Goal: Information Seeking & Learning: Learn about a topic

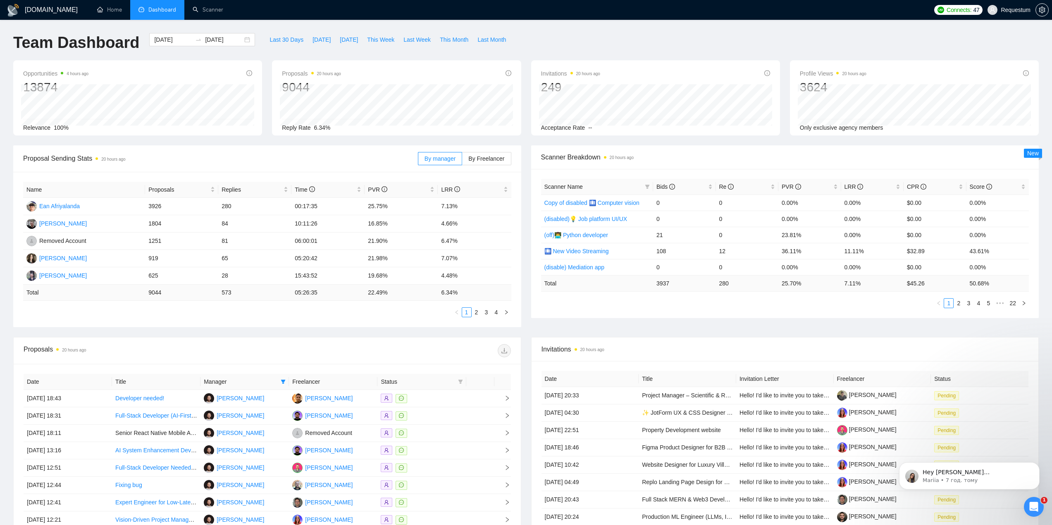
click at [280, 352] on div at bounding box center [388, 350] width 243 height 13
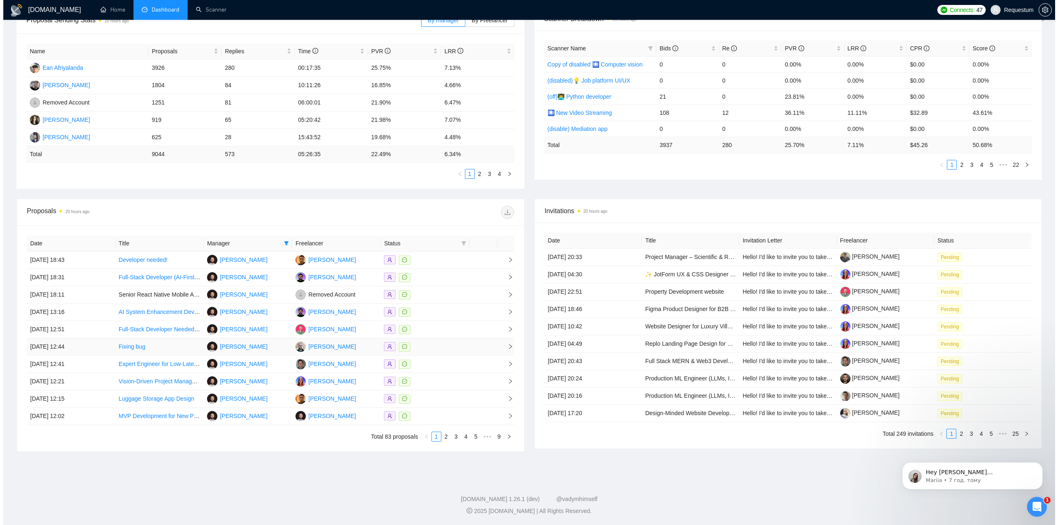
scroll to position [139, 0]
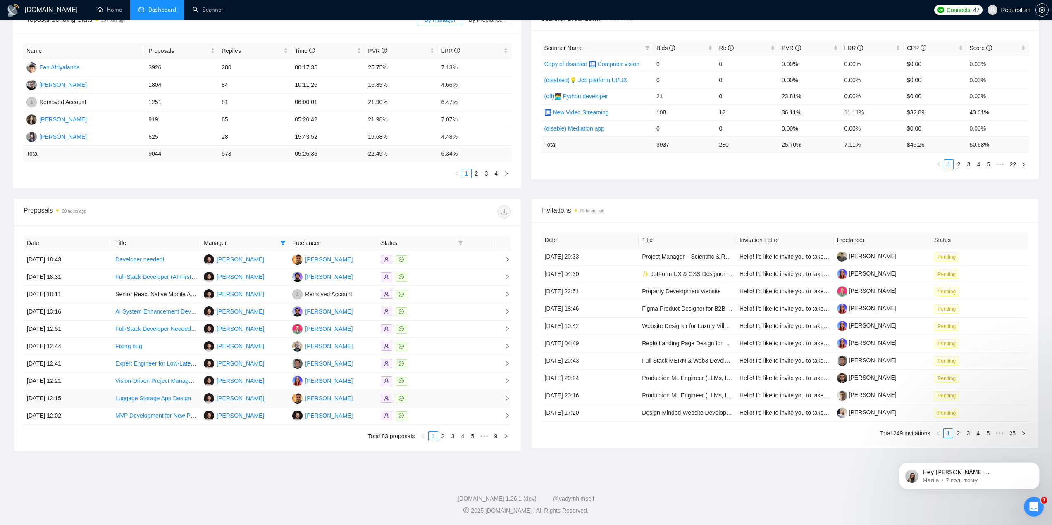
click at [441, 399] on div at bounding box center [422, 399] width 82 height 10
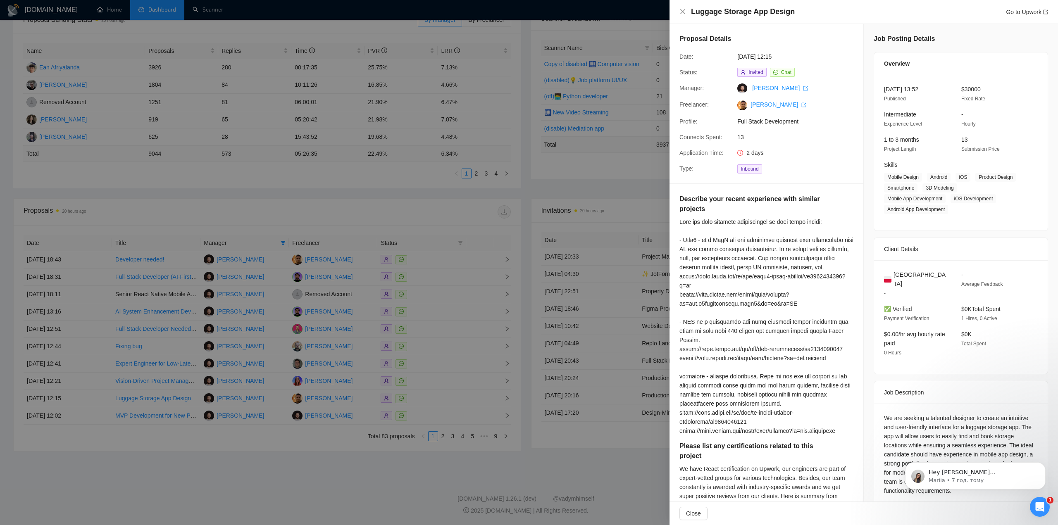
click at [333, 477] on div at bounding box center [529, 262] width 1058 height 525
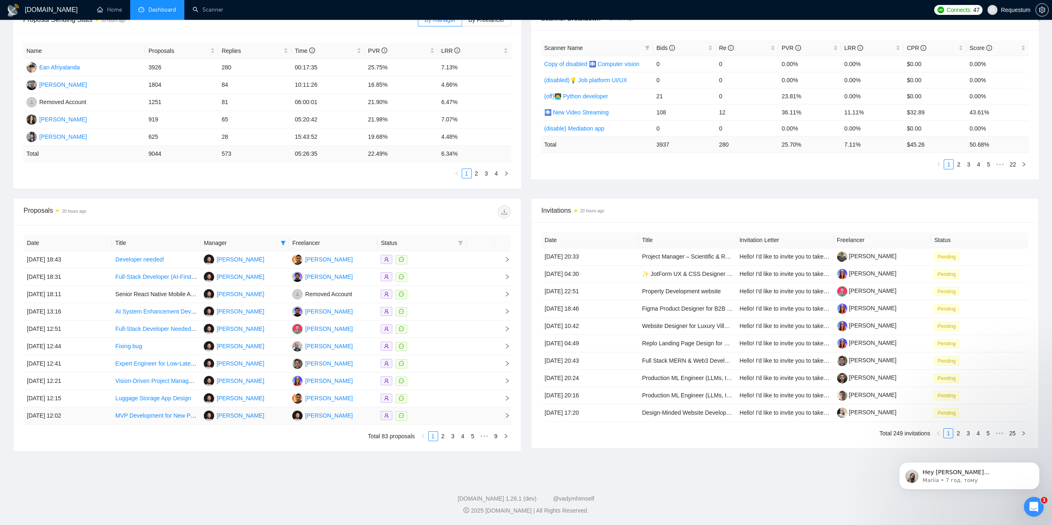
click at [505, 437] on icon "right" at bounding box center [505, 436] width 5 height 5
click at [508, 439] on button "button" at bounding box center [506, 436] width 10 height 10
click at [508, 435] on icon "right" at bounding box center [505, 436] width 5 height 5
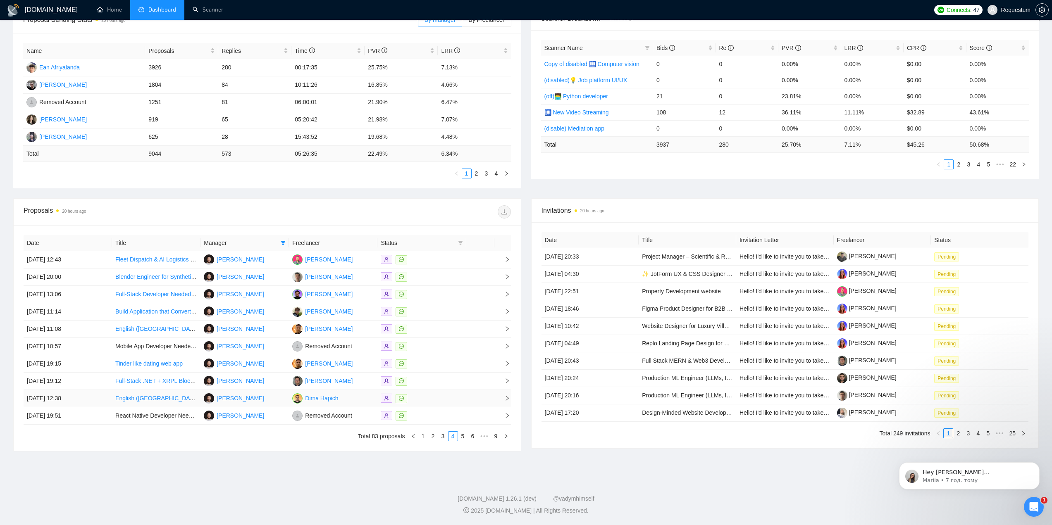
click at [433, 403] on div at bounding box center [422, 399] width 82 height 10
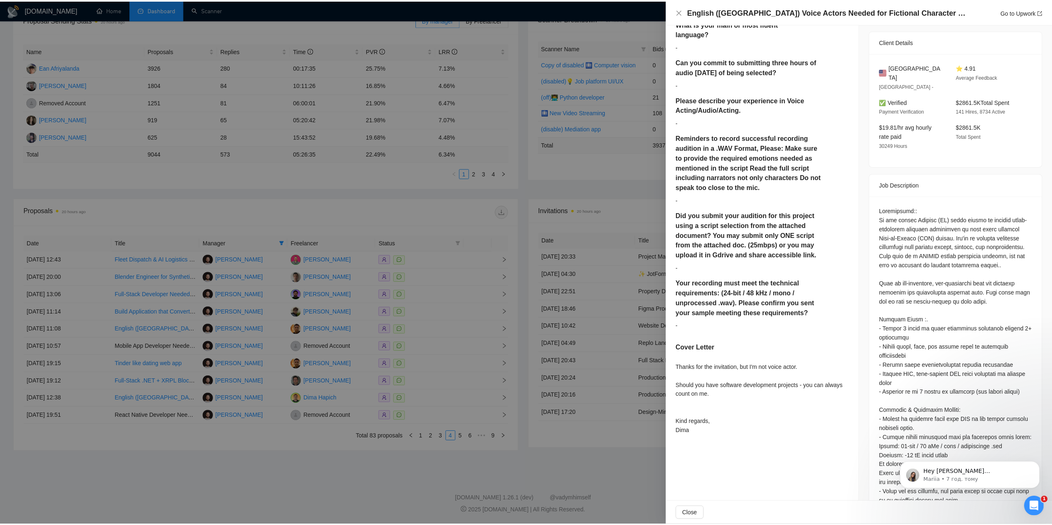
scroll to position [331, 0]
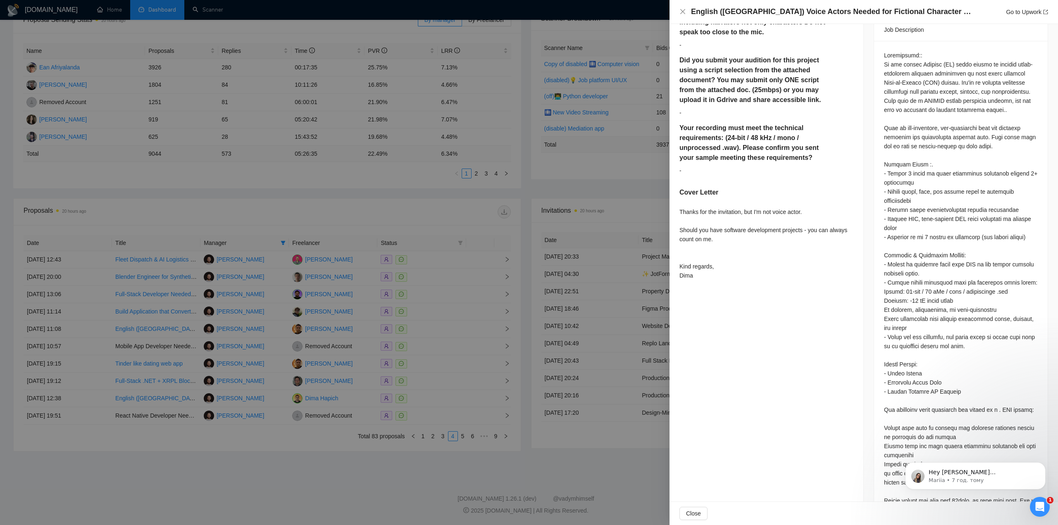
click at [435, 444] on div at bounding box center [529, 262] width 1058 height 525
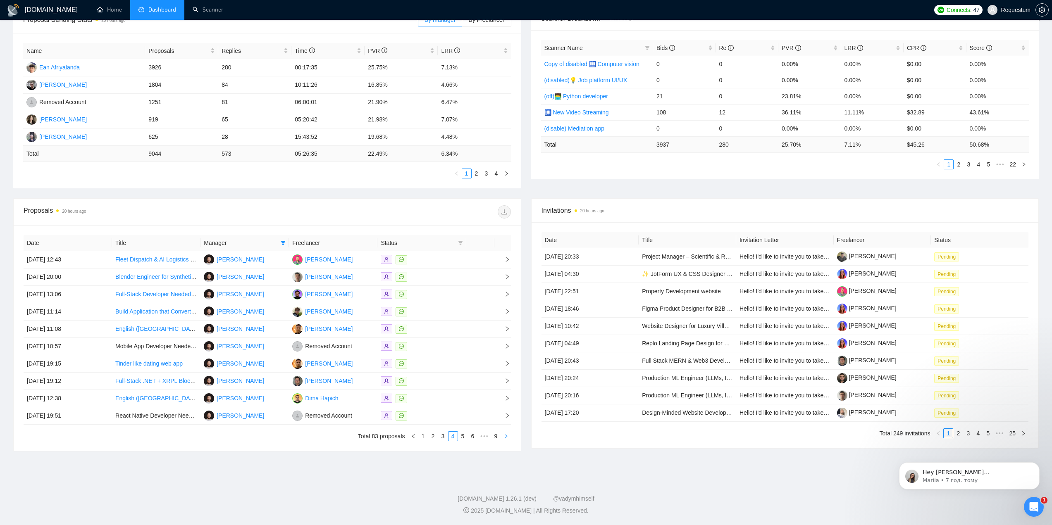
click at [509, 437] on button "button" at bounding box center [506, 436] width 10 height 10
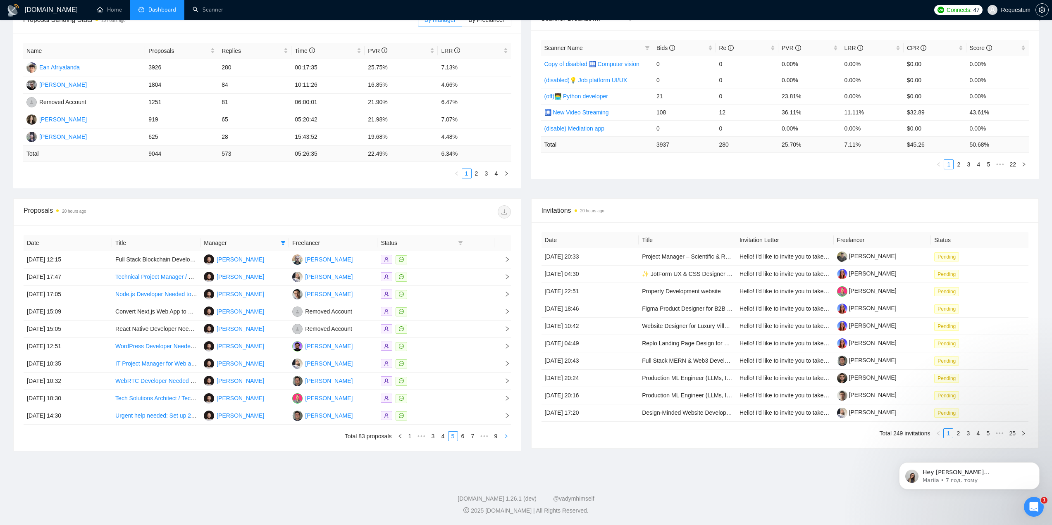
click at [505, 437] on icon "right" at bounding box center [505, 436] width 5 height 5
click at [508, 437] on icon "right" at bounding box center [505, 436] width 5 height 5
click at [448, 393] on td at bounding box center [421, 398] width 88 height 17
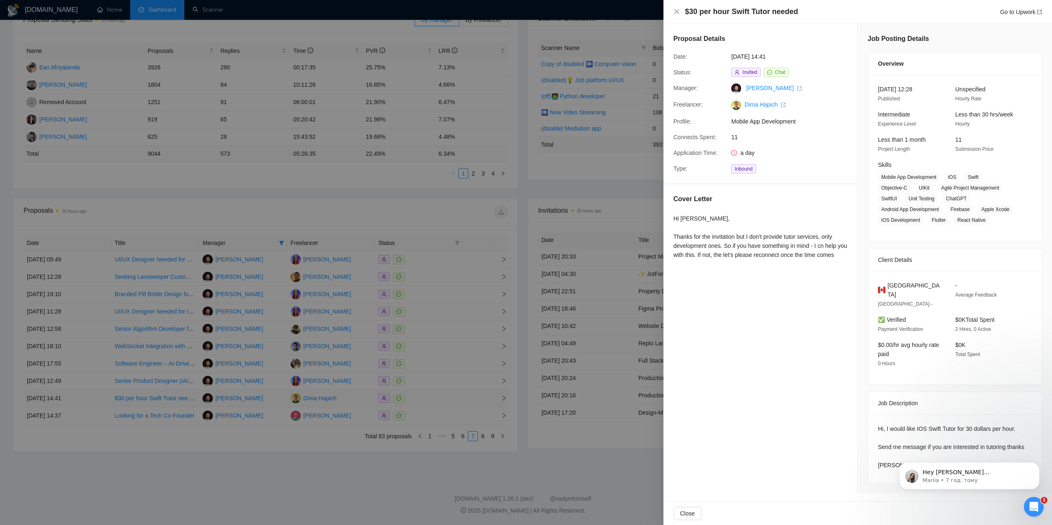
scroll to position [0, 0]
drag, startPoint x: 433, startPoint y: 461, endPoint x: 493, endPoint y: 434, distance: 65.7
click at [433, 461] on div at bounding box center [529, 262] width 1058 height 525
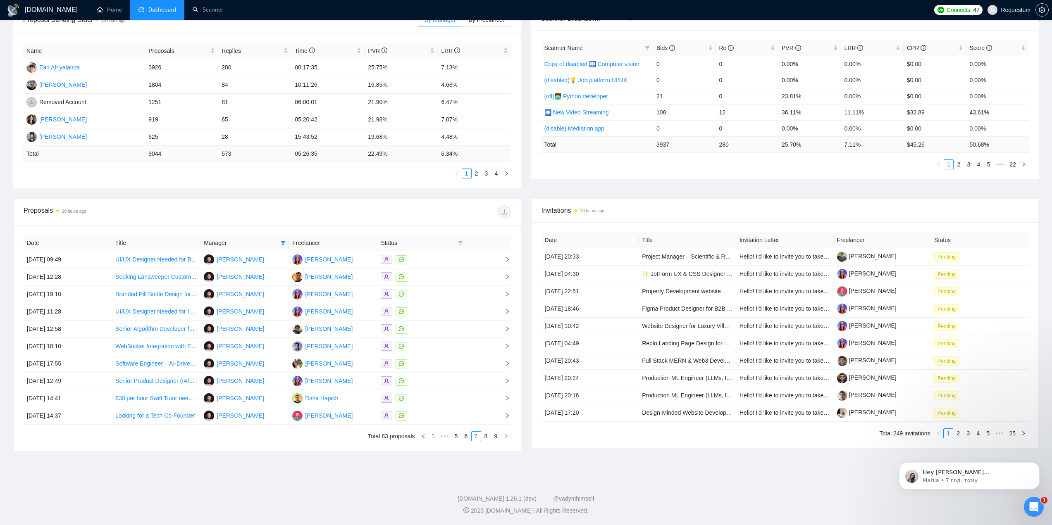
click at [506, 436] on icon "right" at bounding box center [506, 436] width 2 height 4
click at [508, 438] on icon "right" at bounding box center [505, 436] width 5 height 5
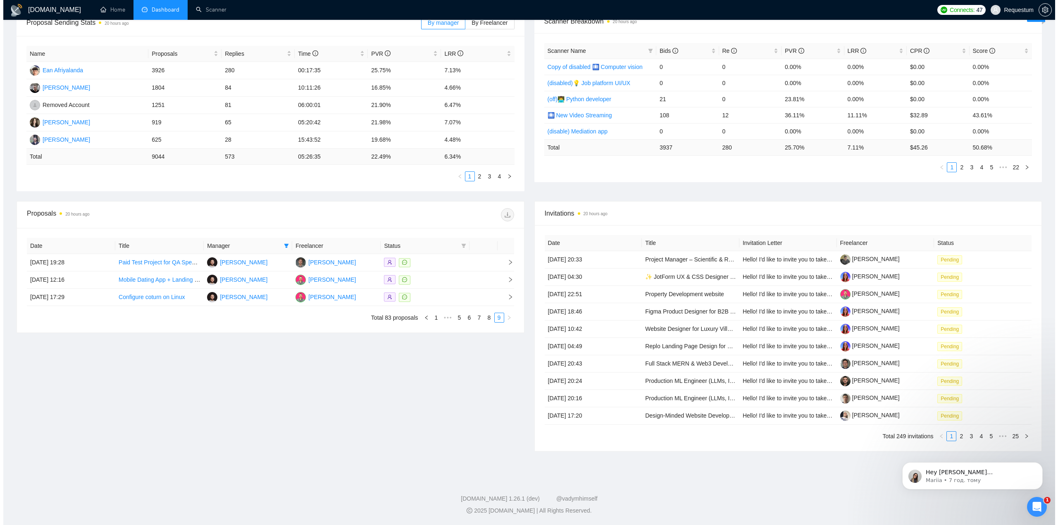
scroll to position [136, 0]
click at [434, 316] on link "1" at bounding box center [433, 317] width 9 height 9
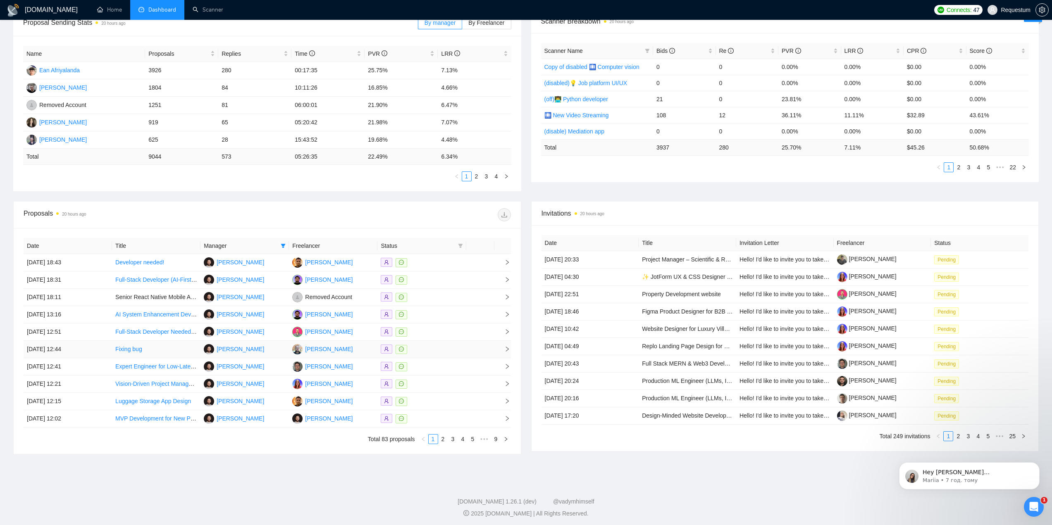
click at [441, 349] on div at bounding box center [422, 350] width 82 height 10
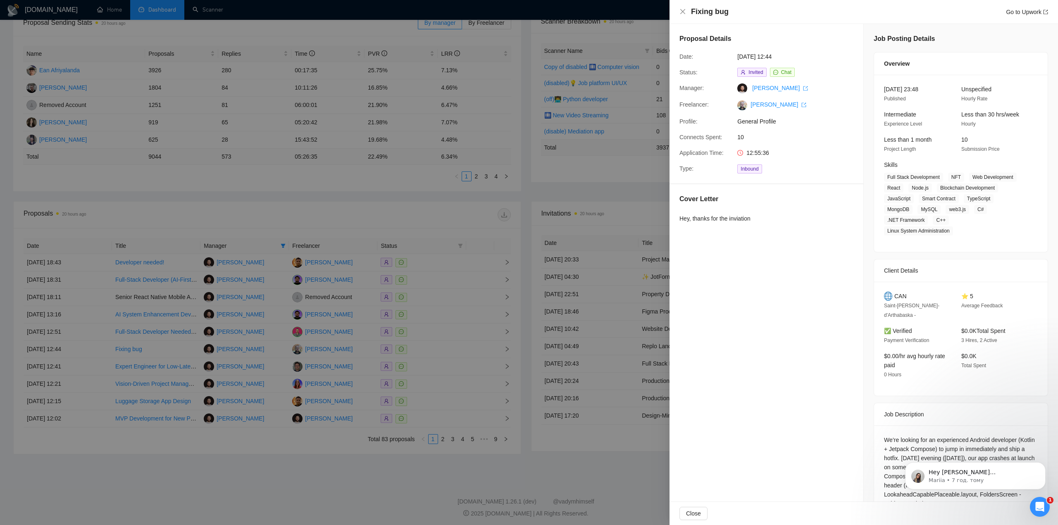
click at [343, 458] on div at bounding box center [529, 262] width 1058 height 525
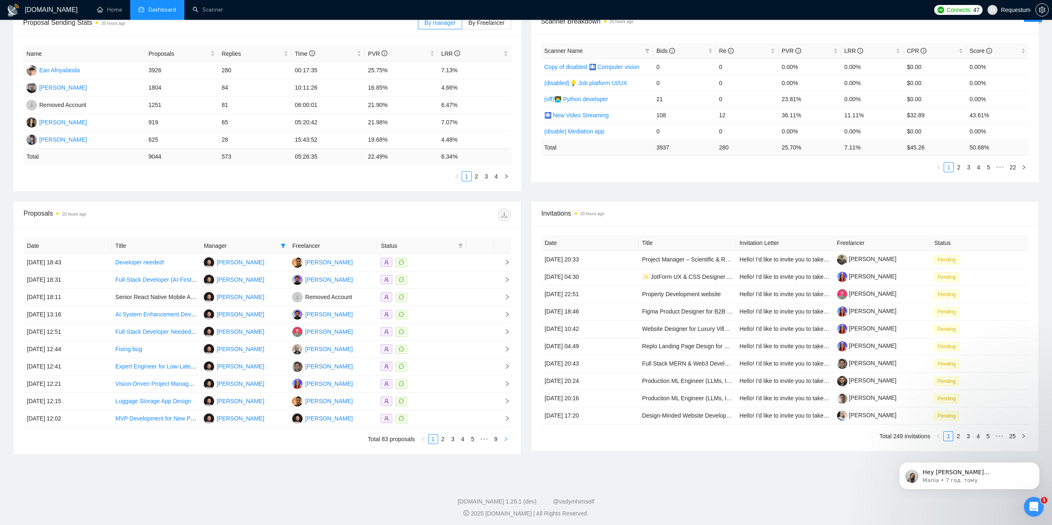
click at [505, 440] on icon "right" at bounding box center [505, 439] width 5 height 5
click at [433, 298] on div at bounding box center [422, 298] width 82 height 10
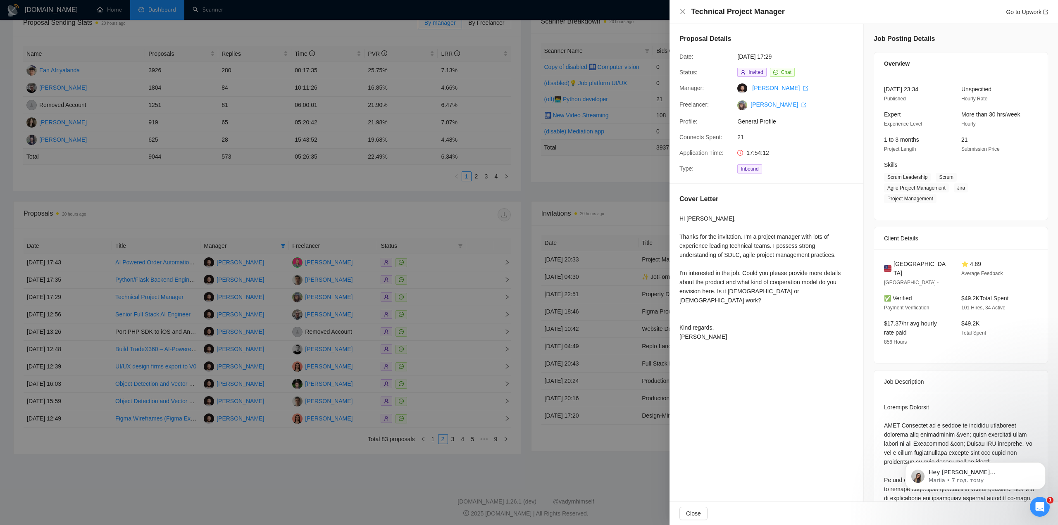
click at [340, 485] on div at bounding box center [529, 262] width 1058 height 525
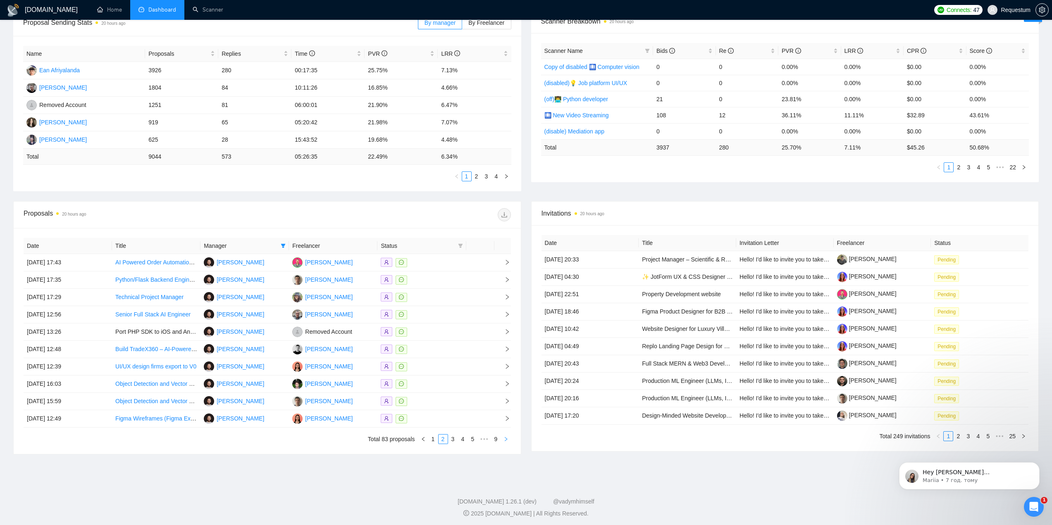
click at [509, 439] on button "button" at bounding box center [506, 439] width 10 height 10
click at [508, 441] on icon "right" at bounding box center [505, 439] width 5 height 5
click at [507, 439] on icon "right" at bounding box center [506, 439] width 2 height 4
click at [445, 269] on td at bounding box center [421, 262] width 88 height 17
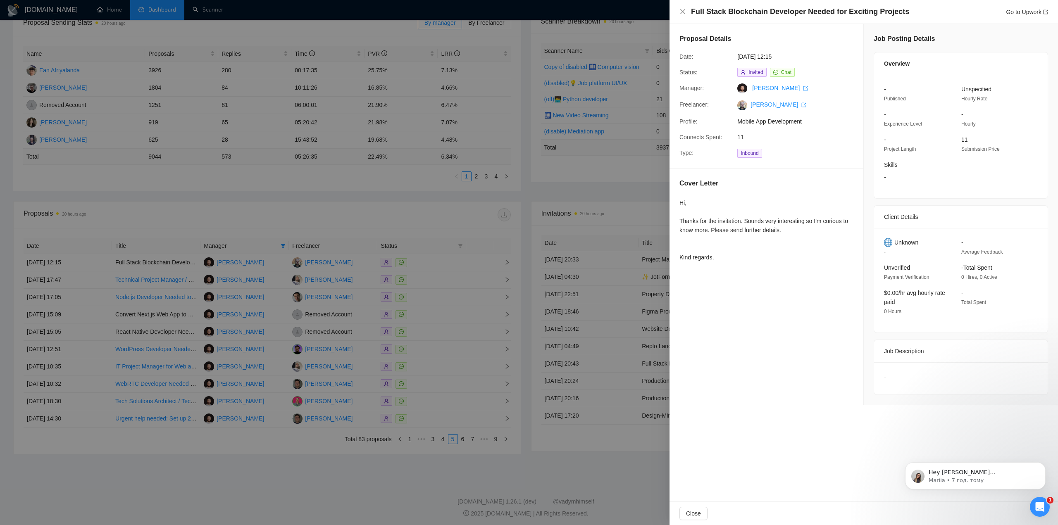
click at [449, 219] on div at bounding box center [529, 262] width 1058 height 525
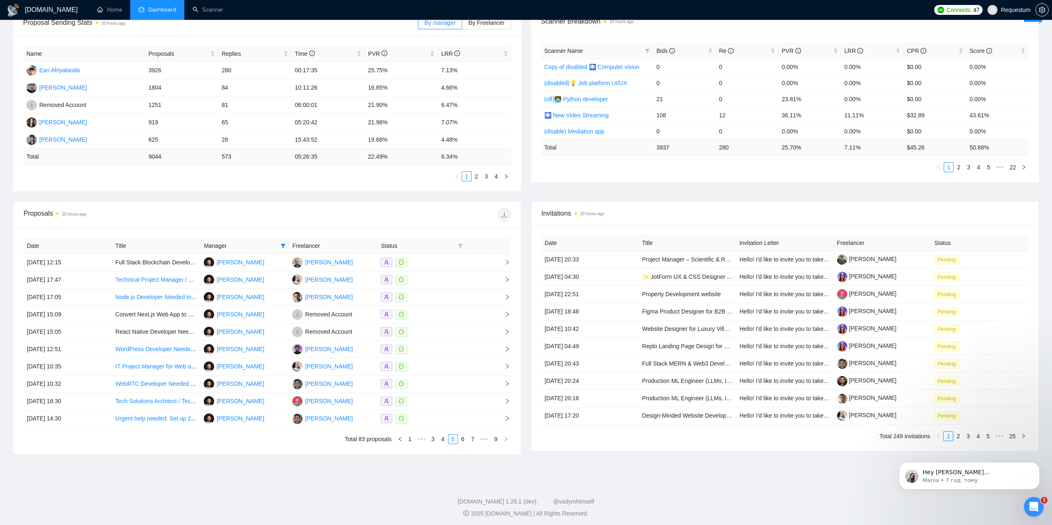
click at [506, 441] on icon "right" at bounding box center [505, 439] width 5 height 5
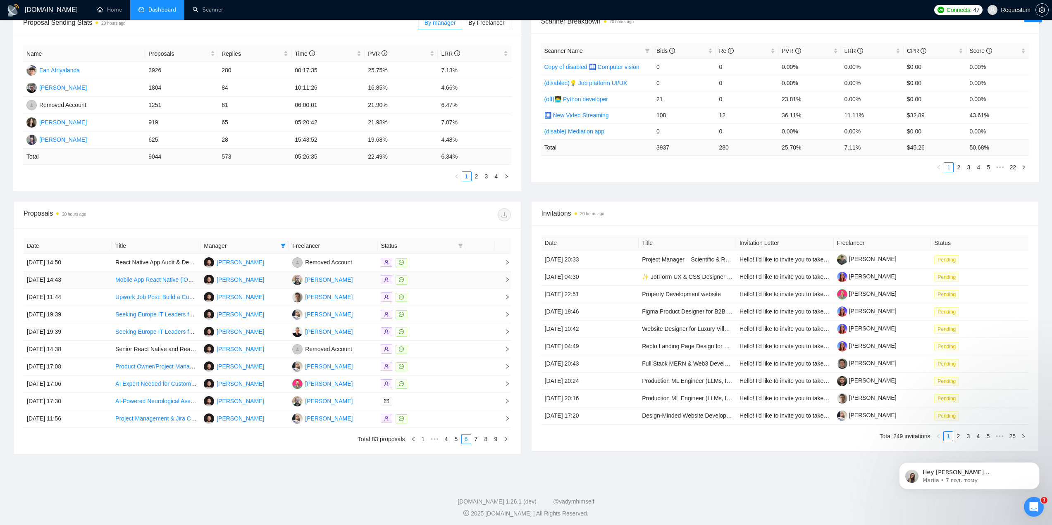
click at [460, 279] on div at bounding box center [422, 280] width 82 height 10
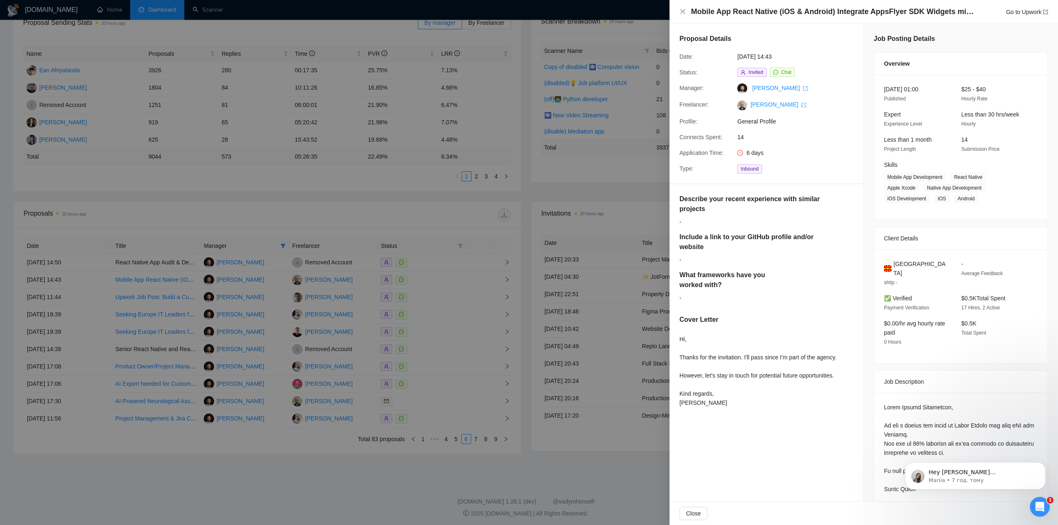
click at [372, 459] on div at bounding box center [529, 262] width 1058 height 525
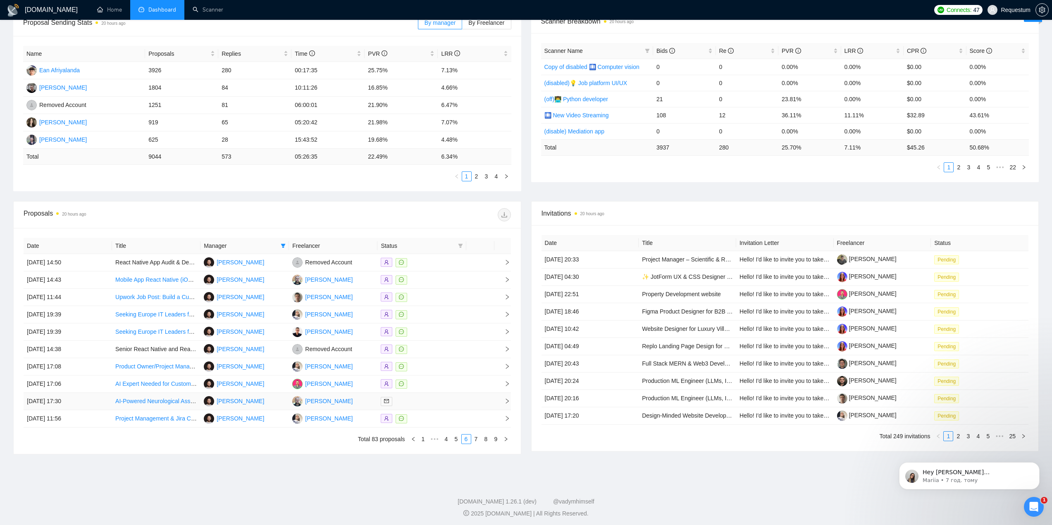
click at [473, 406] on td at bounding box center [480, 401] width 28 height 17
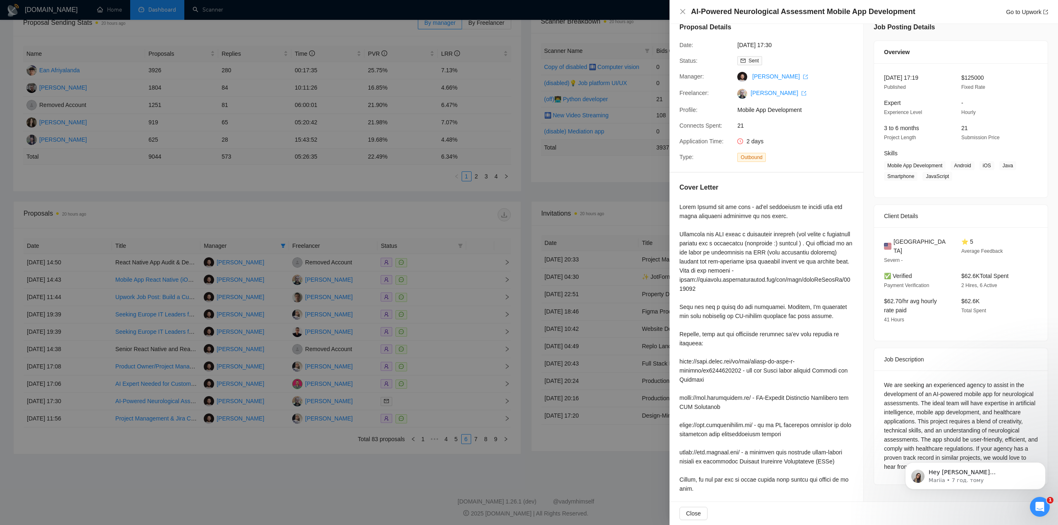
scroll to position [43, 0]
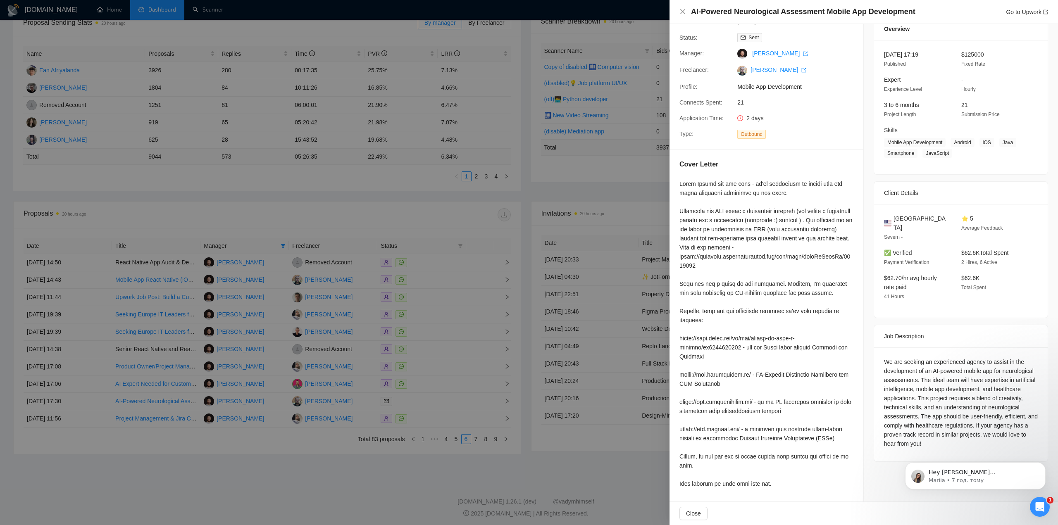
click at [427, 217] on div at bounding box center [529, 262] width 1058 height 525
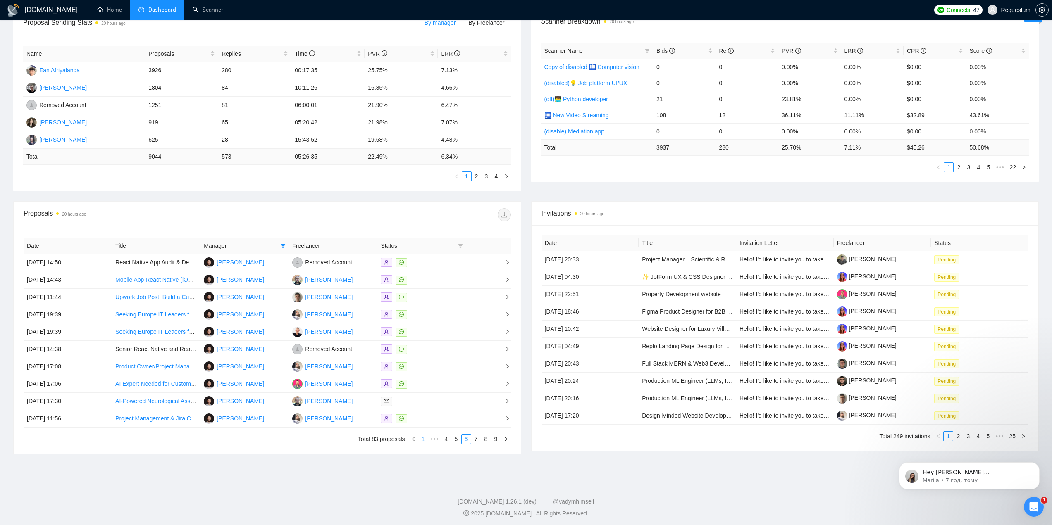
click at [424, 440] on link "1" at bounding box center [423, 439] width 9 height 9
click at [439, 261] on div at bounding box center [422, 263] width 82 height 10
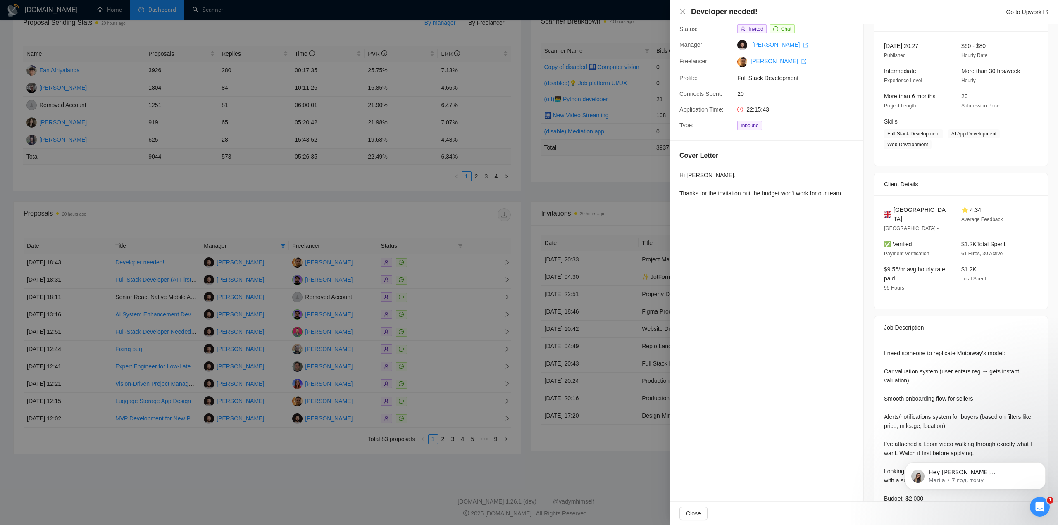
click at [437, 279] on div at bounding box center [529, 262] width 1058 height 525
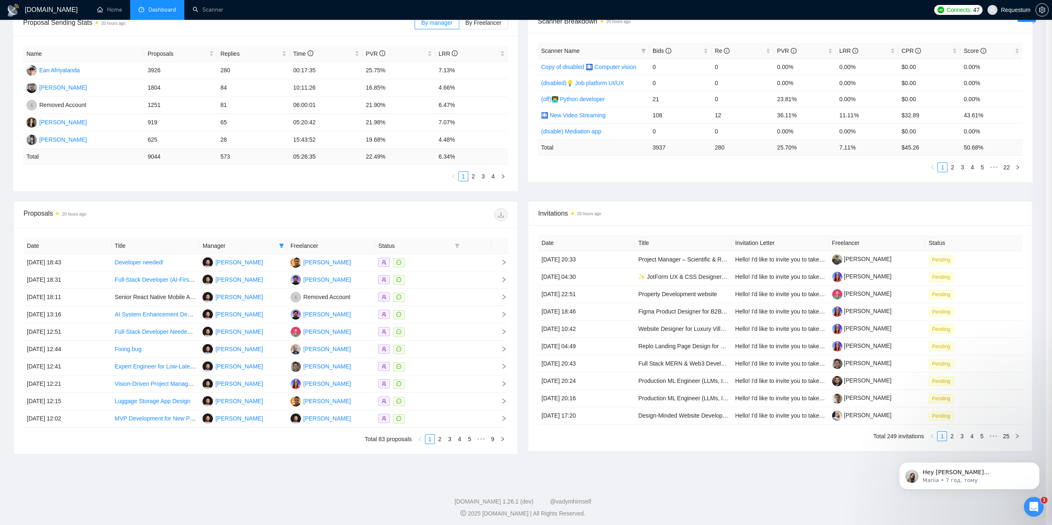
click at [437, 279] on div at bounding box center [418, 280] width 81 height 10
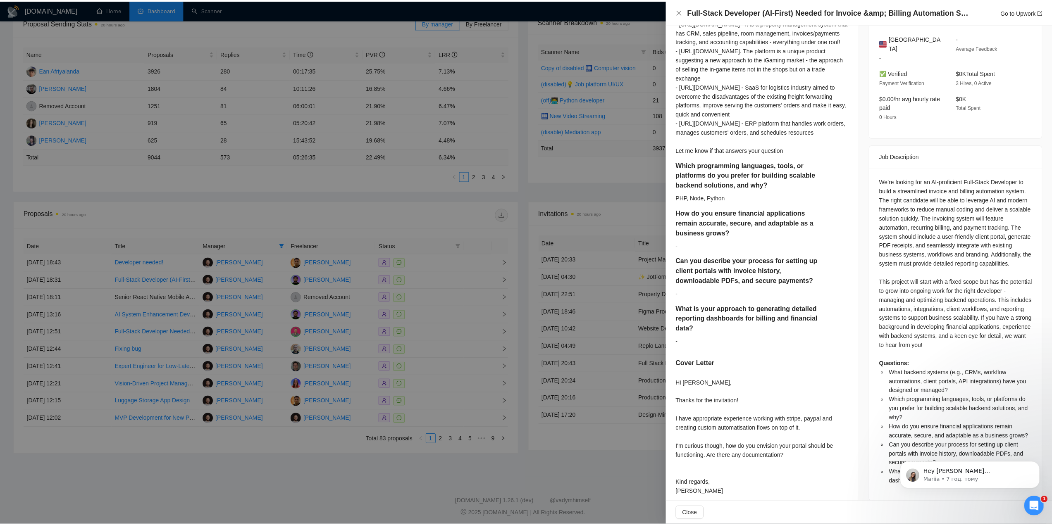
scroll to position [253, 0]
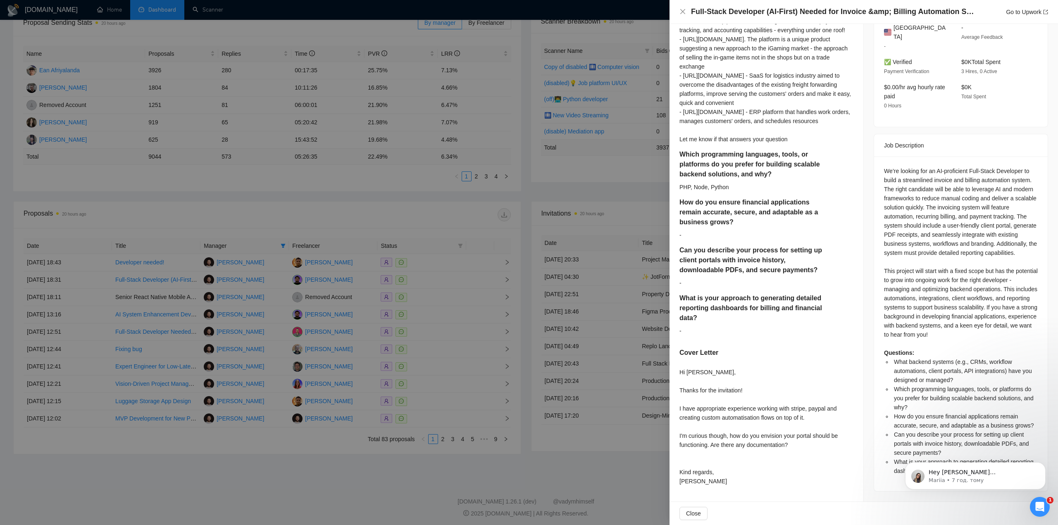
click at [455, 306] on div at bounding box center [529, 262] width 1058 height 525
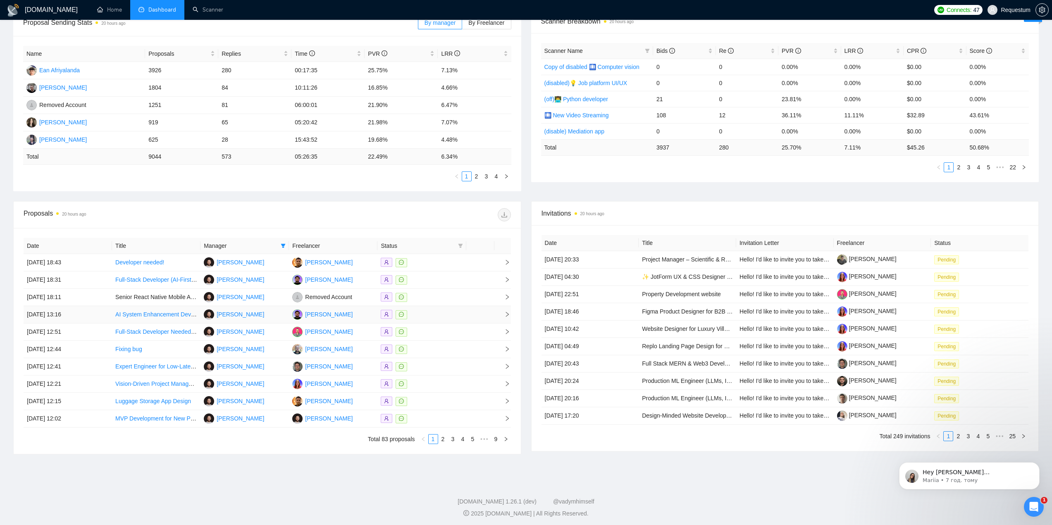
click at [449, 315] on div at bounding box center [422, 315] width 82 height 10
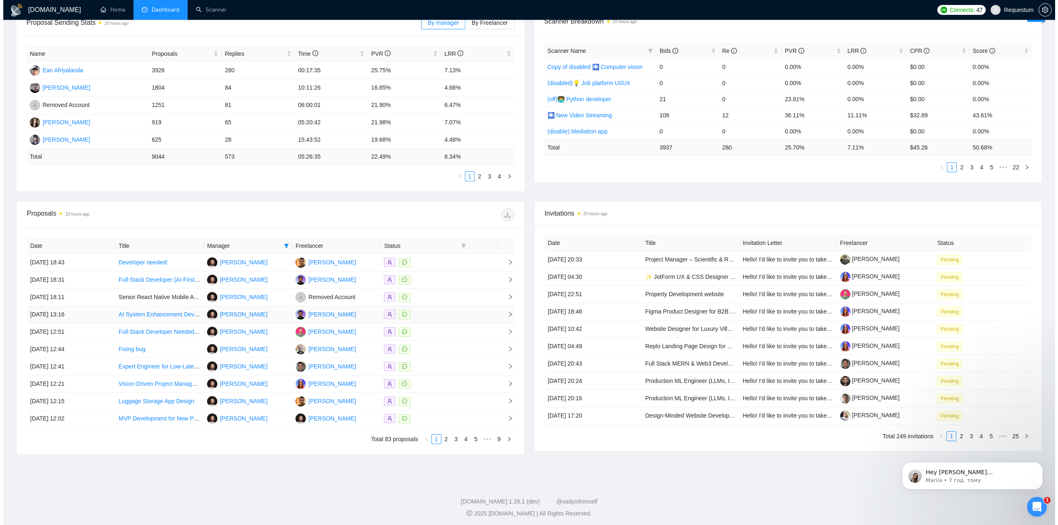
scroll to position [0, 0]
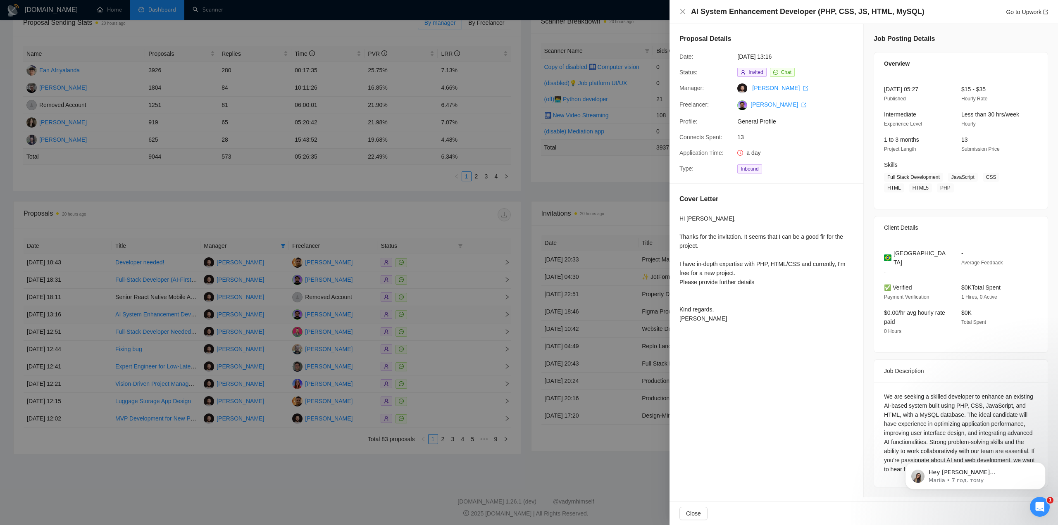
click at [448, 315] on div at bounding box center [529, 262] width 1058 height 525
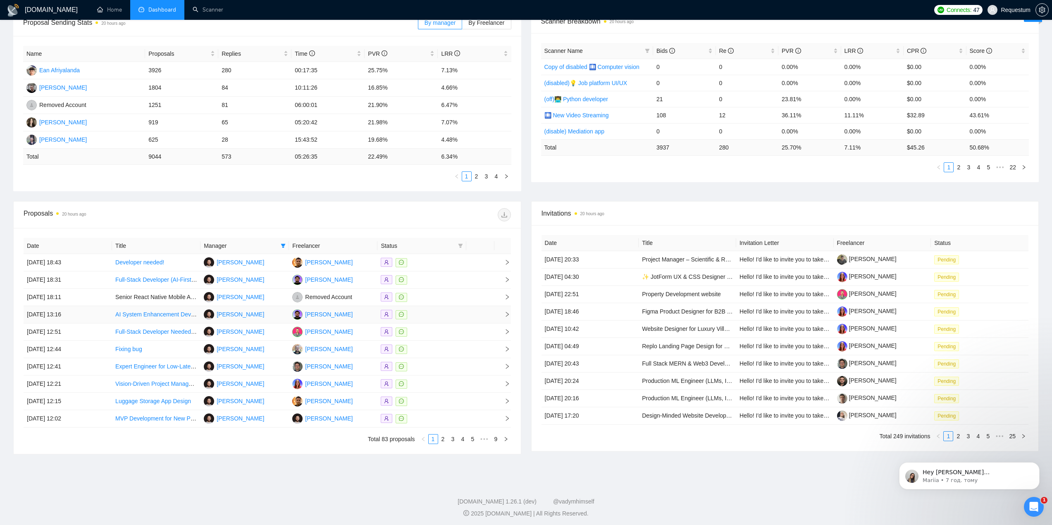
click at [443, 318] on div at bounding box center [422, 315] width 82 height 10
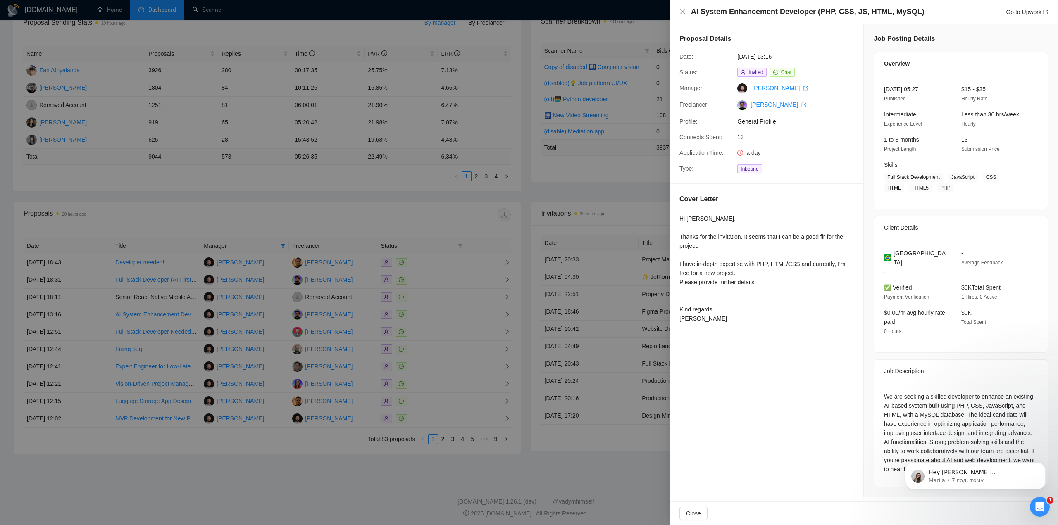
click at [434, 329] on div at bounding box center [529, 262] width 1058 height 525
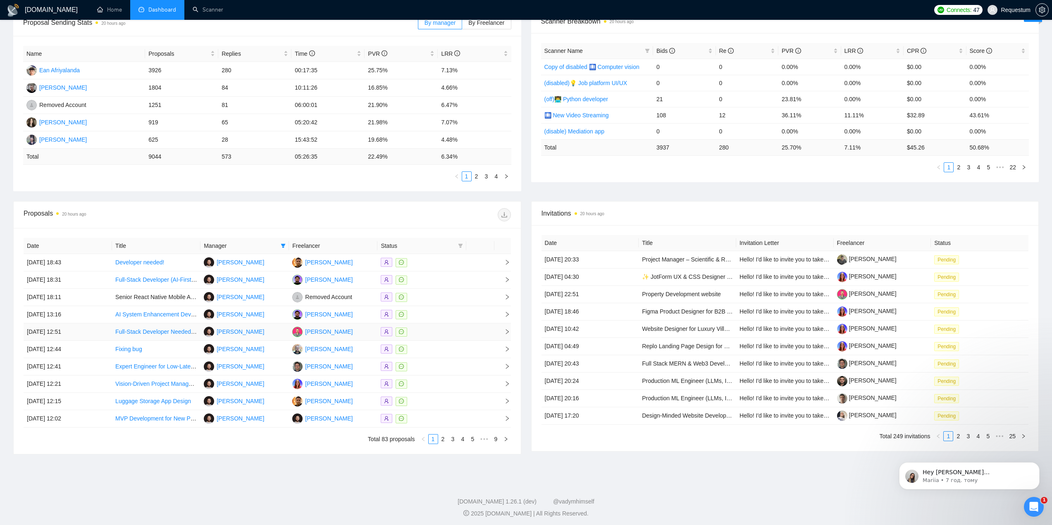
click at [434, 332] on div at bounding box center [422, 332] width 82 height 10
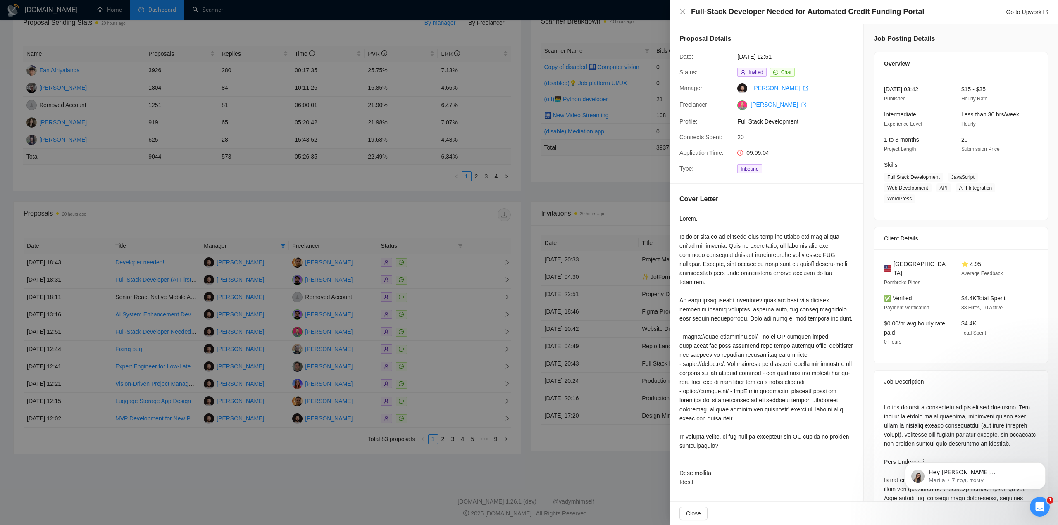
click at [429, 333] on div at bounding box center [529, 262] width 1058 height 525
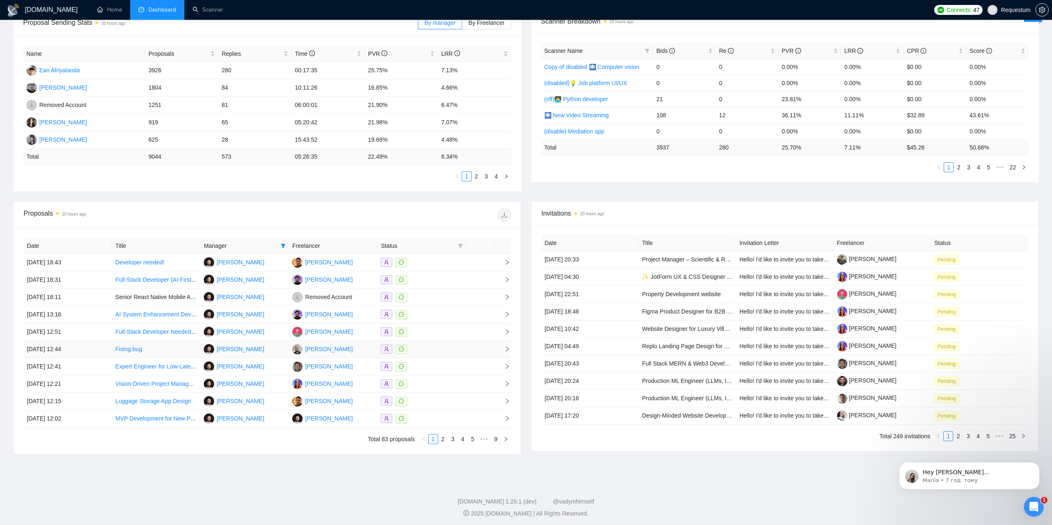
click at [429, 353] on div at bounding box center [422, 350] width 82 height 10
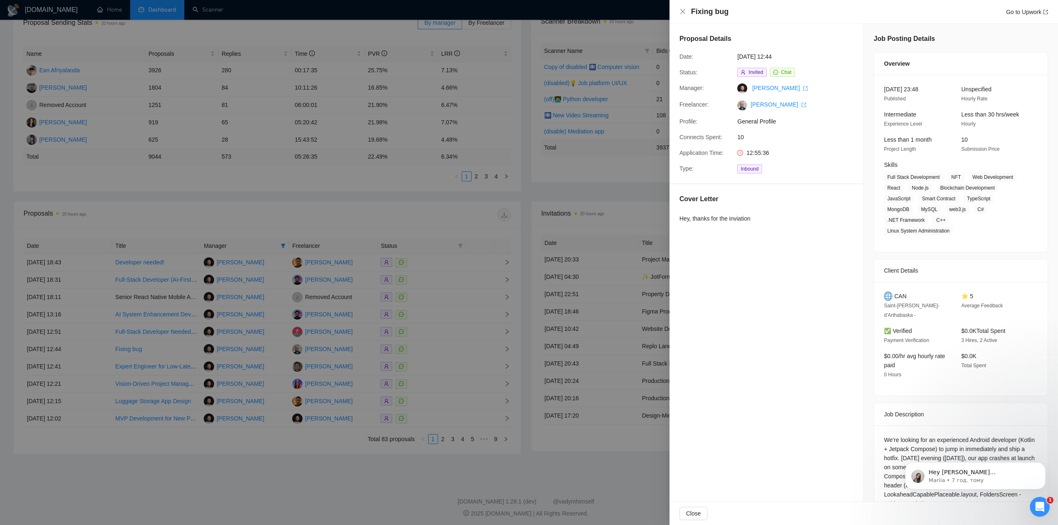
click at [429, 353] on div at bounding box center [529, 262] width 1058 height 525
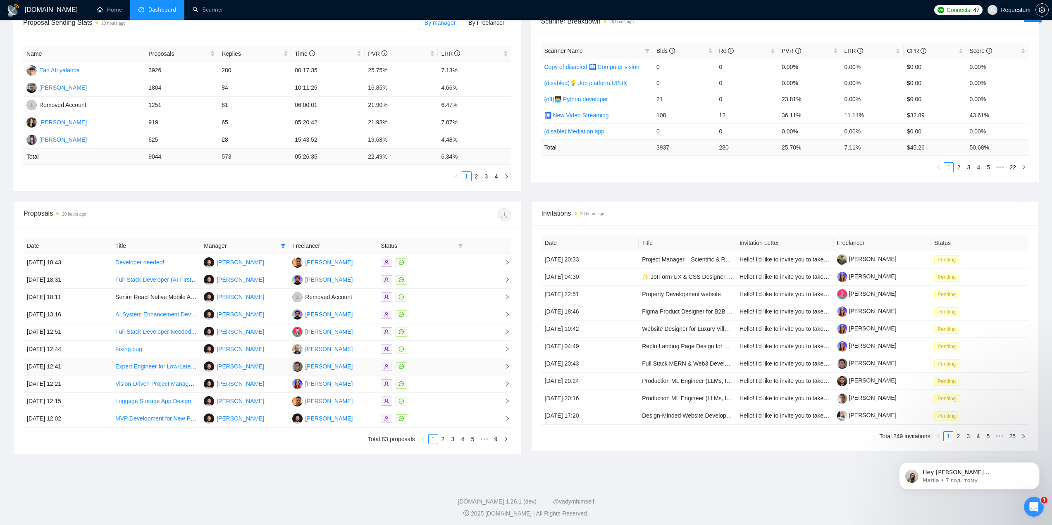
click at [432, 369] on div at bounding box center [422, 367] width 82 height 10
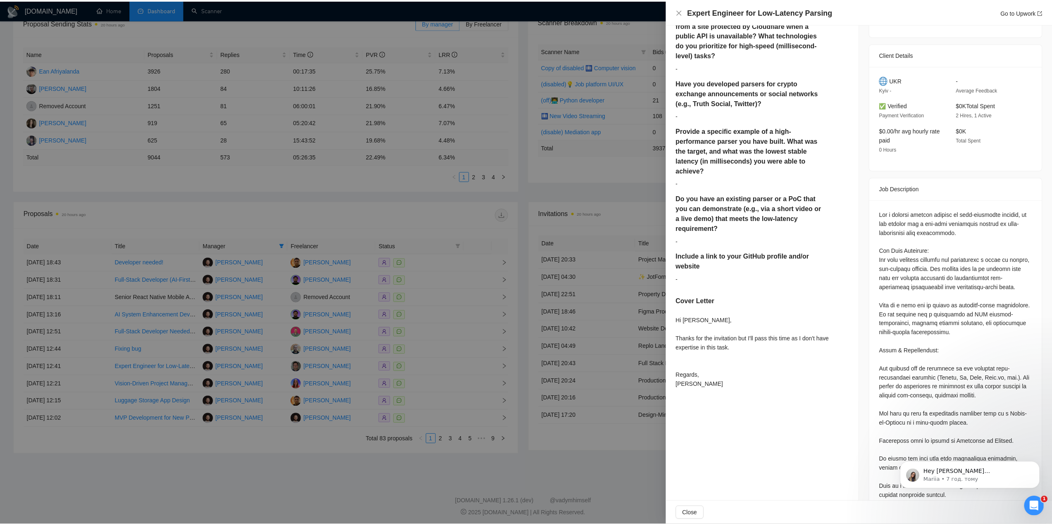
scroll to position [207, 0]
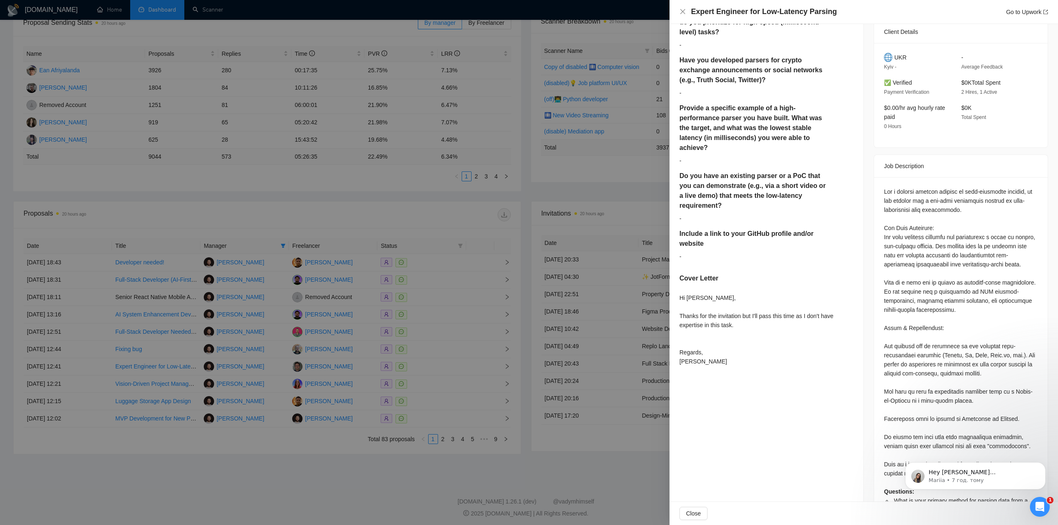
click at [369, 359] on div at bounding box center [529, 262] width 1058 height 525
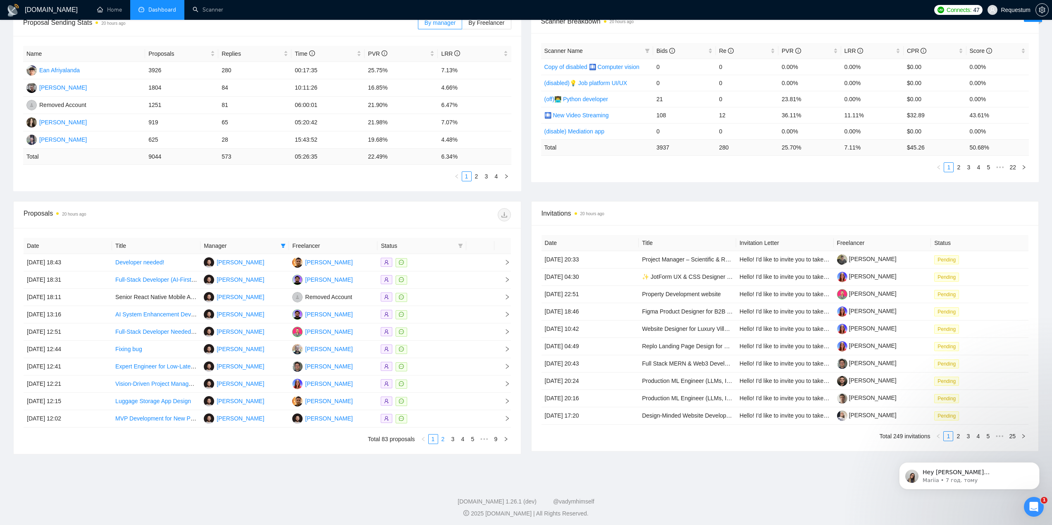
click at [443, 441] on link "2" at bounding box center [442, 439] width 9 height 9
click at [455, 441] on link "3" at bounding box center [452, 439] width 9 height 9
click at [507, 438] on icon "right" at bounding box center [505, 439] width 5 height 5
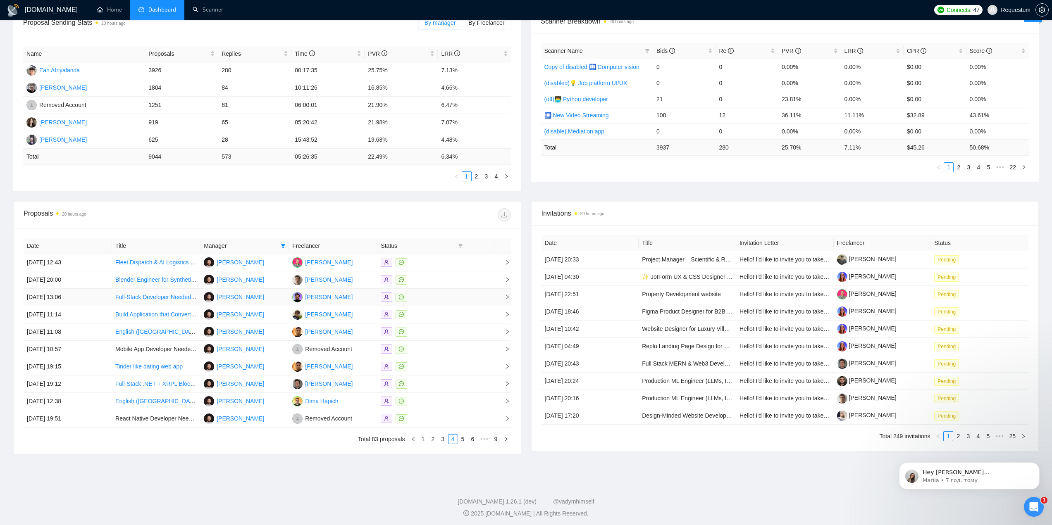
click at [456, 299] on div at bounding box center [422, 298] width 82 height 10
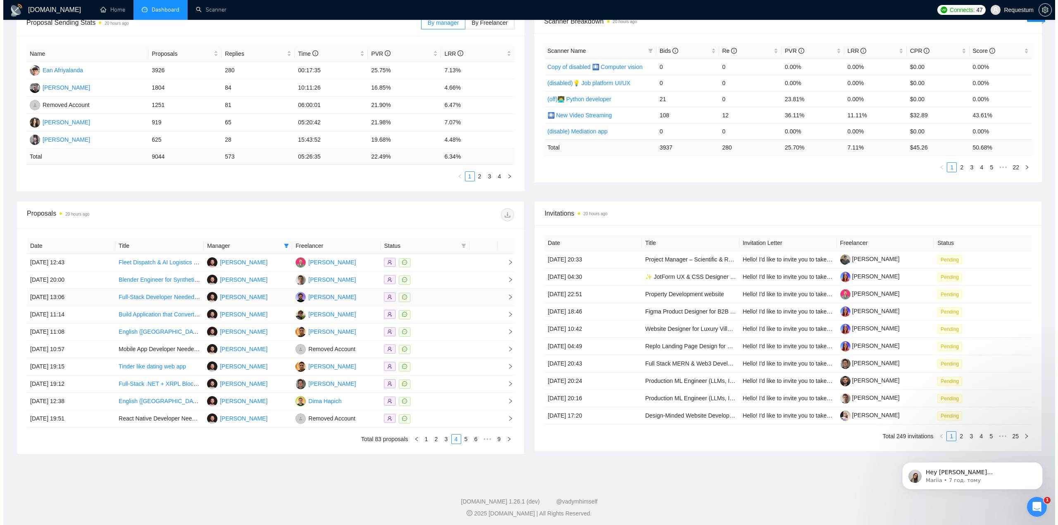
scroll to position [66, 0]
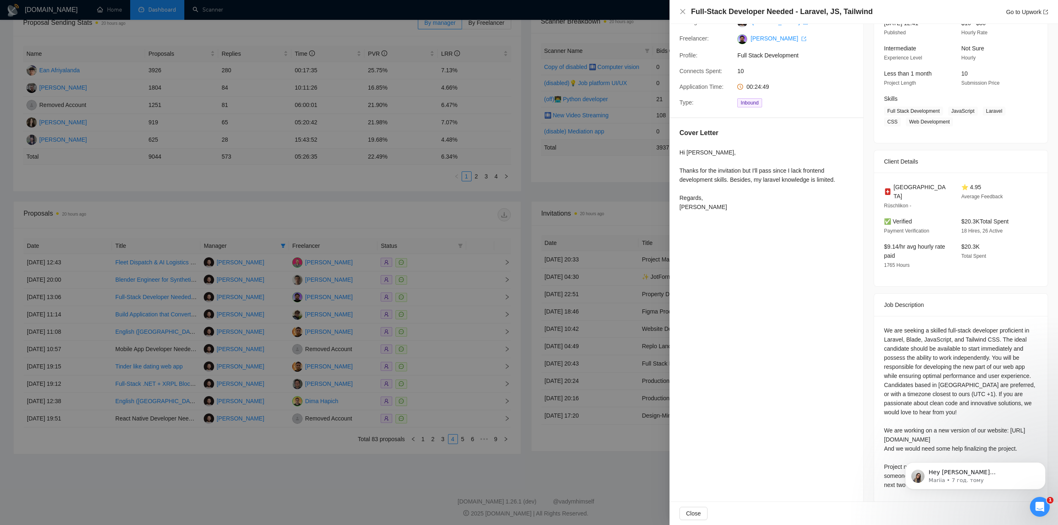
click at [424, 317] on div at bounding box center [529, 262] width 1058 height 525
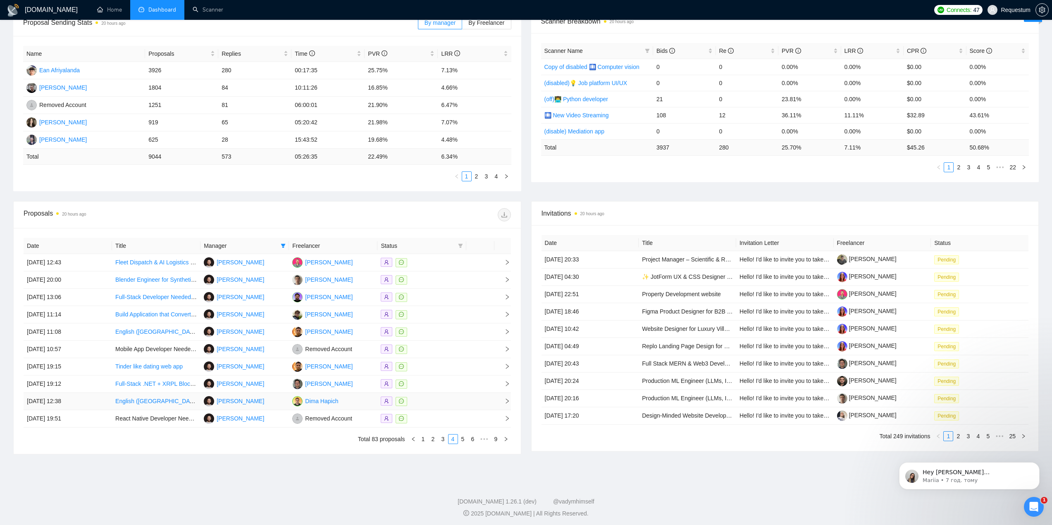
click at [454, 401] on div at bounding box center [422, 402] width 82 height 10
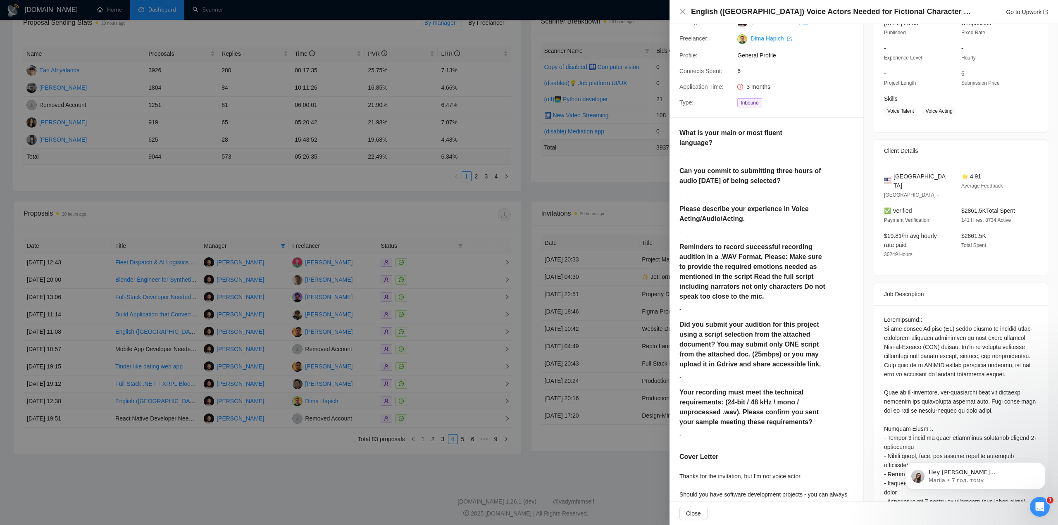
click at [454, 401] on div at bounding box center [529, 262] width 1058 height 525
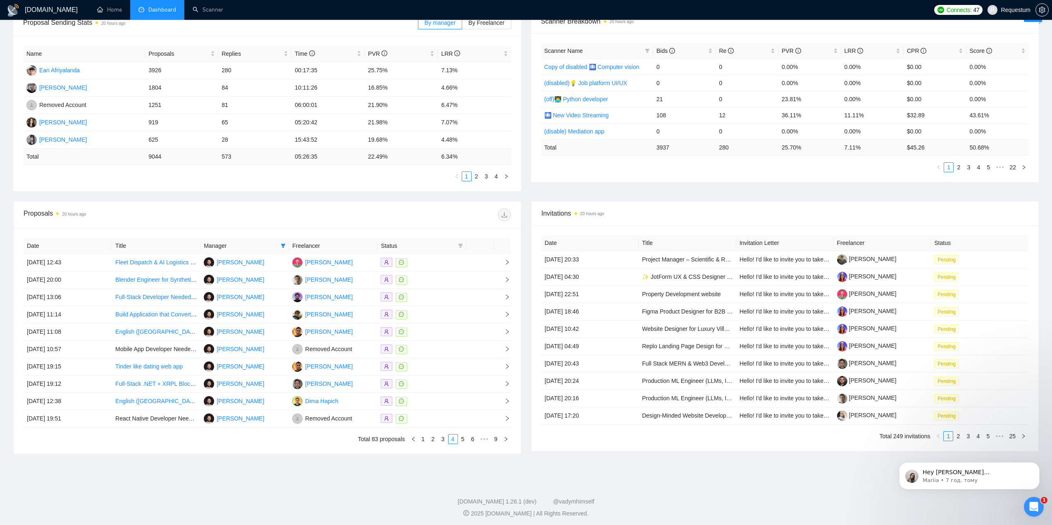
click at [462, 441] on link "5" at bounding box center [462, 439] width 9 height 9
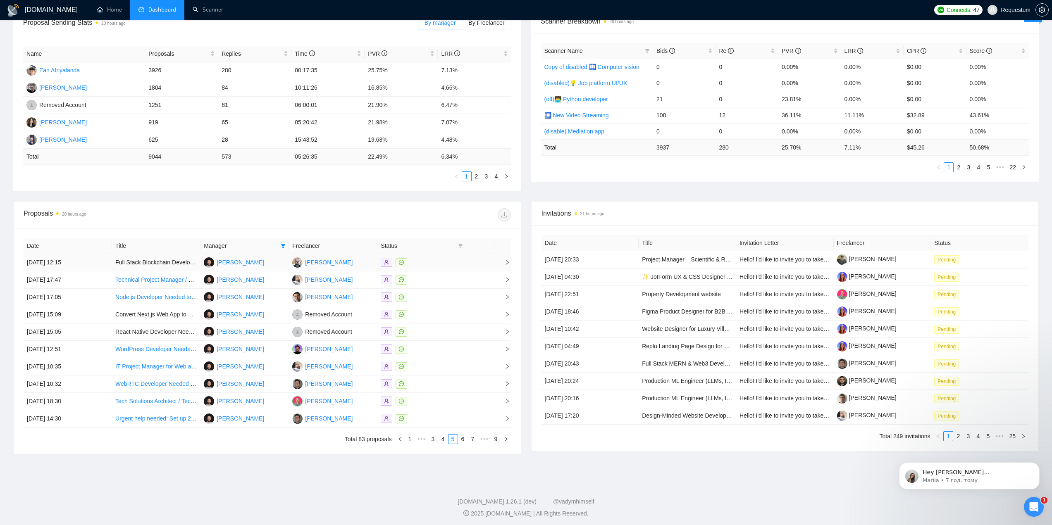
click at [450, 262] on div at bounding box center [422, 263] width 82 height 10
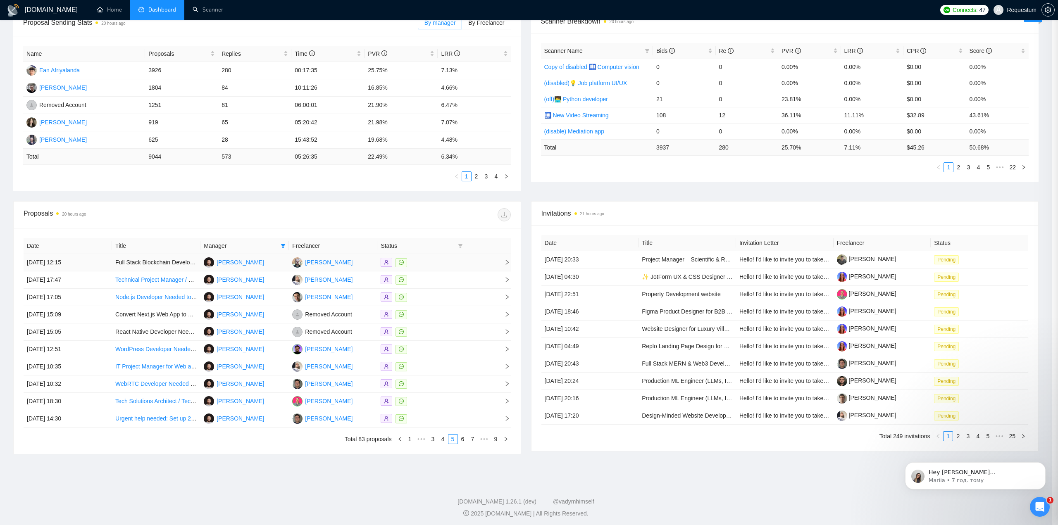
scroll to position [0, 0]
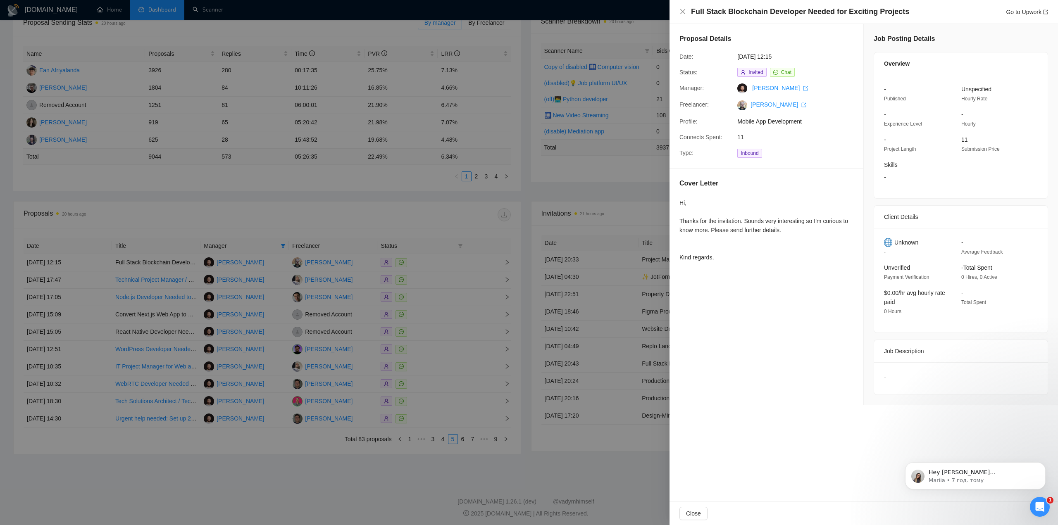
click at [745, 221] on div "Hi, Thanks for the invitation. Sounds very interesting so I'm curious to know m…" at bounding box center [766, 230] width 174 height 64
click at [451, 356] on div at bounding box center [529, 262] width 1058 height 525
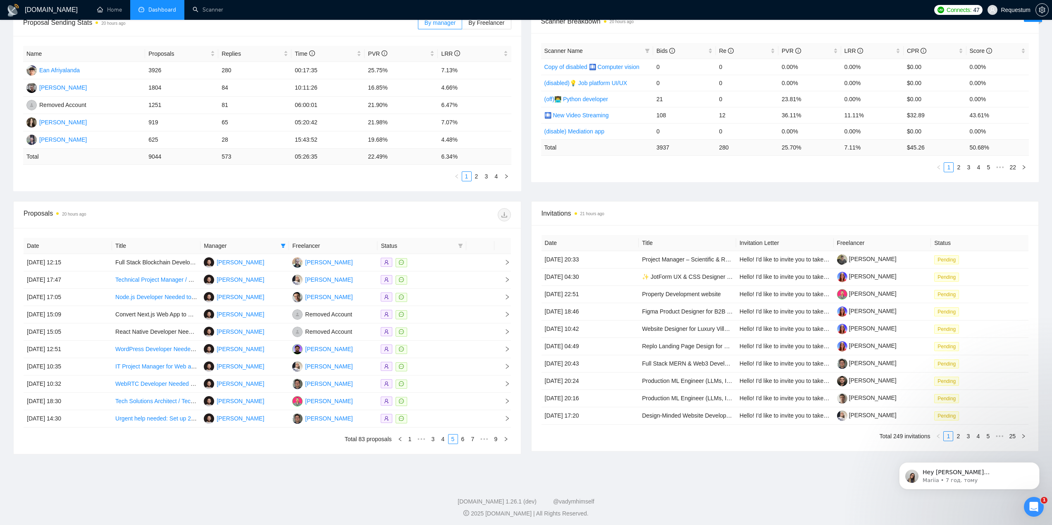
click at [456, 355] on td at bounding box center [421, 349] width 88 height 17
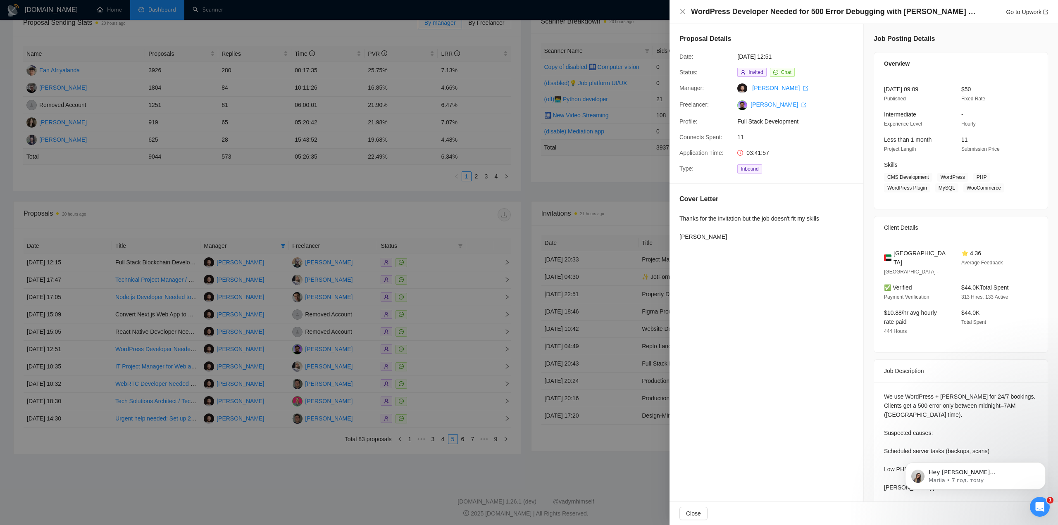
click at [456, 355] on div at bounding box center [529, 262] width 1058 height 525
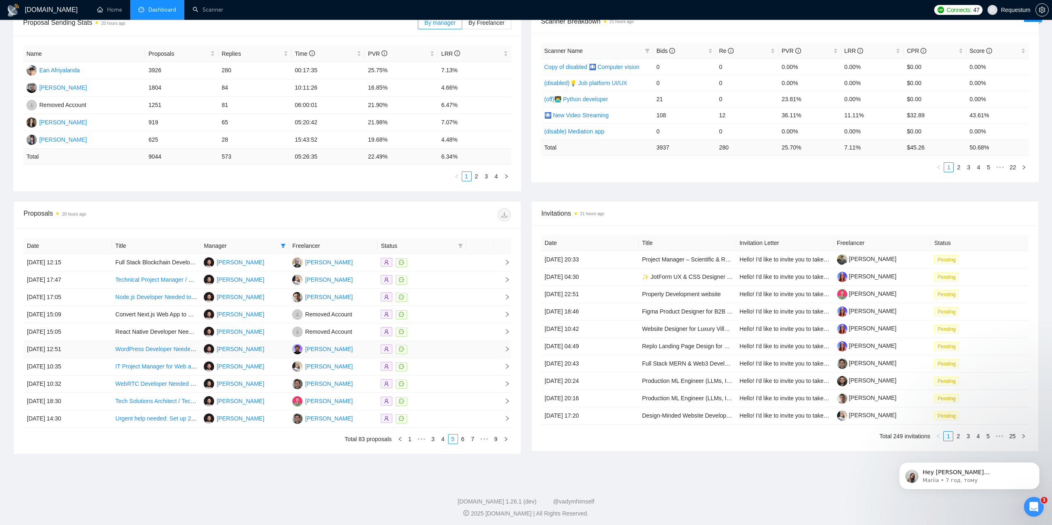
click at [435, 357] on td at bounding box center [421, 349] width 88 height 17
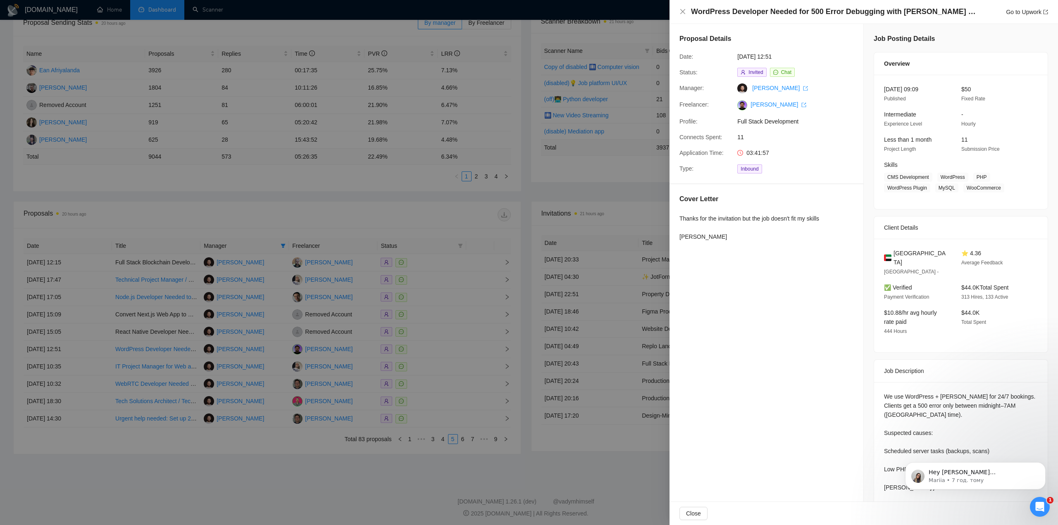
click at [435, 357] on div at bounding box center [529, 262] width 1058 height 525
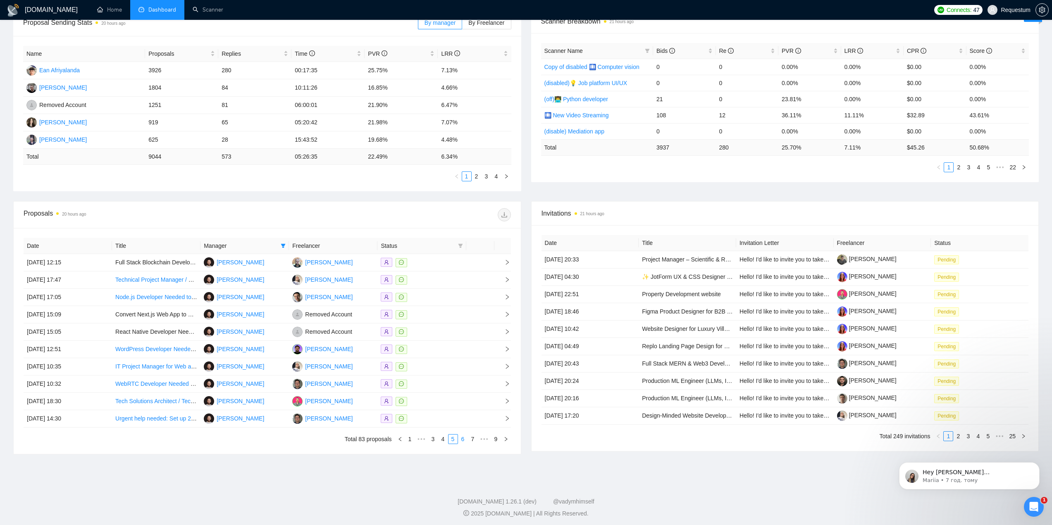
drag, startPoint x: 464, startPoint y: 438, endPoint x: 462, endPoint y: 443, distance: 5.2
click at [462, 438] on link "6" at bounding box center [462, 439] width 9 height 9
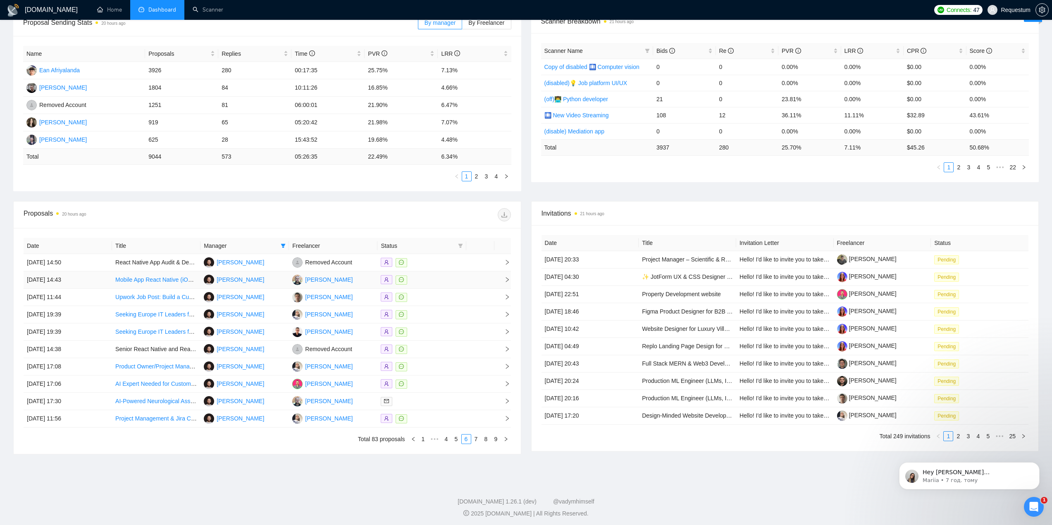
click at [458, 277] on div at bounding box center [422, 280] width 82 height 10
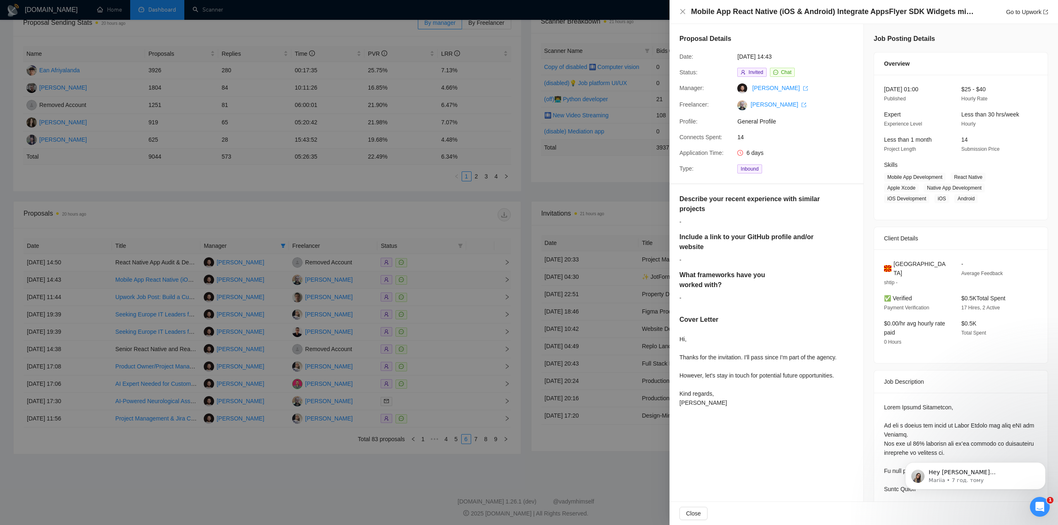
click at [458, 277] on div at bounding box center [529, 262] width 1058 height 525
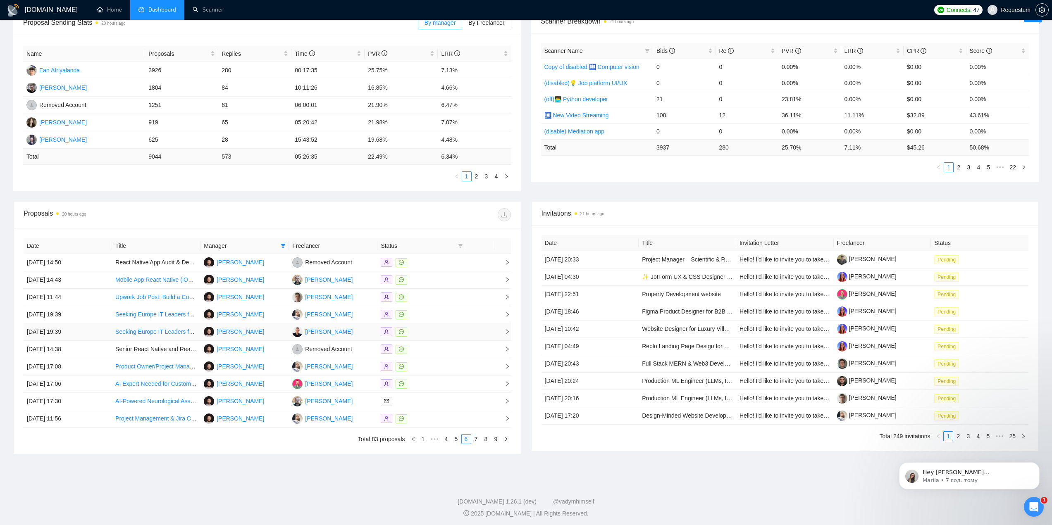
click at [460, 336] on div at bounding box center [422, 332] width 82 height 10
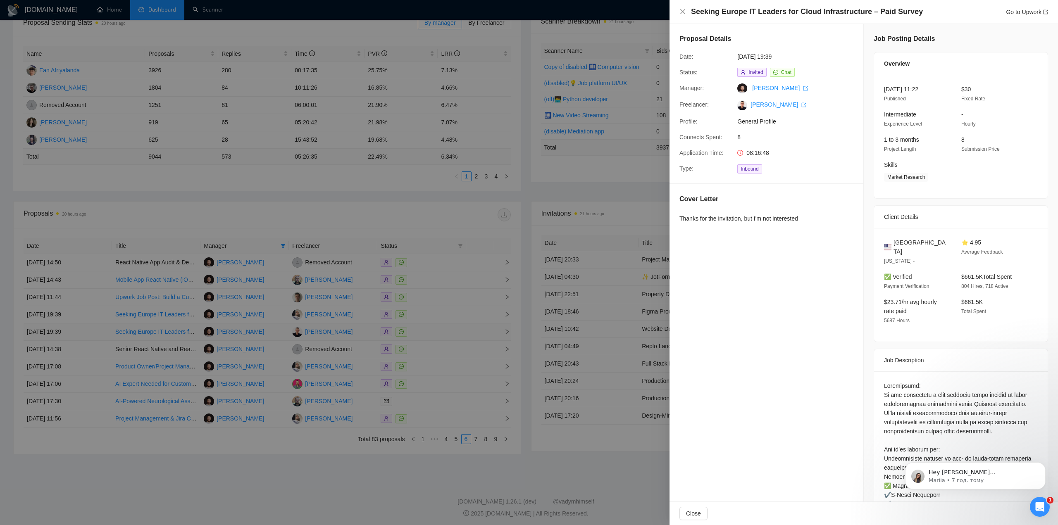
click at [460, 336] on div at bounding box center [529, 262] width 1058 height 525
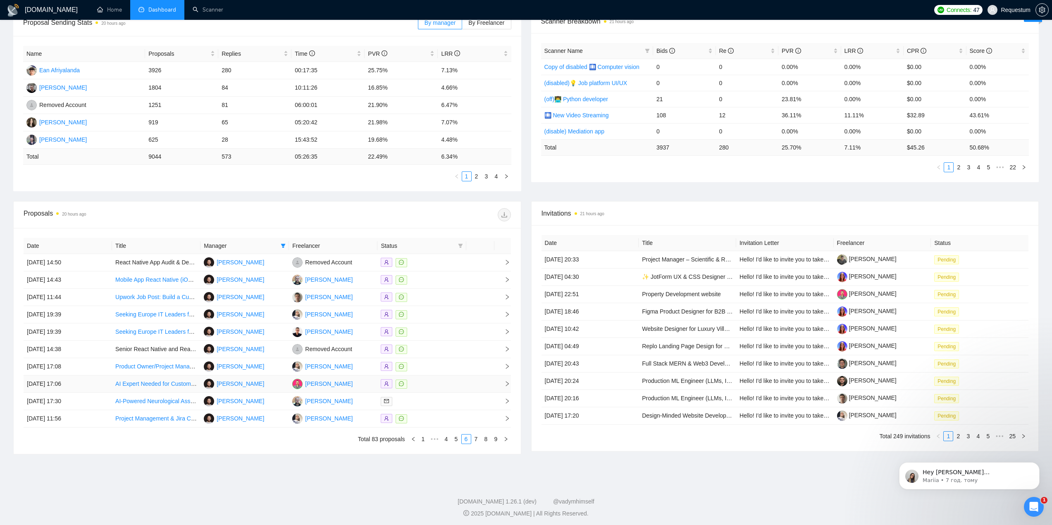
click at [460, 383] on div at bounding box center [422, 384] width 82 height 10
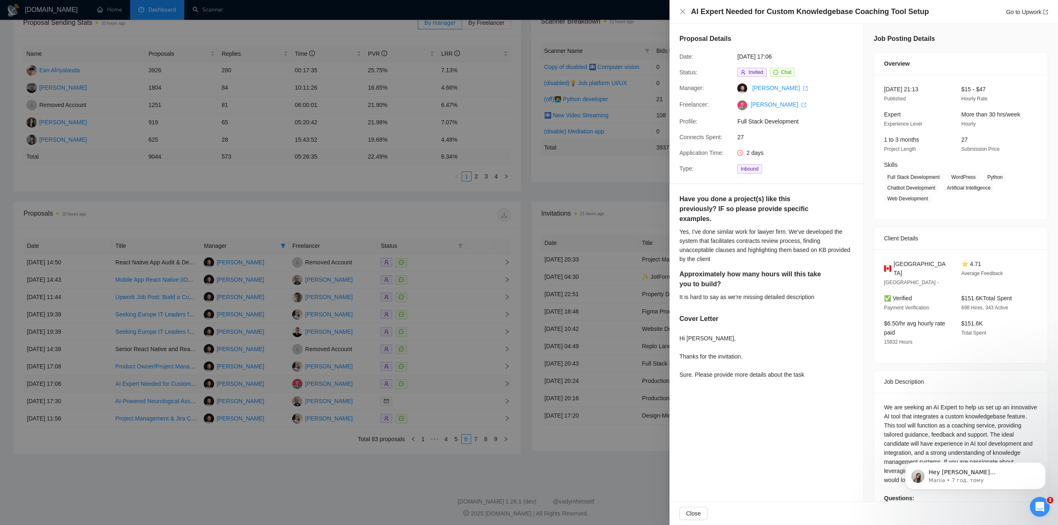
click at [460, 383] on div at bounding box center [529, 262] width 1058 height 525
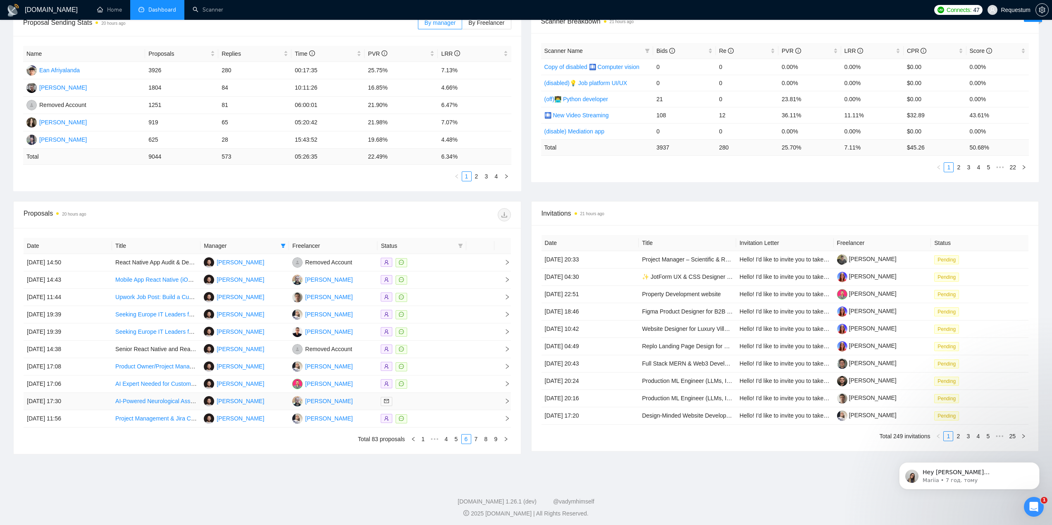
click at [453, 402] on div at bounding box center [422, 402] width 82 height 10
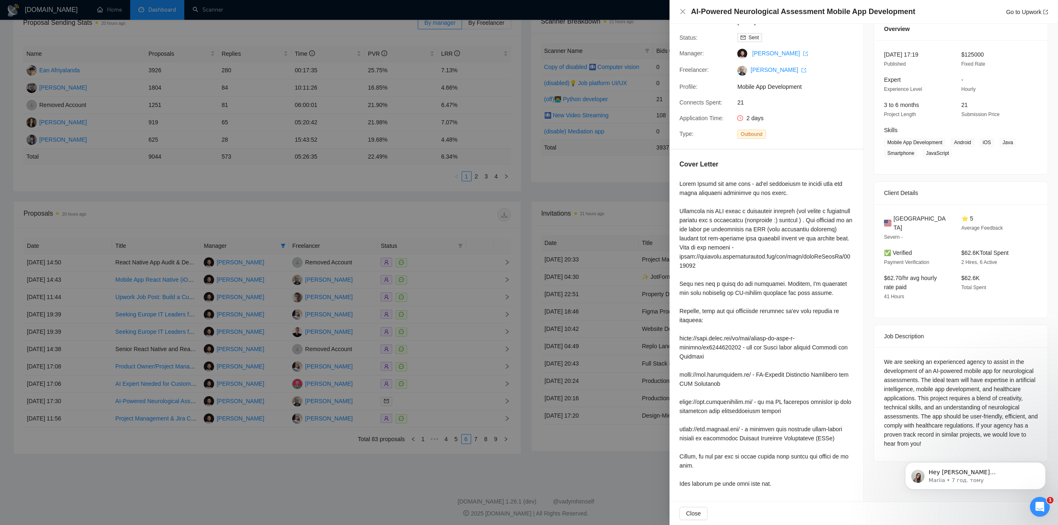
scroll to position [43, 0]
click at [483, 469] on div at bounding box center [529, 262] width 1058 height 525
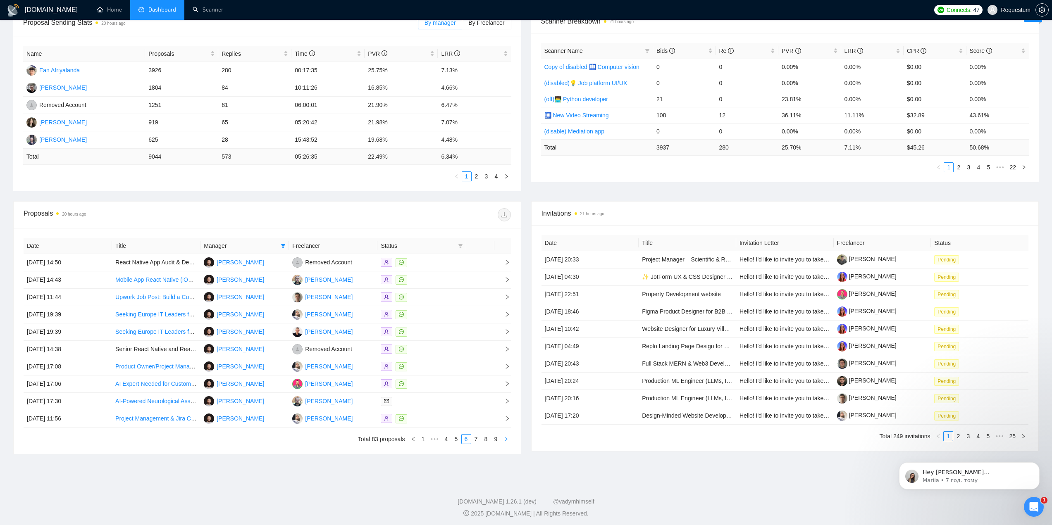
click at [506, 439] on icon "right" at bounding box center [505, 439] width 5 height 5
click at [449, 276] on div at bounding box center [422, 280] width 82 height 10
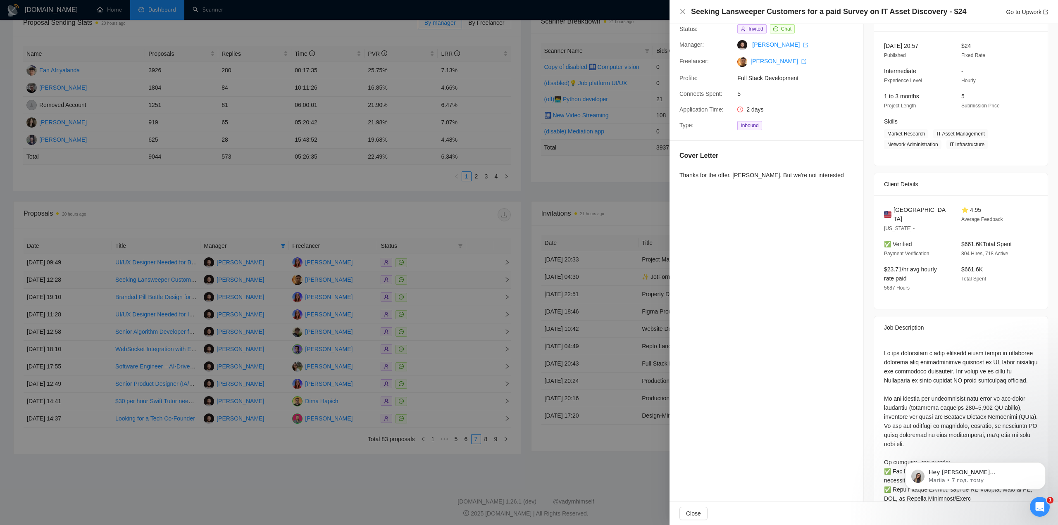
click at [449, 276] on div at bounding box center [529, 262] width 1058 height 525
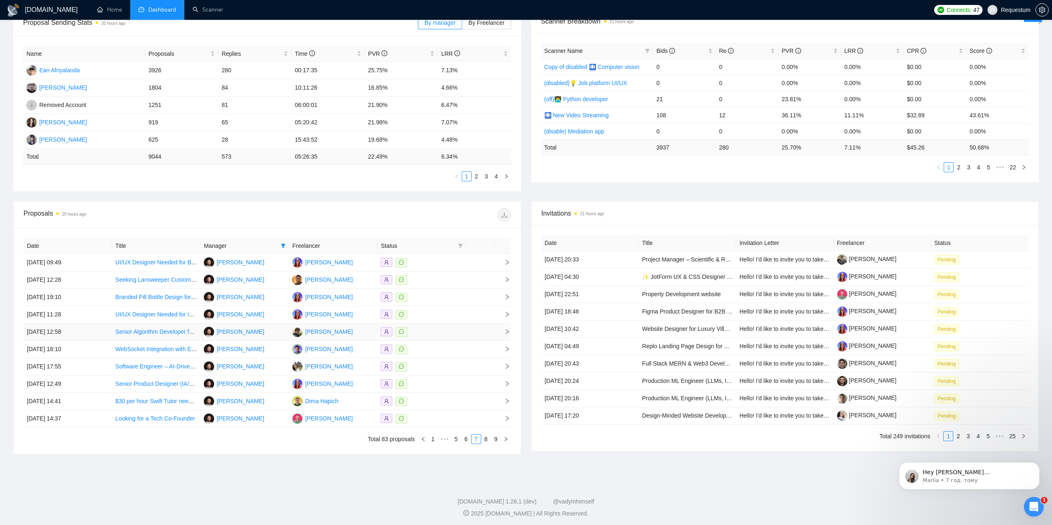
click at [445, 331] on div at bounding box center [422, 332] width 82 height 10
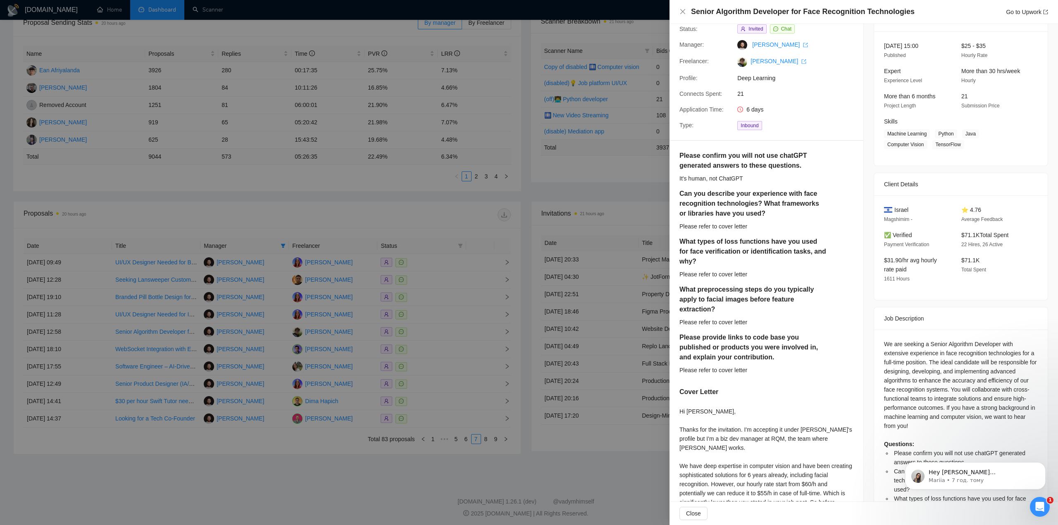
click at [445, 347] on div at bounding box center [529, 262] width 1058 height 525
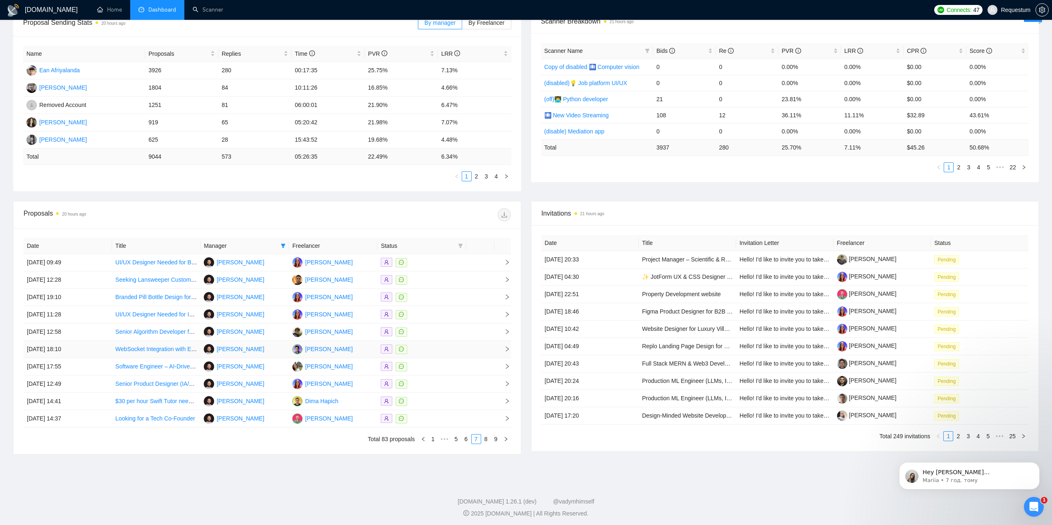
click at [445, 351] on div at bounding box center [422, 350] width 82 height 10
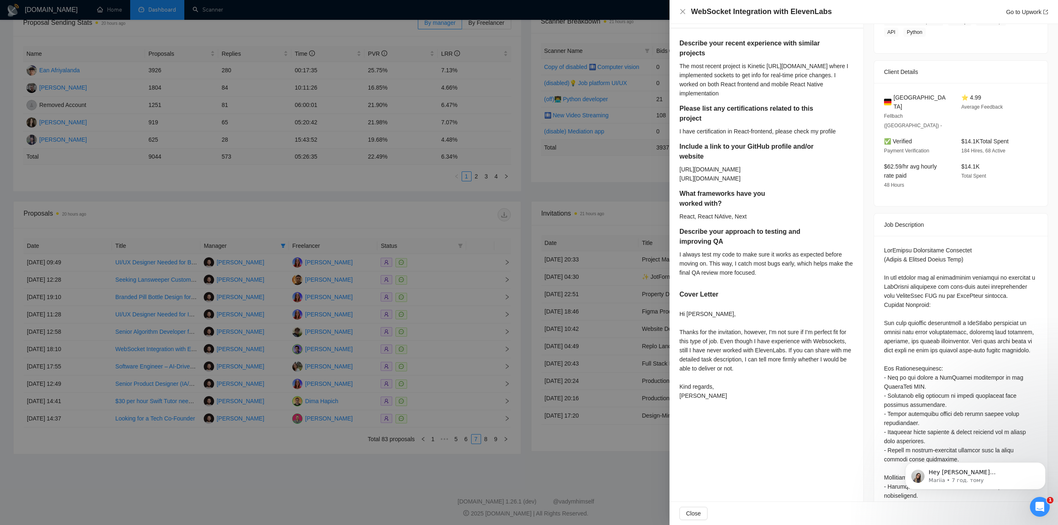
scroll to position [167, 0]
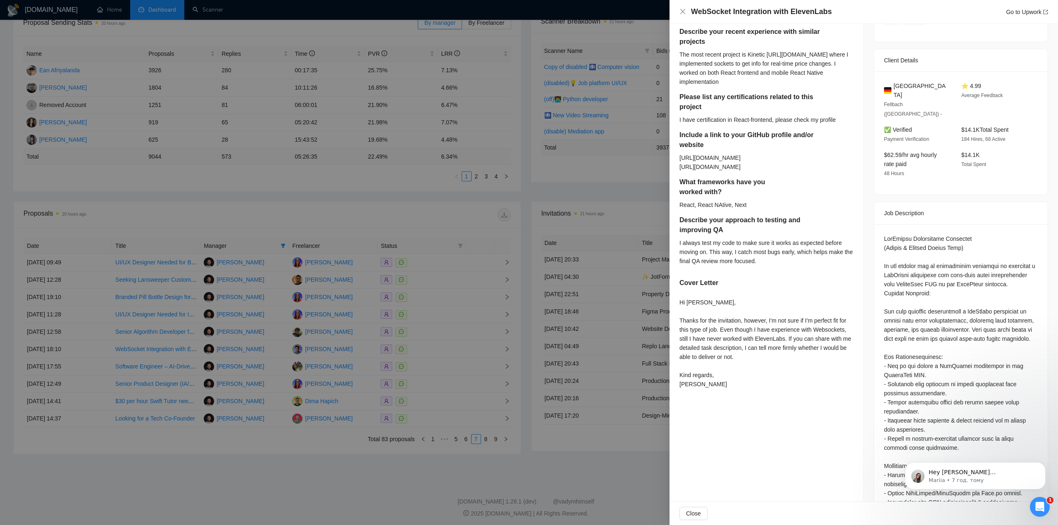
drag, startPoint x: 391, startPoint y: 462, endPoint x: 377, endPoint y: 462, distance: 13.6
click at [389, 462] on div at bounding box center [529, 262] width 1058 height 525
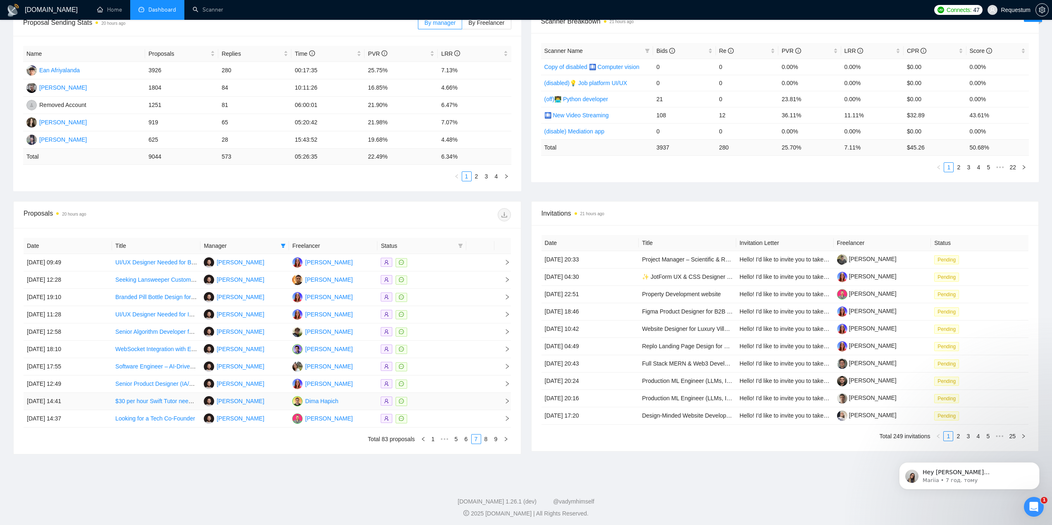
click at [443, 403] on div at bounding box center [422, 402] width 82 height 10
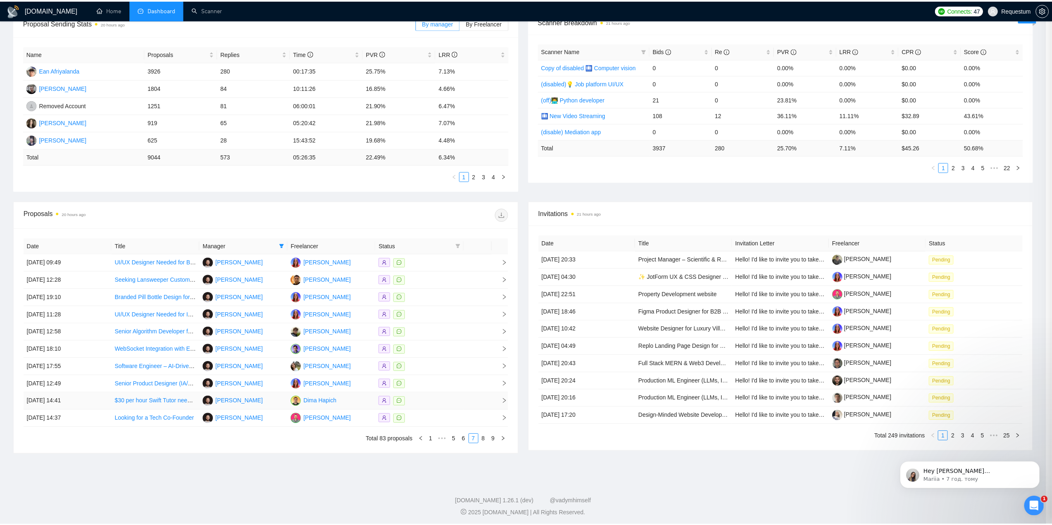
scroll to position [0, 0]
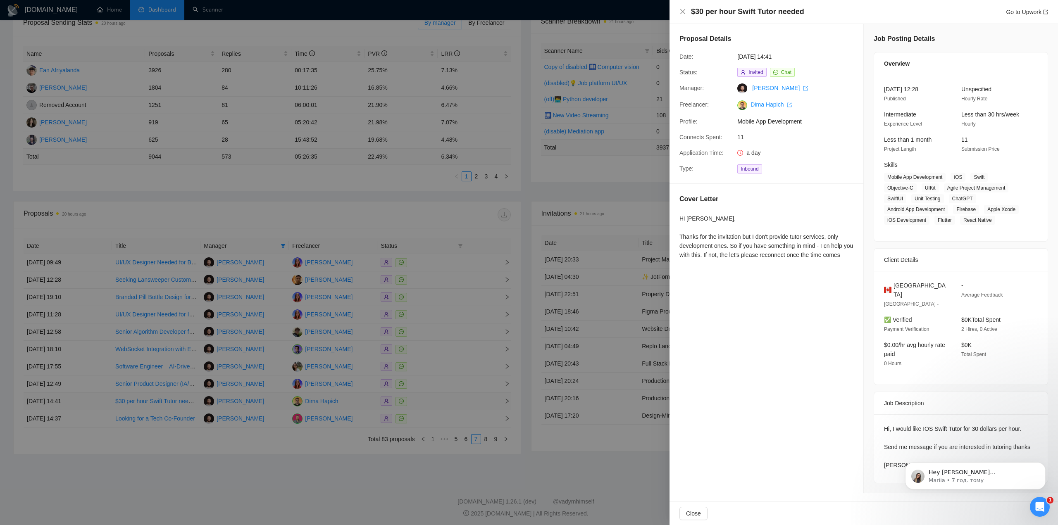
click at [443, 403] on div at bounding box center [529, 262] width 1058 height 525
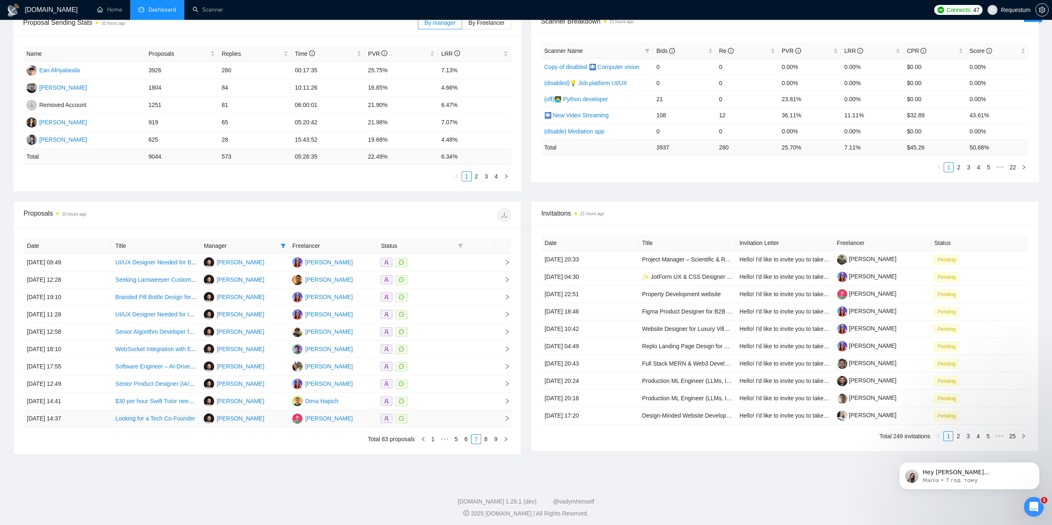
click at [453, 423] on div at bounding box center [422, 419] width 82 height 10
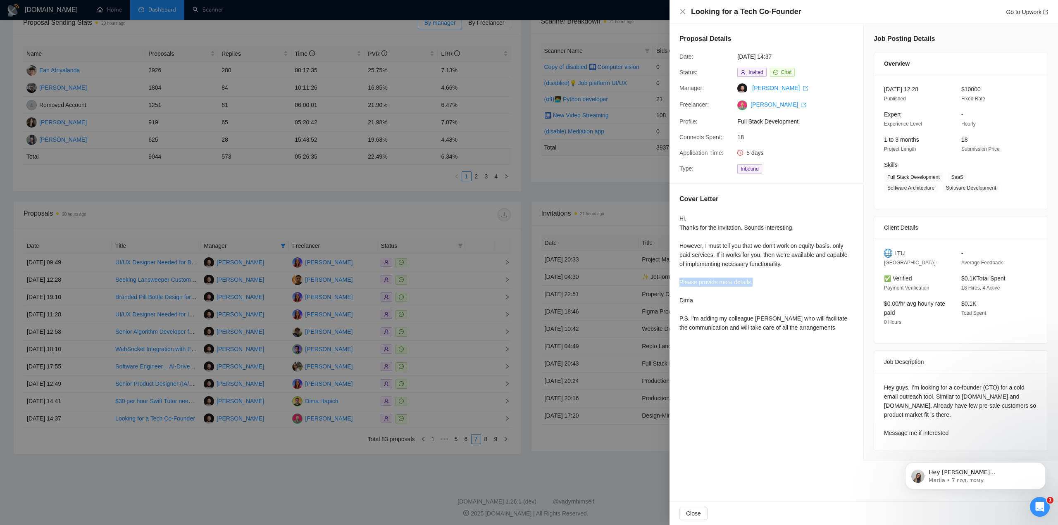
drag, startPoint x: 681, startPoint y: 282, endPoint x: 757, endPoint y: 283, distance: 76.5
click at [757, 283] on div "Hi, Thanks for the invitation. Sounds interesting. However, I must tell you tha…" at bounding box center [766, 273] width 174 height 118
click at [406, 478] on div at bounding box center [529, 262] width 1058 height 525
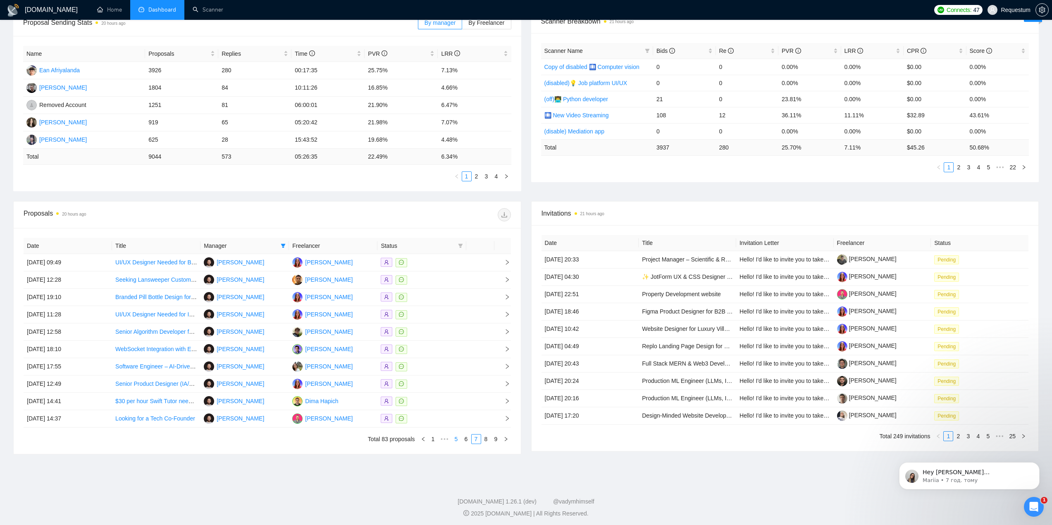
click at [459, 439] on link "5" at bounding box center [456, 439] width 9 height 9
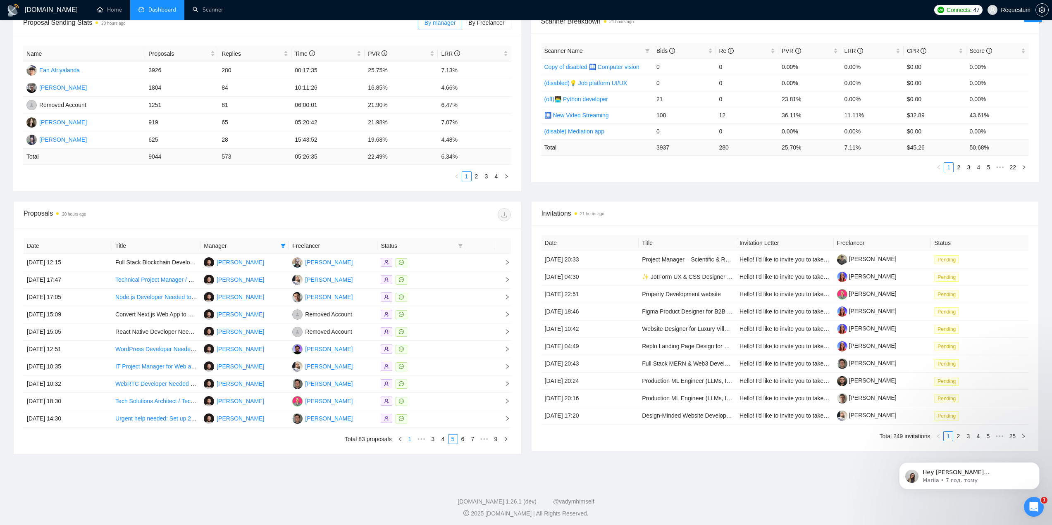
click at [412, 440] on link "1" at bounding box center [409, 439] width 9 height 9
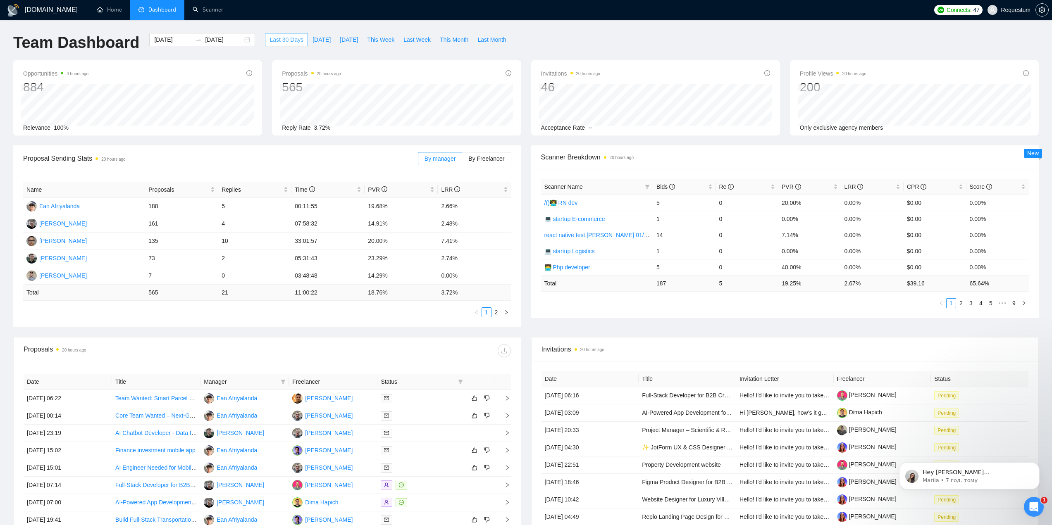
click at [265, 44] on button "Last 30 Days" at bounding box center [286, 39] width 43 height 13
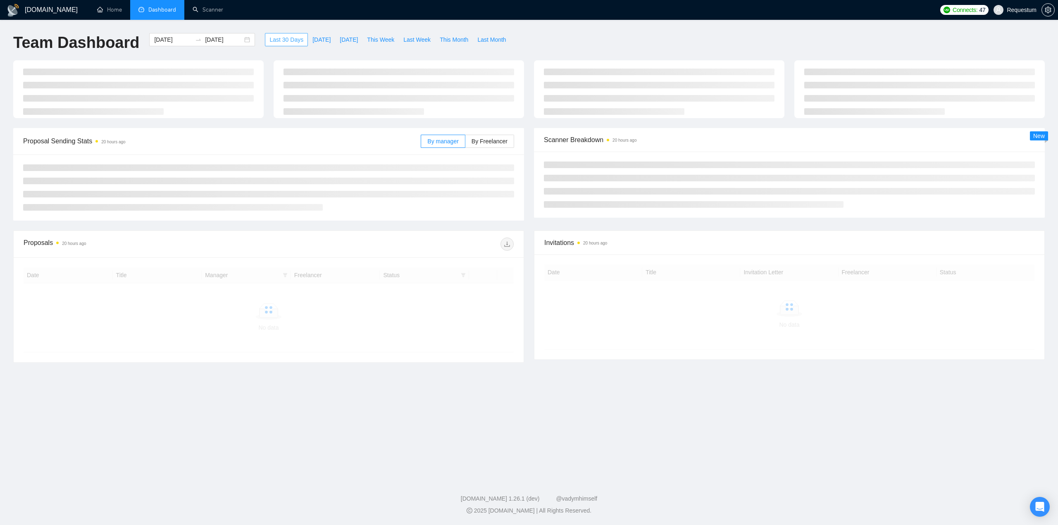
click at [280, 36] on span "Last 30 Days" at bounding box center [286, 39] width 34 height 9
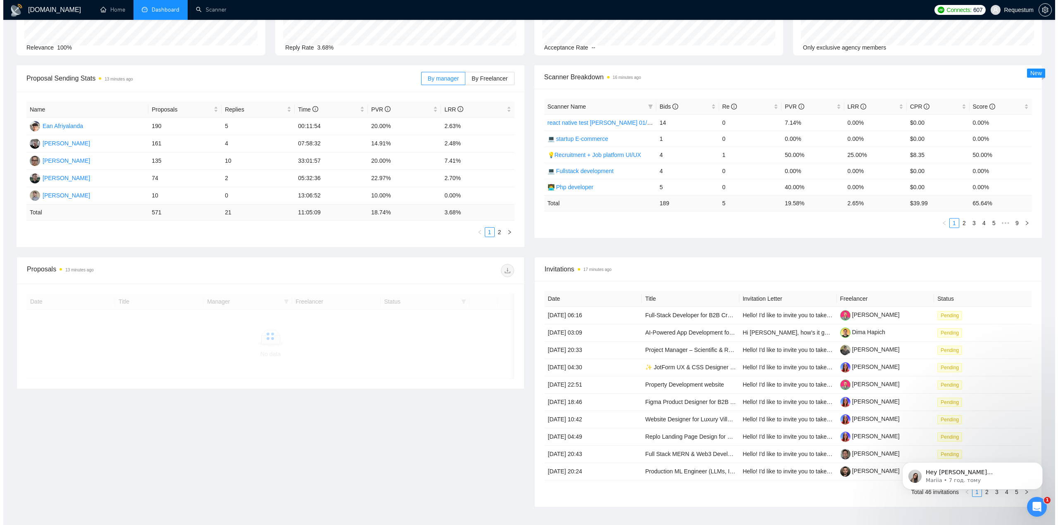
scroll to position [83, 0]
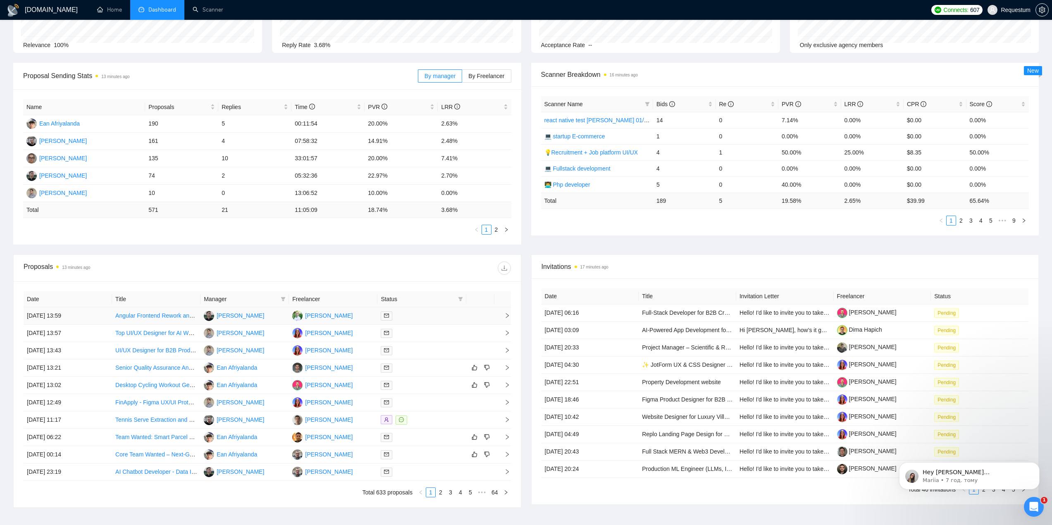
click at [414, 319] on div at bounding box center [422, 316] width 82 height 10
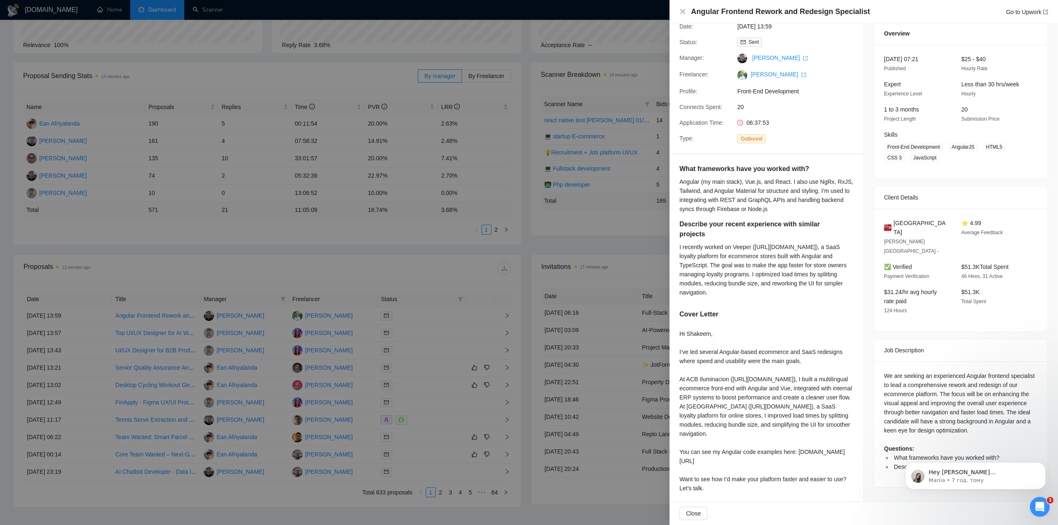
scroll to position [34, 0]
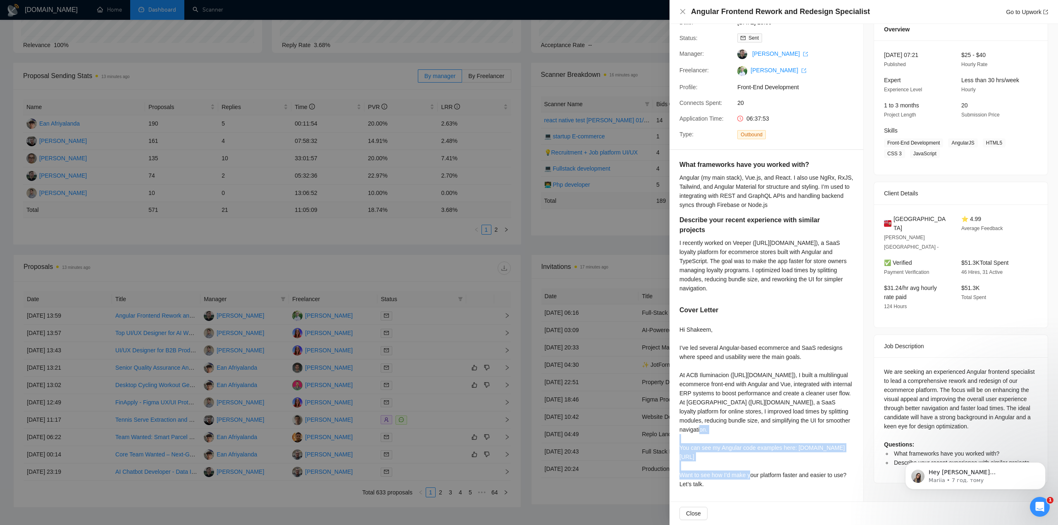
drag, startPoint x: 693, startPoint y: 448, endPoint x: 781, endPoint y: 464, distance: 90.4
click at [812, 463] on div "Hi Shakeem, I’ve led several Angular-based ecommerce and SaaS redesigns where s…" at bounding box center [766, 407] width 174 height 164
click at [760, 467] on div "Hi Shakeem, I’ve led several Angular-based ecommerce and SaaS redesigns where s…" at bounding box center [766, 407] width 174 height 164
click at [422, 275] on div at bounding box center [529, 262] width 1058 height 525
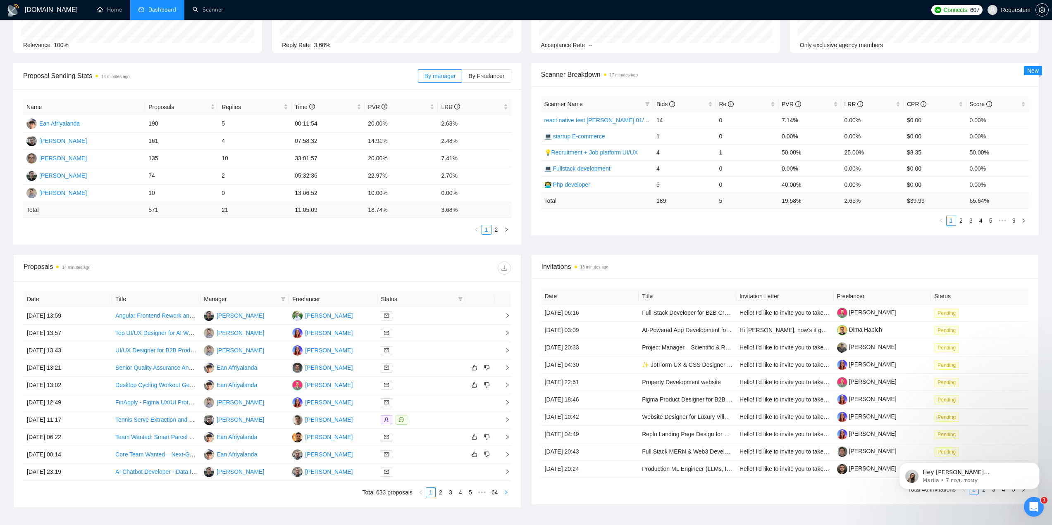
click at [506, 494] on icon "right" at bounding box center [505, 492] width 5 height 5
click at [423, 495] on icon "left" at bounding box center [420, 492] width 5 height 5
click at [301, 497] on ul "Total 633 proposals 1 2 3 4 5 ••• 64" at bounding box center [267, 493] width 487 height 10
click at [274, 473] on td "[PERSON_NAME]" at bounding box center [244, 472] width 88 height 17
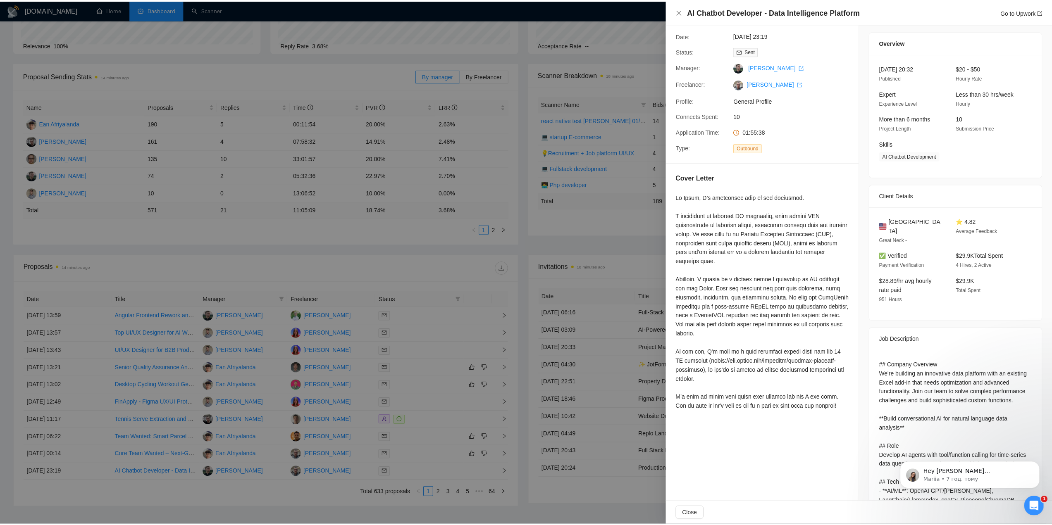
scroll to position [146, 0]
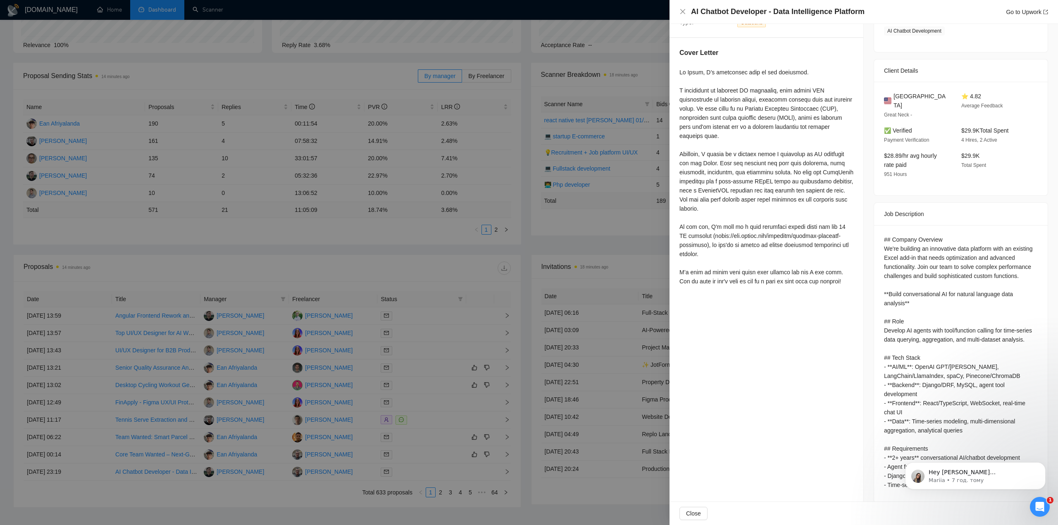
click at [457, 253] on div at bounding box center [529, 262] width 1058 height 525
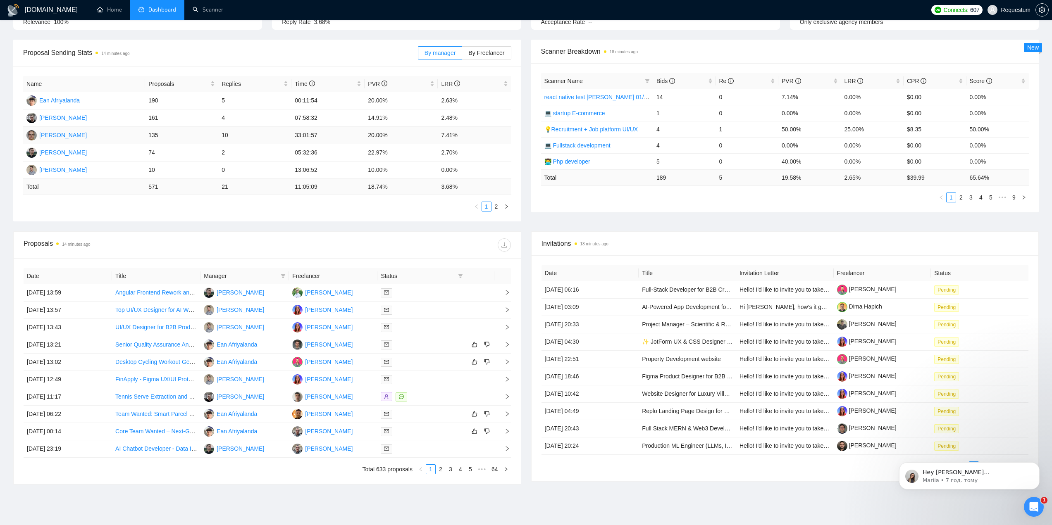
scroll to position [139, 0]
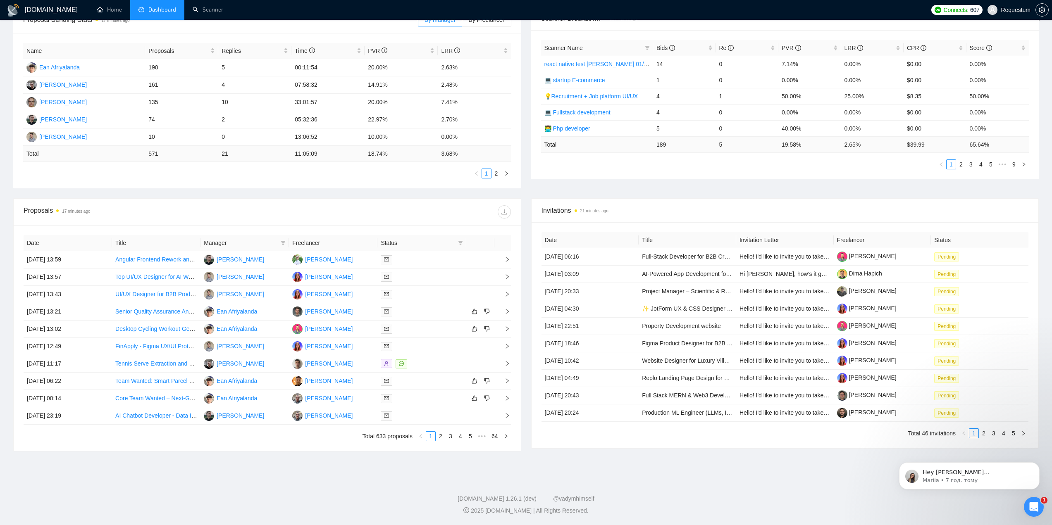
click at [269, 242] on span "Manager" at bounding box center [241, 242] width 74 height 9
click at [278, 242] on div "Manager" at bounding box center [245, 242] width 82 height 9
click at [284, 242] on icon "filter" at bounding box center [283, 243] width 5 height 4
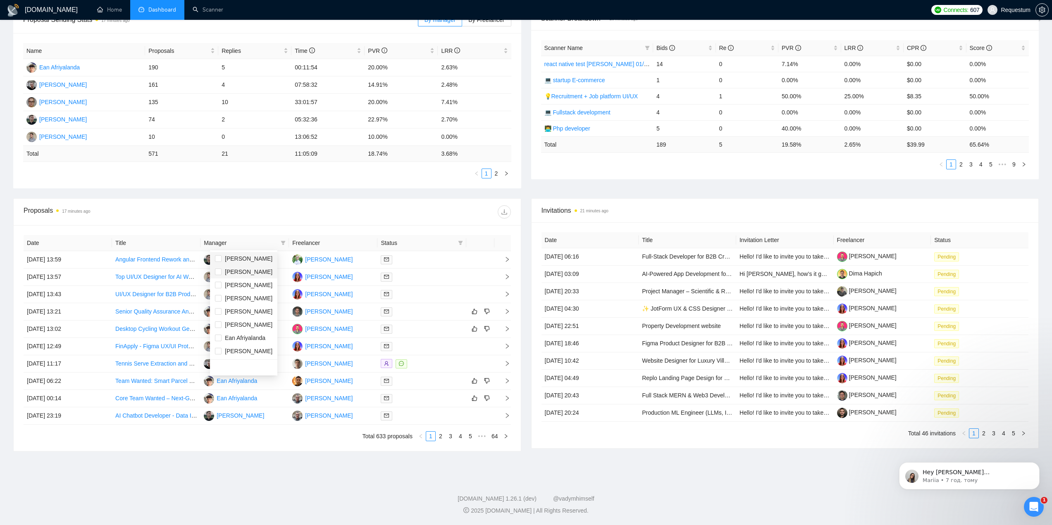
click at [262, 257] on span "[PERSON_NAME]" at bounding box center [243, 258] width 57 height 9
checkbox input "true"
click at [269, 224] on div "Proposals 17 minutes ago" at bounding box center [267, 212] width 487 height 26
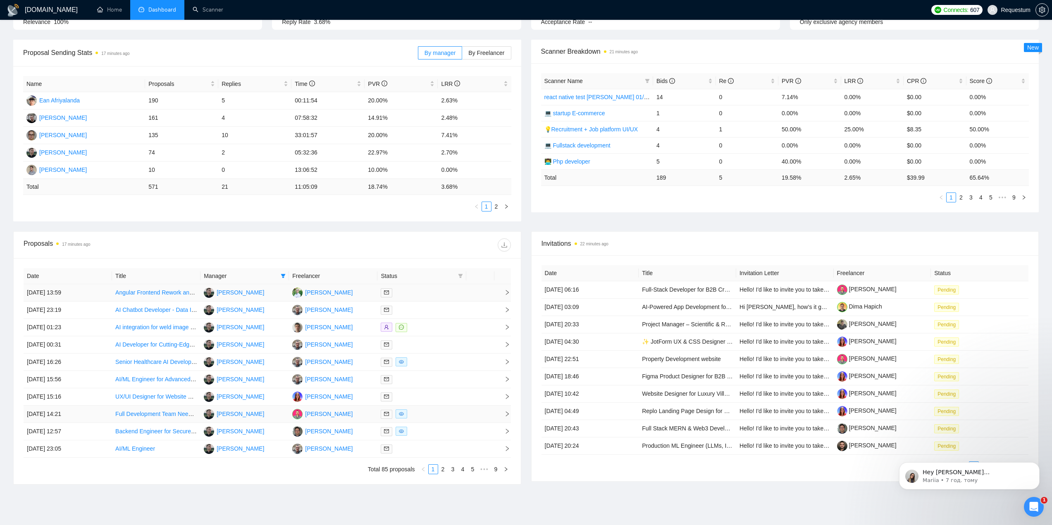
scroll to position [139, 0]
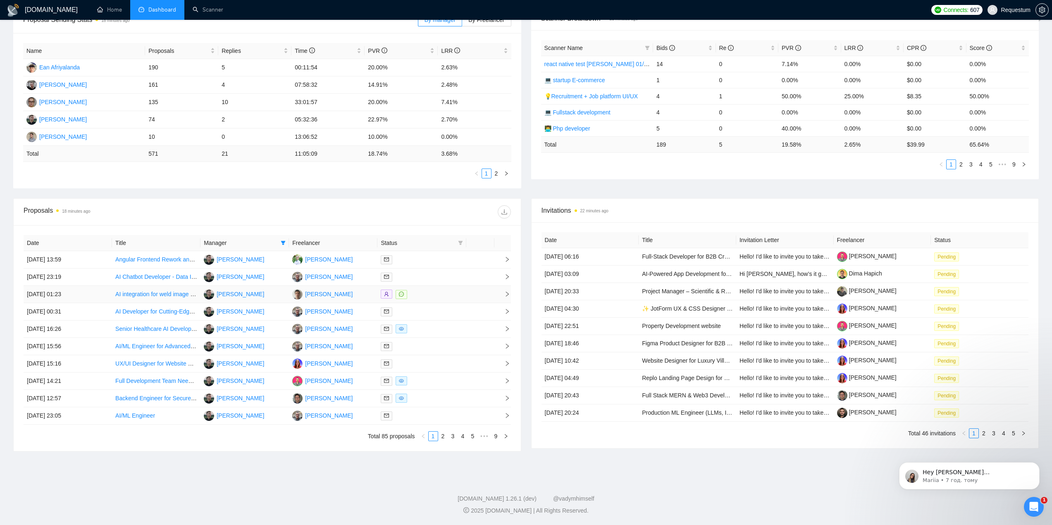
click at [436, 295] on div at bounding box center [422, 295] width 82 height 10
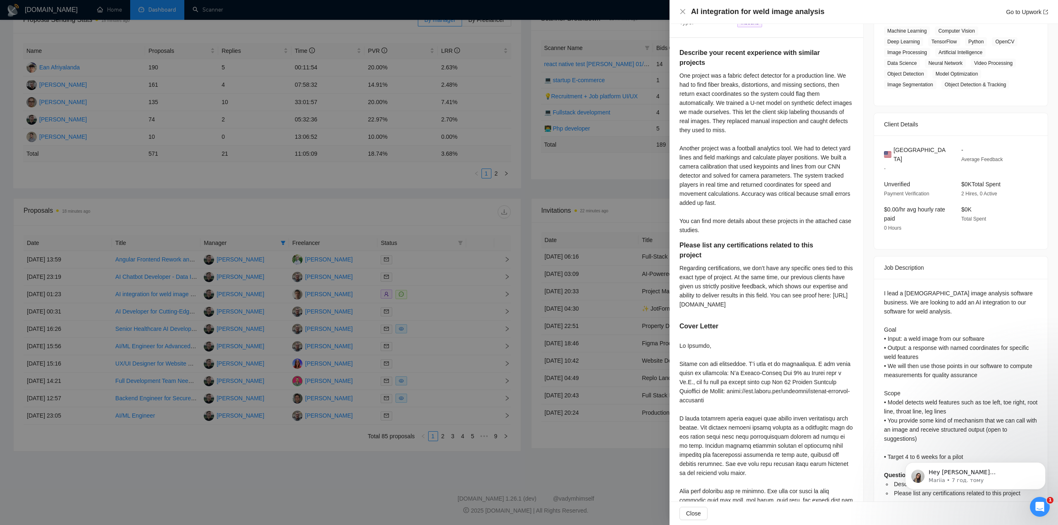
click at [335, 457] on div at bounding box center [529, 262] width 1058 height 525
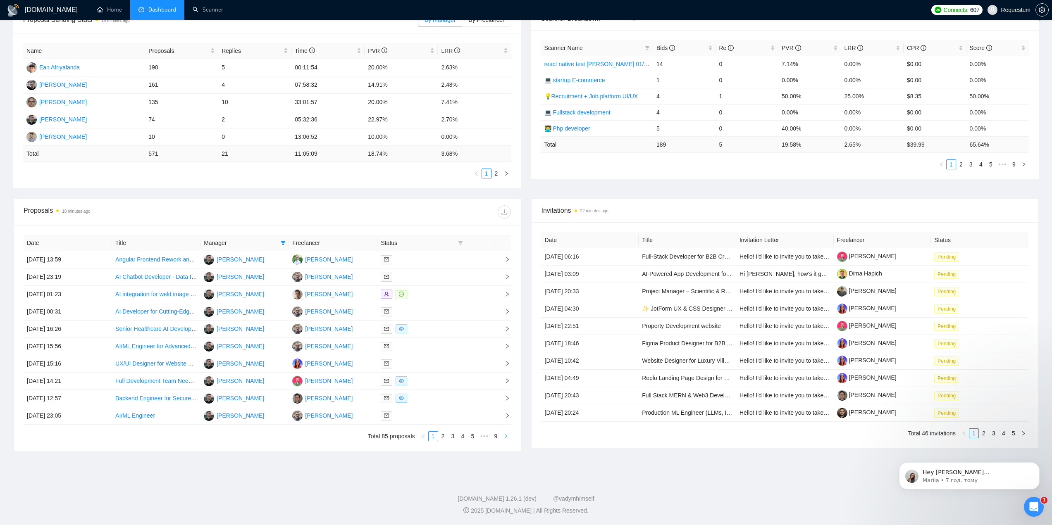
click at [509, 440] on button "button" at bounding box center [506, 436] width 10 height 10
click at [421, 412] on div at bounding box center [422, 416] width 82 height 10
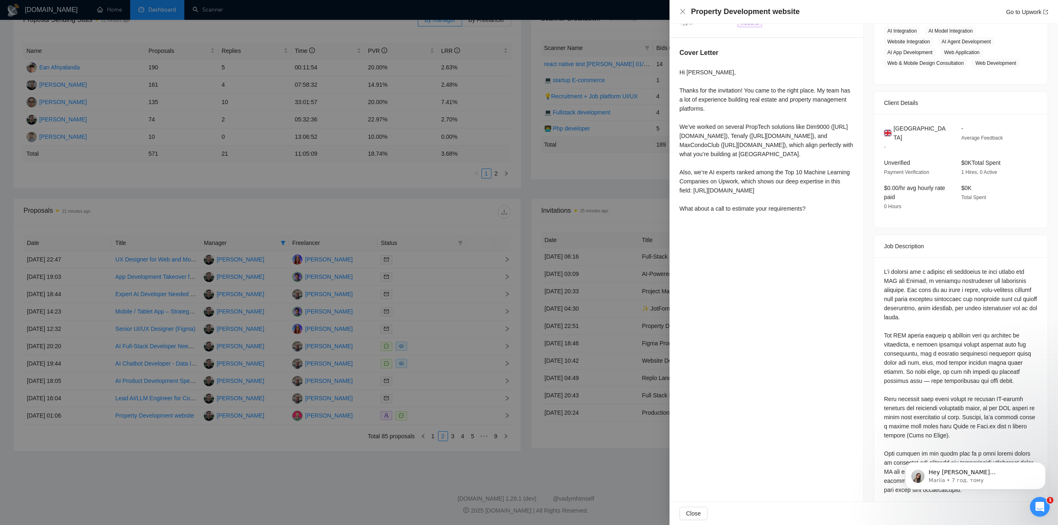
click at [430, 459] on div at bounding box center [529, 262] width 1058 height 525
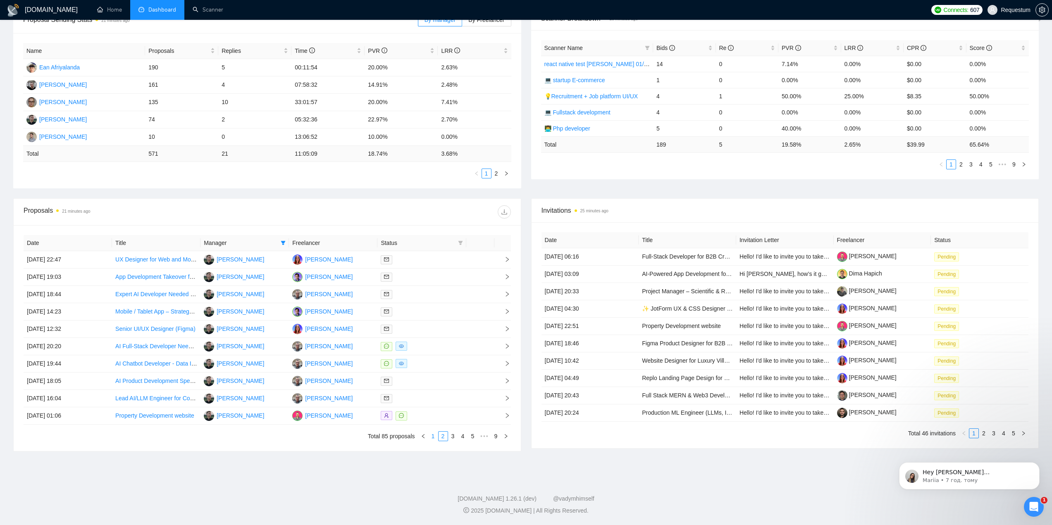
click at [433, 437] on link "1" at bounding box center [433, 436] width 9 height 9
click at [434, 291] on div at bounding box center [422, 295] width 82 height 10
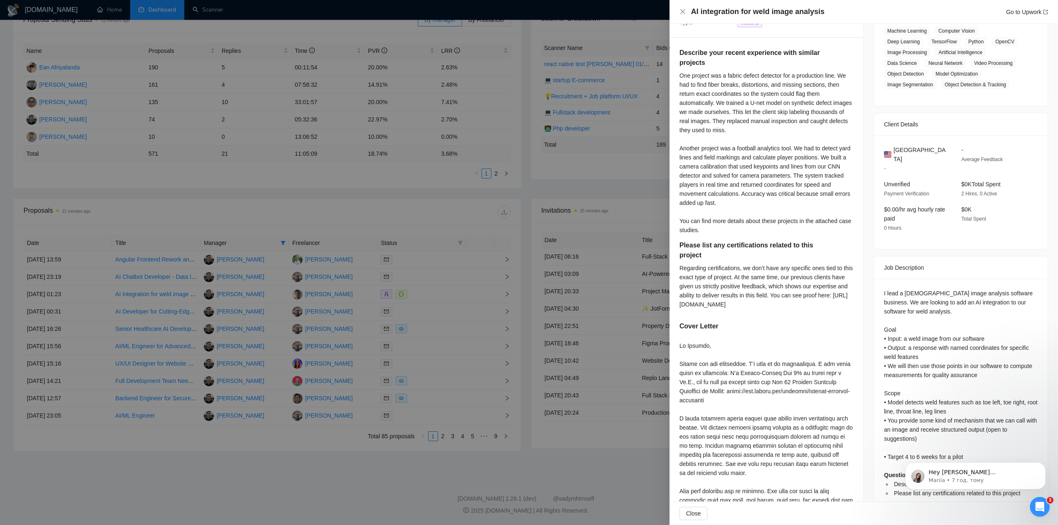
drag, startPoint x: 293, startPoint y: 221, endPoint x: 279, endPoint y: 235, distance: 19.9
click at [293, 221] on div at bounding box center [529, 262] width 1058 height 525
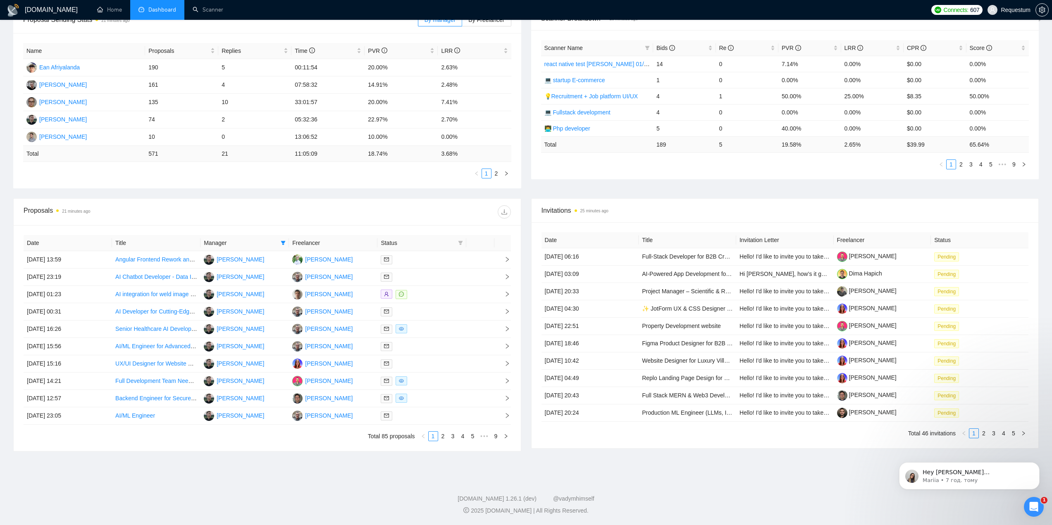
click at [274, 242] on span "Manager" at bounding box center [241, 242] width 74 height 9
click at [280, 243] on span at bounding box center [283, 243] width 8 height 12
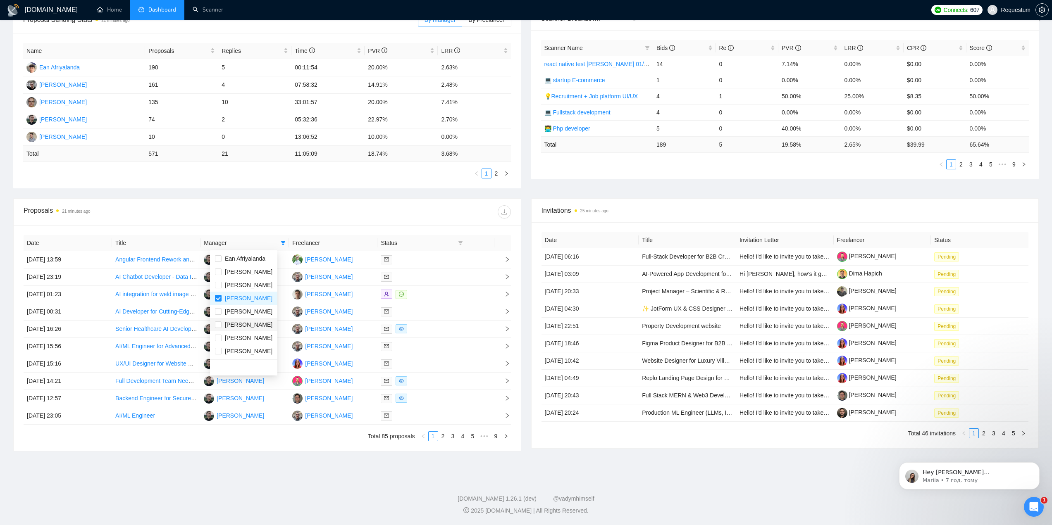
click at [259, 327] on span "[PERSON_NAME]" at bounding box center [249, 325] width 48 height 7
checkbox input "true"
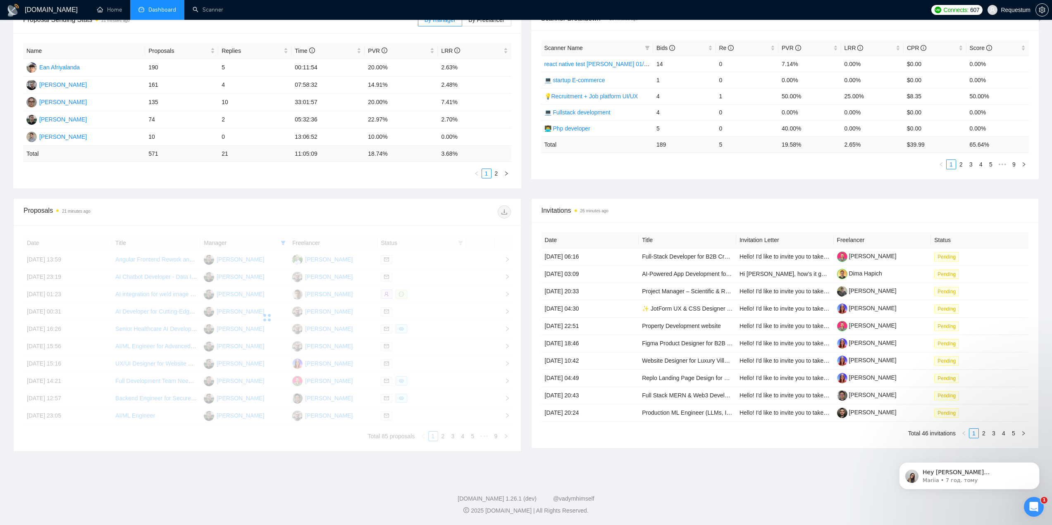
click at [305, 216] on div at bounding box center [388, 211] width 243 height 13
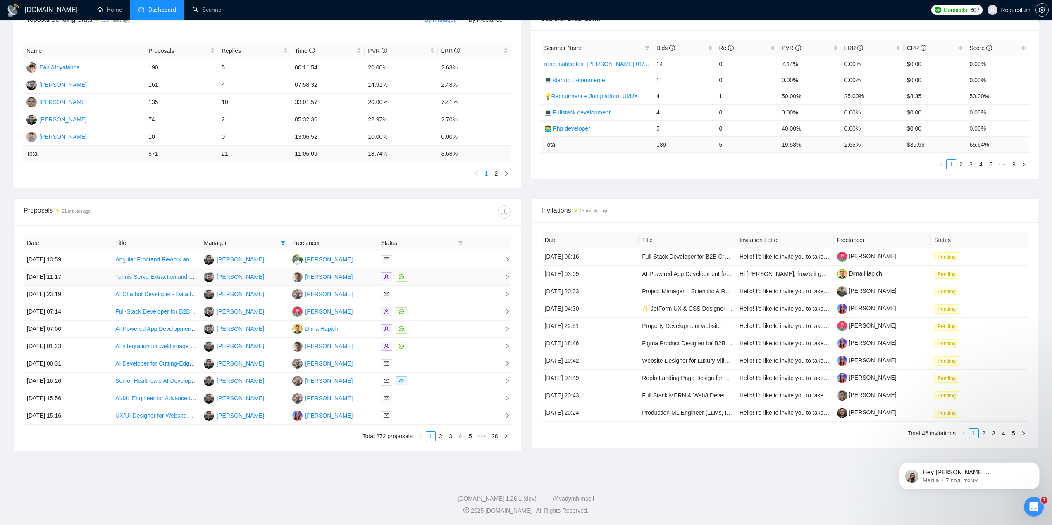
click at [438, 276] on div at bounding box center [422, 277] width 82 height 10
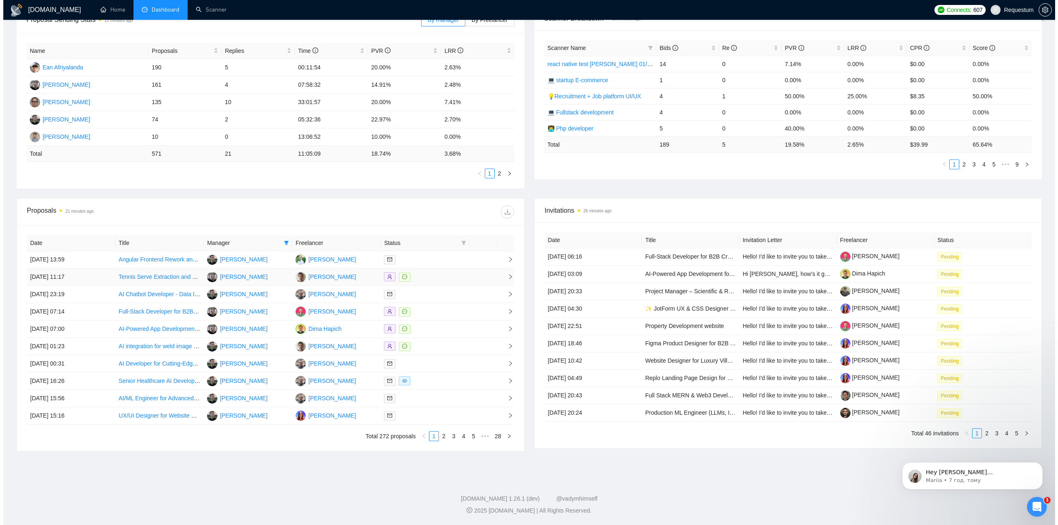
scroll to position [80, 0]
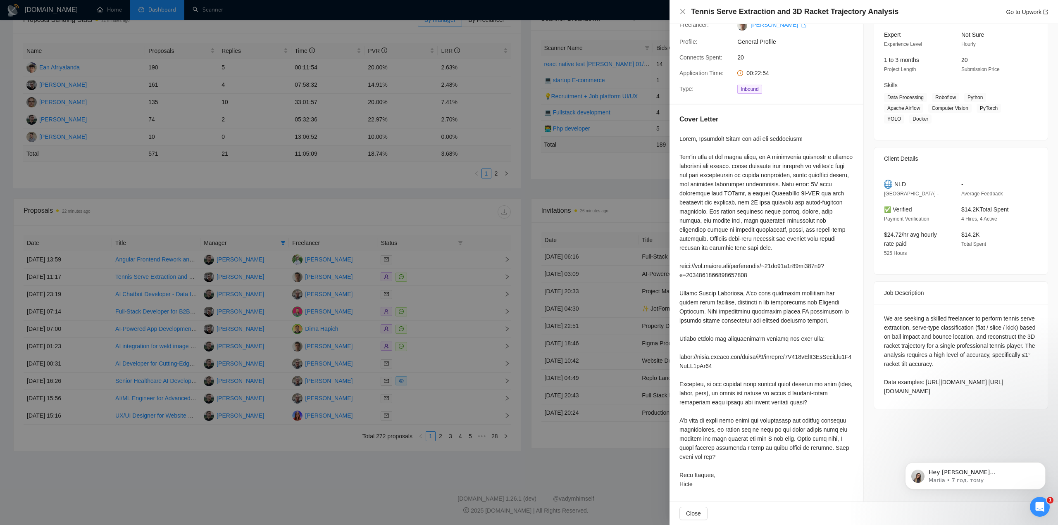
click at [444, 454] on div at bounding box center [529, 262] width 1058 height 525
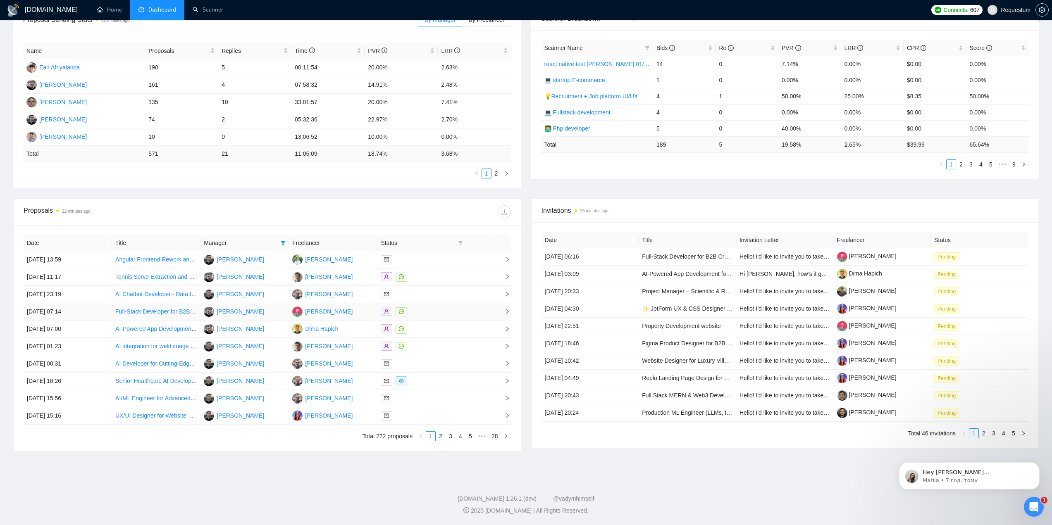
click at [439, 310] on div at bounding box center [422, 312] width 82 height 10
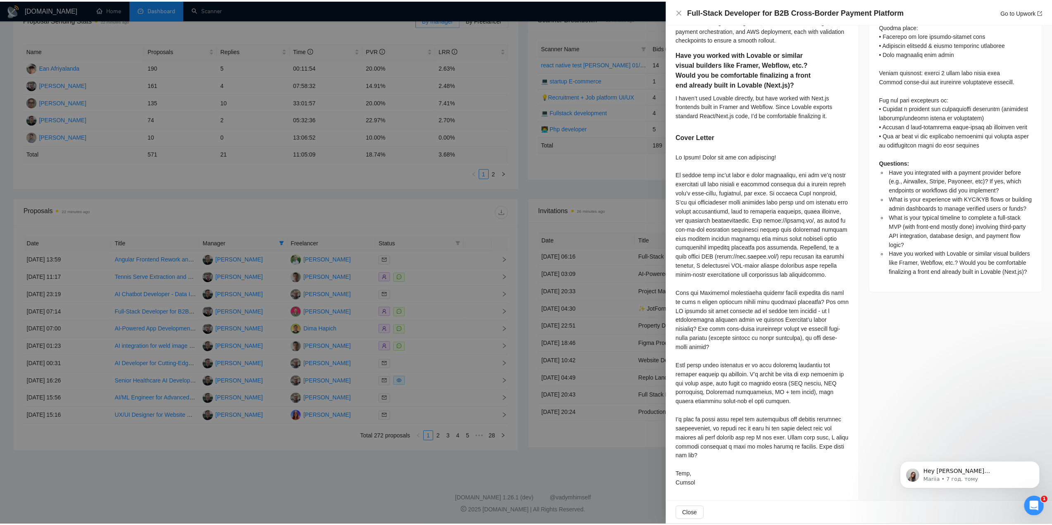
scroll to position [644, 0]
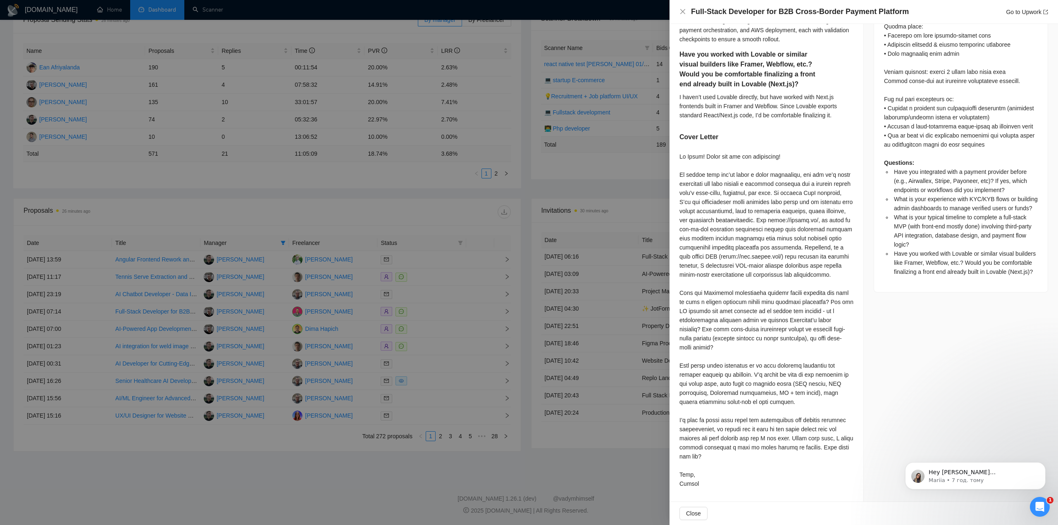
click at [281, 486] on div at bounding box center [529, 262] width 1058 height 525
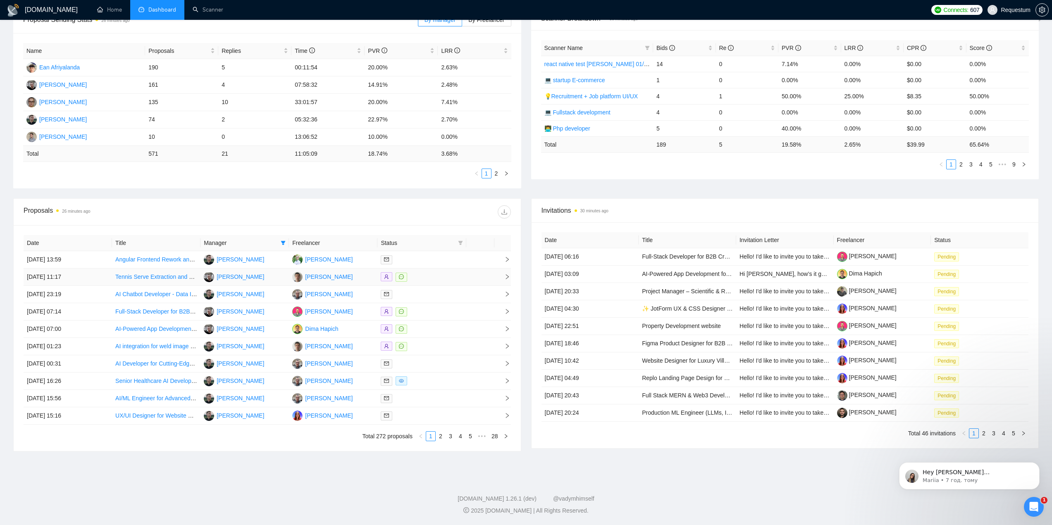
click at [449, 279] on div at bounding box center [422, 277] width 82 height 10
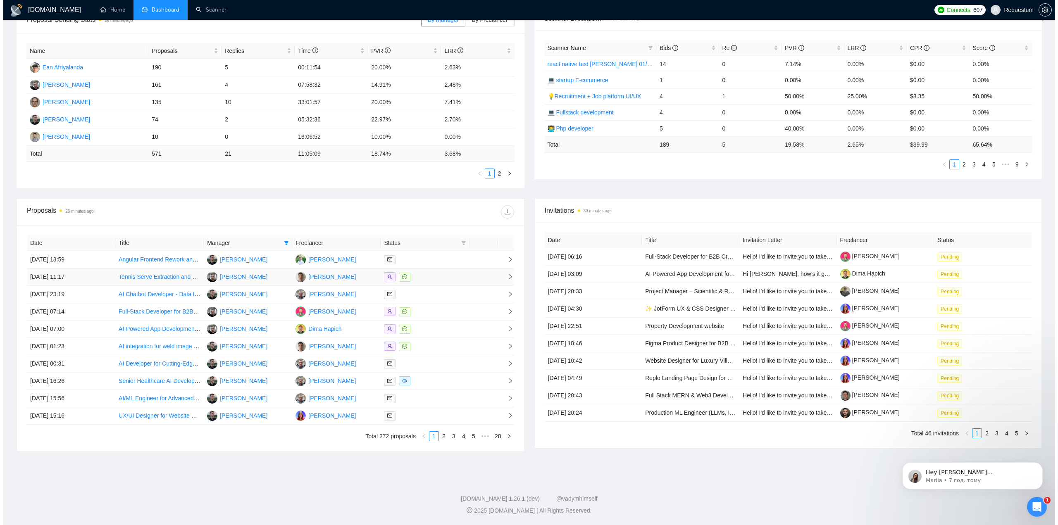
scroll to position [80, 0]
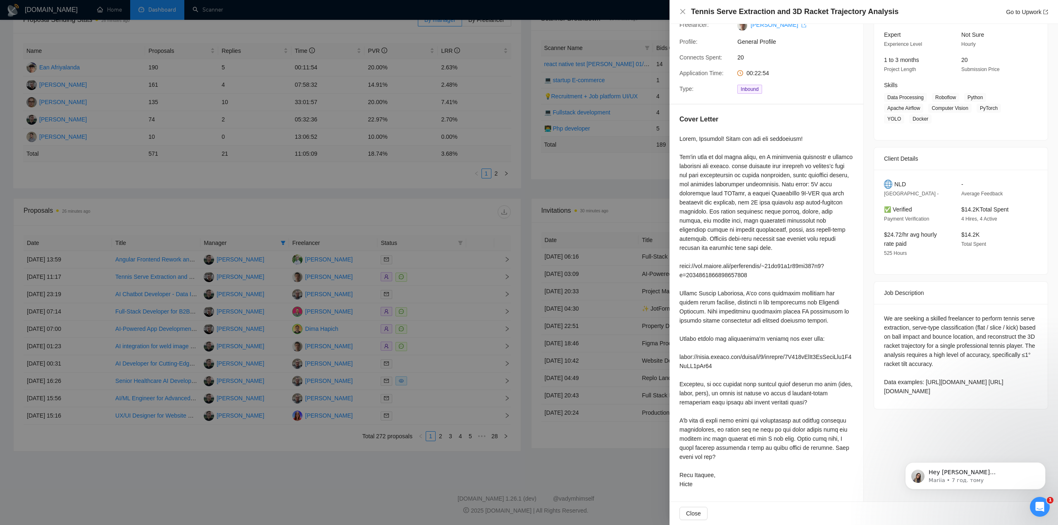
click at [419, 472] on div at bounding box center [529, 262] width 1058 height 525
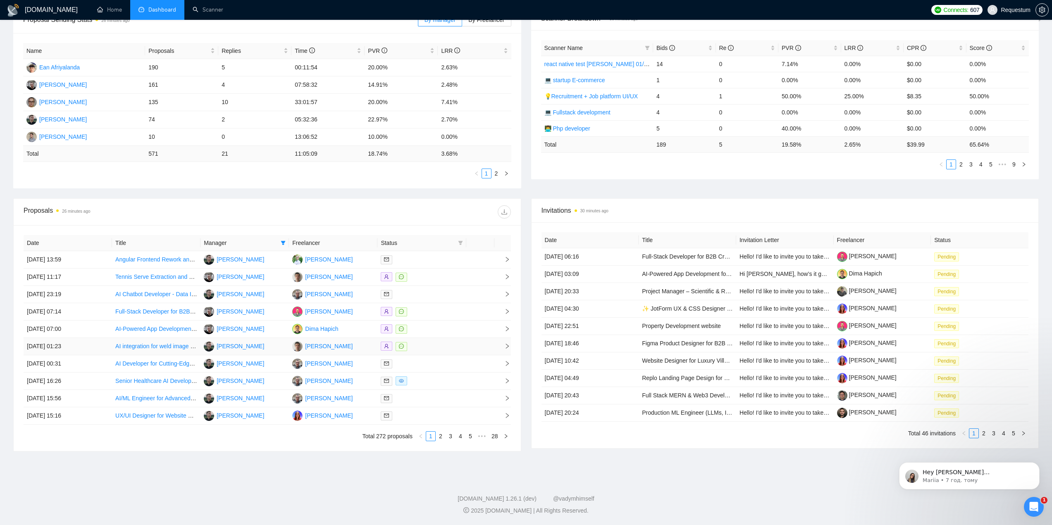
click at [434, 345] on div at bounding box center [422, 347] width 82 height 10
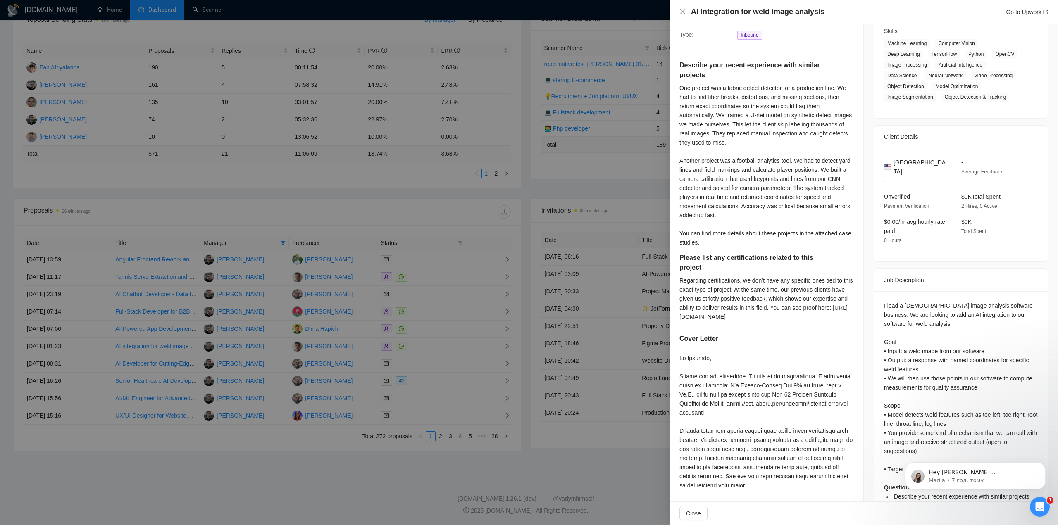
scroll to position [162, 0]
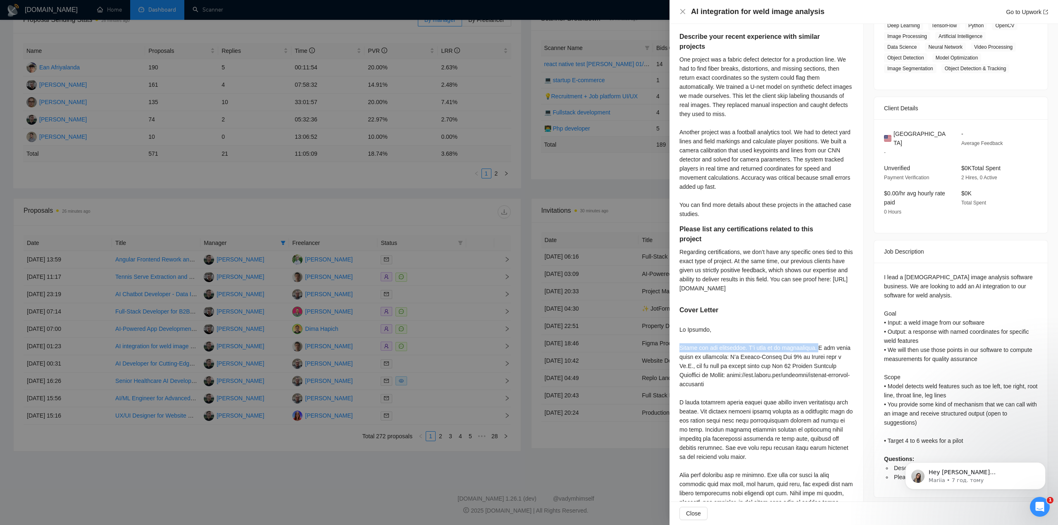
drag, startPoint x: 679, startPoint y: 347, endPoint x: 799, endPoint y: 348, distance: 119.8
click at [811, 345] on div "Describe your recent experience with similar projects One project was a fabric …" at bounding box center [766, 289] width 194 height 535
copy div "Thanks for the invitation. I’m glad to be shortlisted."
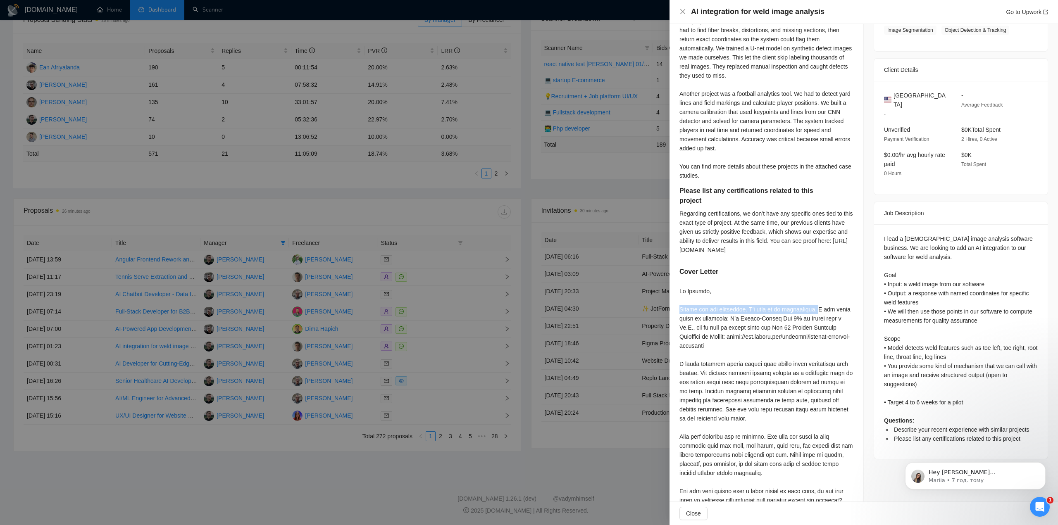
scroll to position [217, 0]
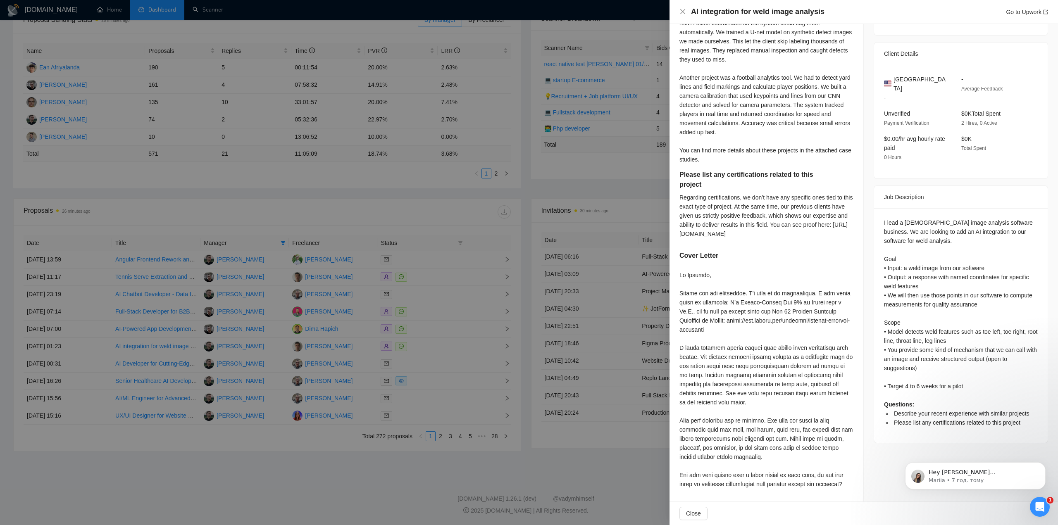
click at [352, 486] on div at bounding box center [529, 262] width 1058 height 525
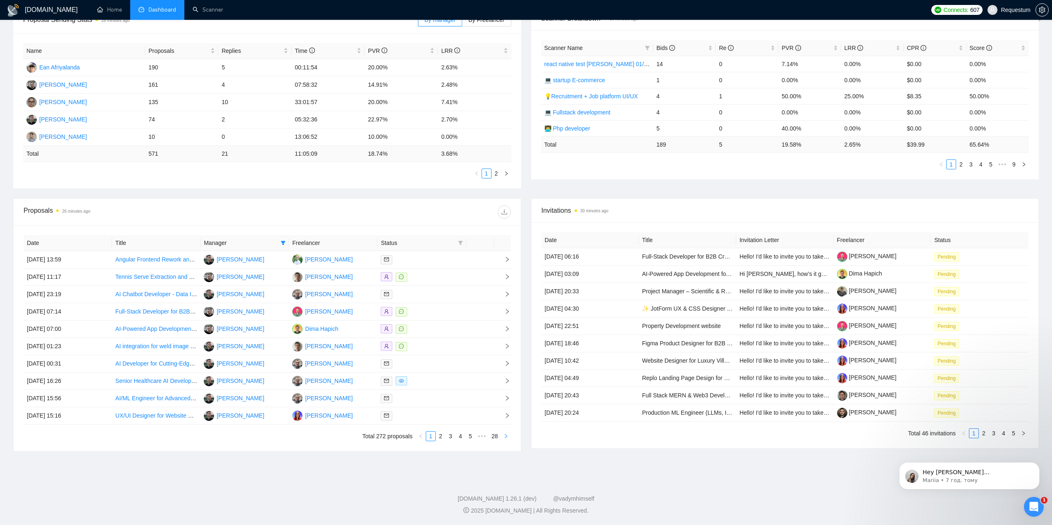
click at [505, 436] on icon "right" at bounding box center [505, 436] width 5 height 5
click at [505, 437] on icon "right" at bounding box center [505, 436] width 5 height 5
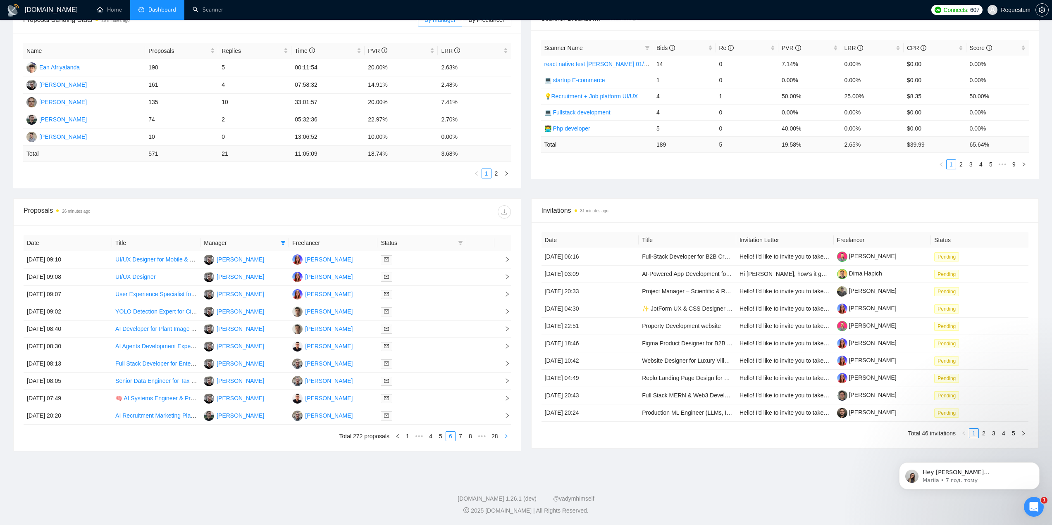
click at [507, 436] on icon "right" at bounding box center [505, 436] width 5 height 5
click at [443, 297] on div at bounding box center [422, 295] width 82 height 10
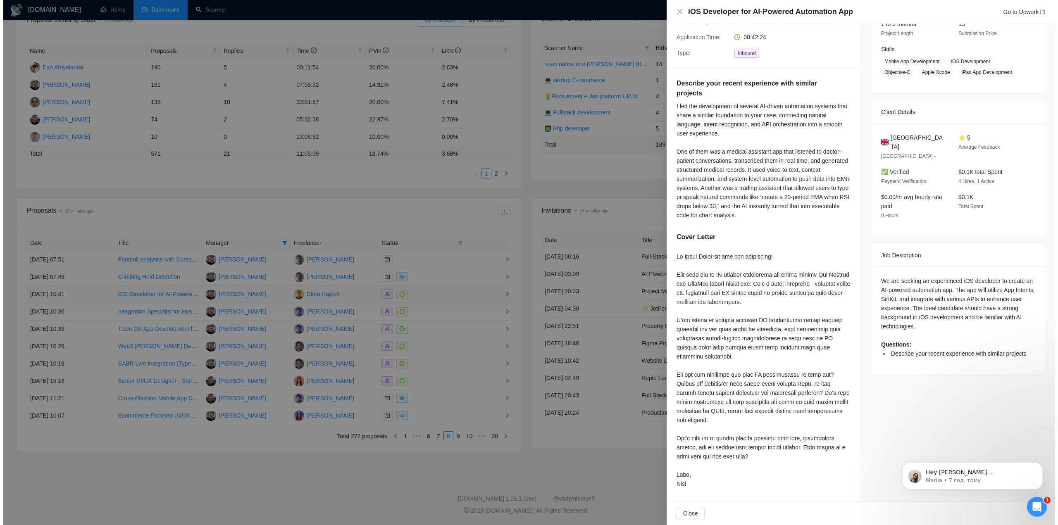
scroll to position [115, 0]
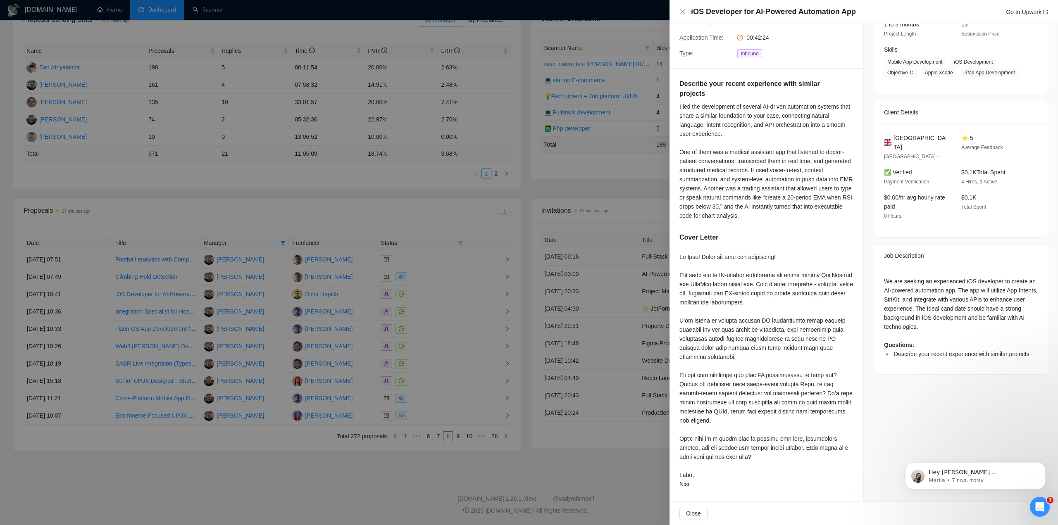
click at [445, 327] on div at bounding box center [529, 262] width 1058 height 525
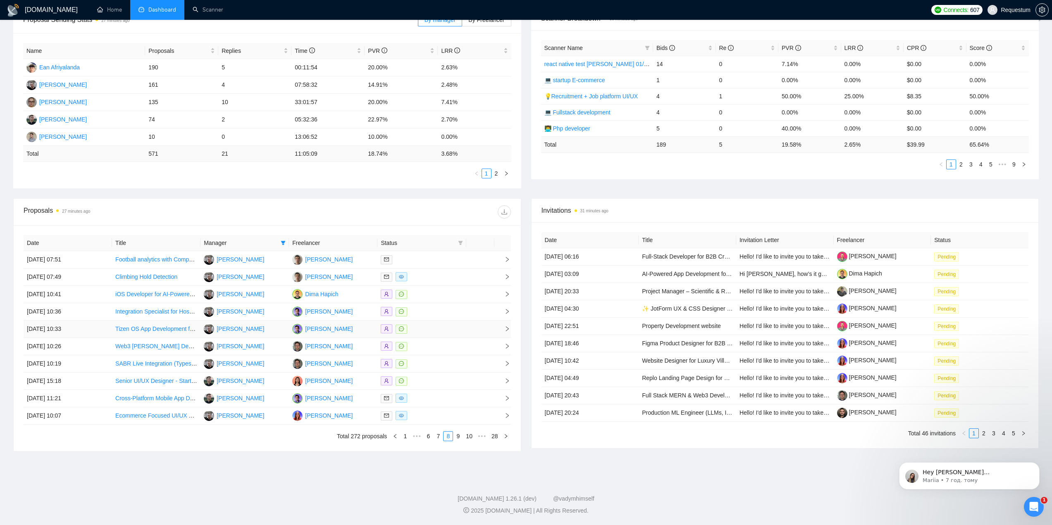
click at [445, 327] on div at bounding box center [422, 329] width 82 height 10
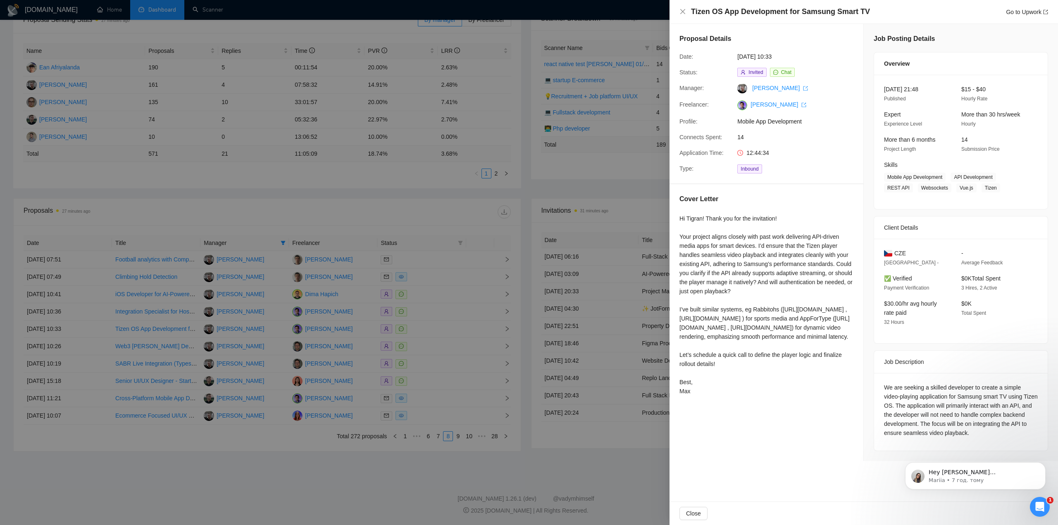
scroll to position [0, 0]
click at [445, 327] on div at bounding box center [529, 262] width 1058 height 525
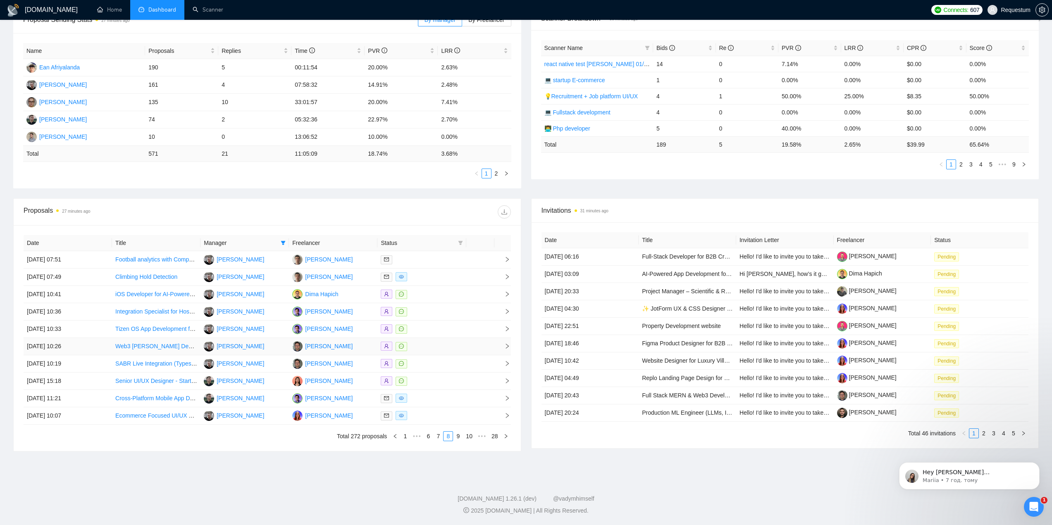
click at [439, 342] on div at bounding box center [422, 347] width 82 height 10
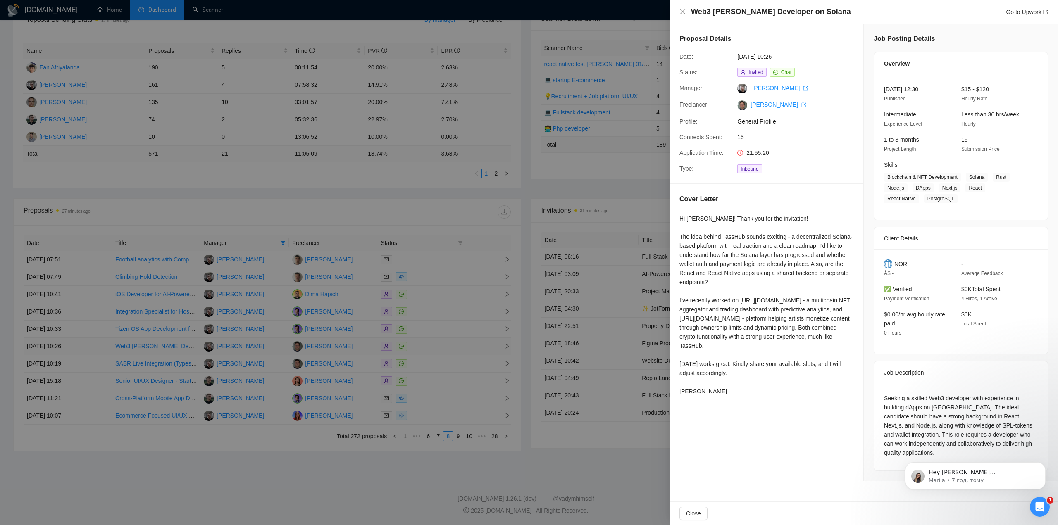
click at [439, 342] on div at bounding box center [529, 262] width 1058 height 525
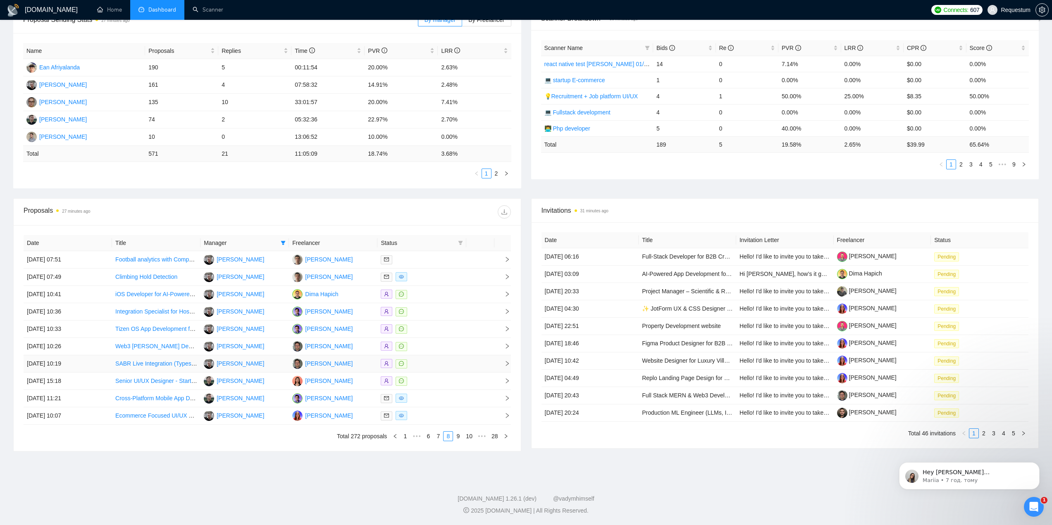
click at [438, 361] on div at bounding box center [422, 364] width 82 height 10
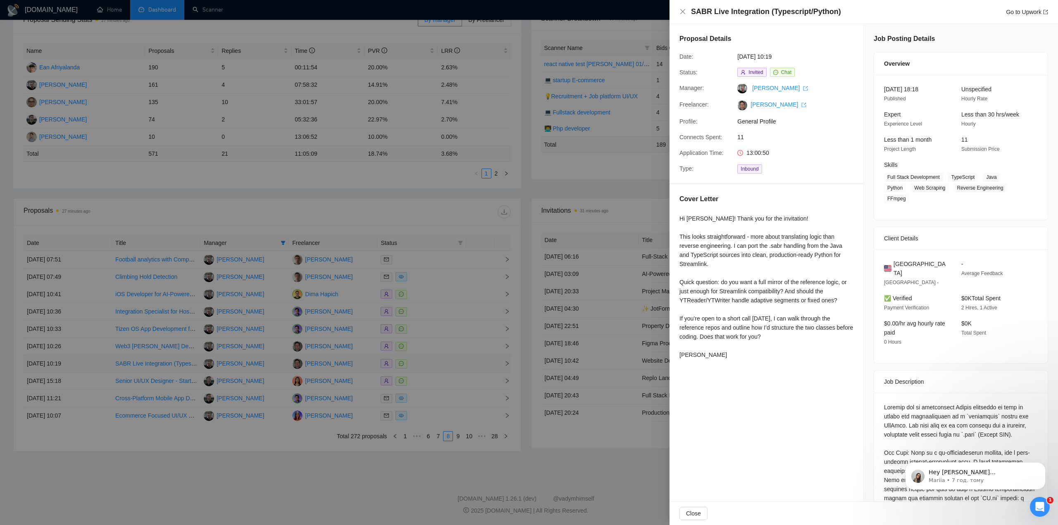
click at [438, 361] on div at bounding box center [529, 262] width 1058 height 525
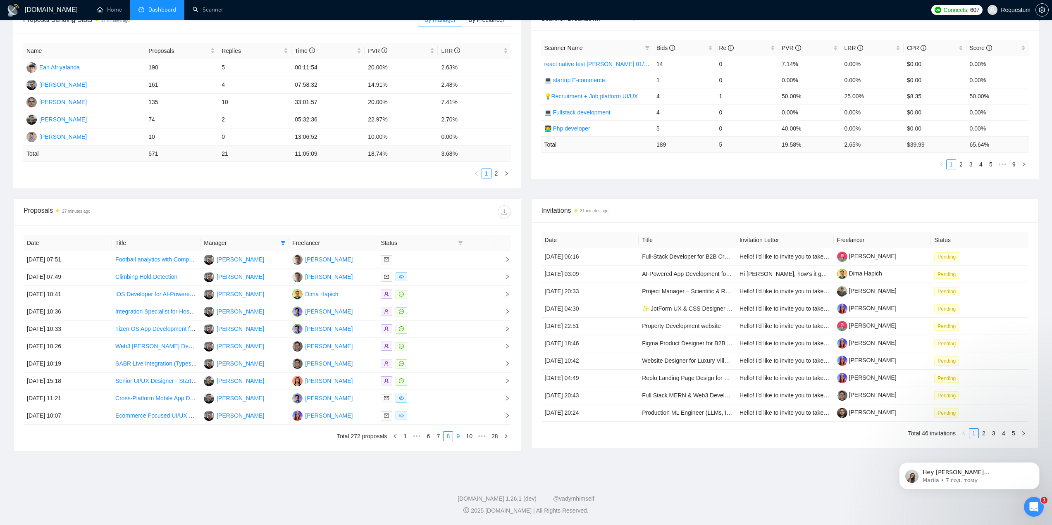
click at [455, 437] on link "9" at bounding box center [457, 436] width 9 height 9
click at [445, 293] on div at bounding box center [422, 295] width 82 height 10
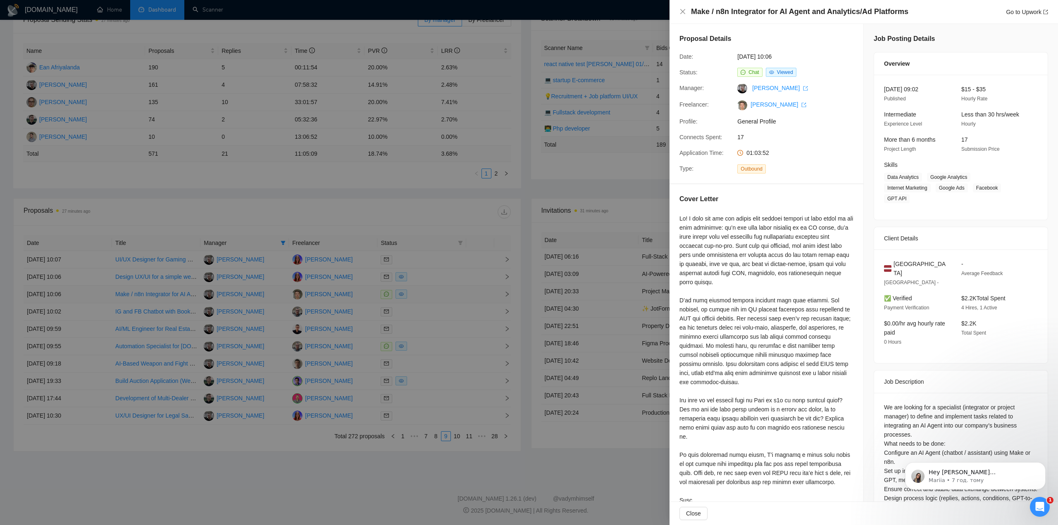
click at [445, 293] on div at bounding box center [529, 262] width 1058 height 525
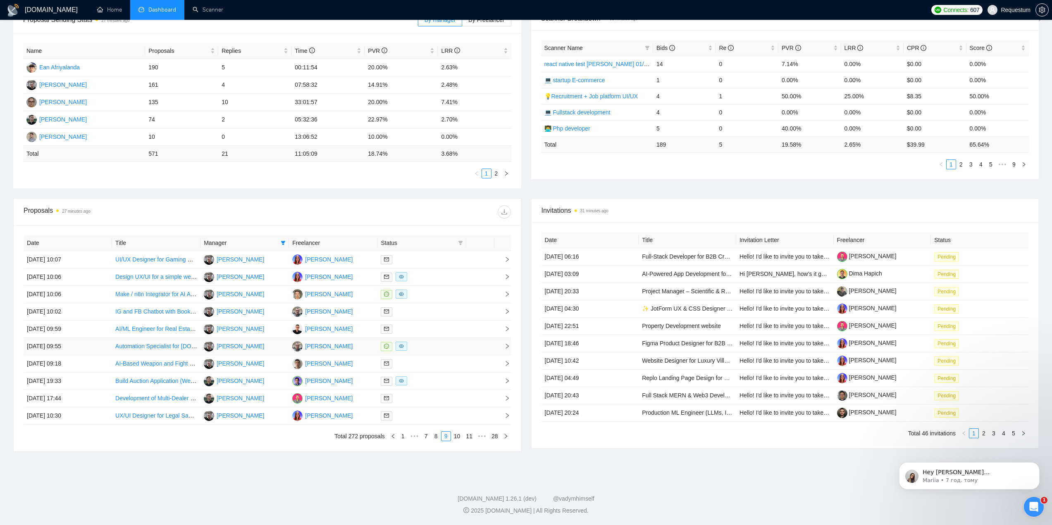
click at [443, 343] on div at bounding box center [422, 347] width 82 height 10
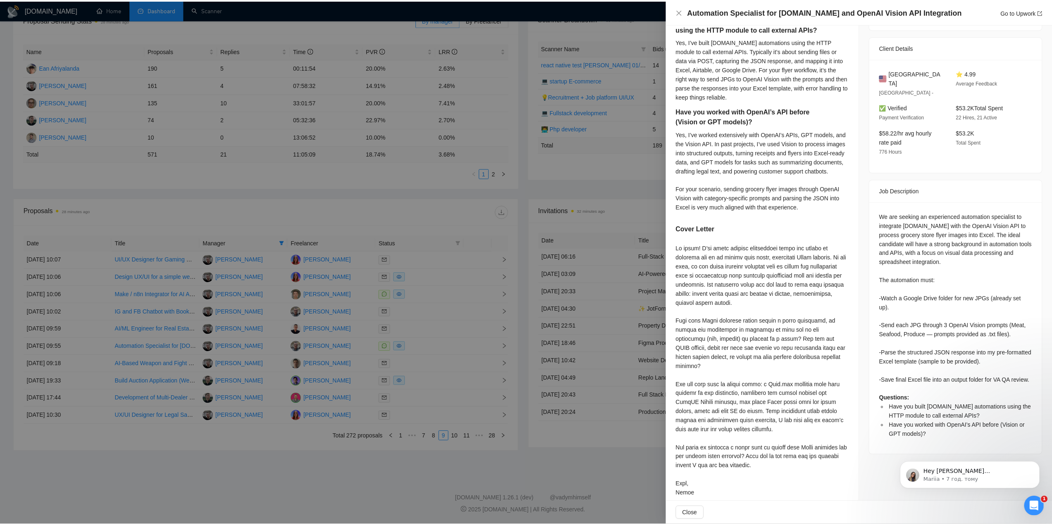
scroll to position [181, 0]
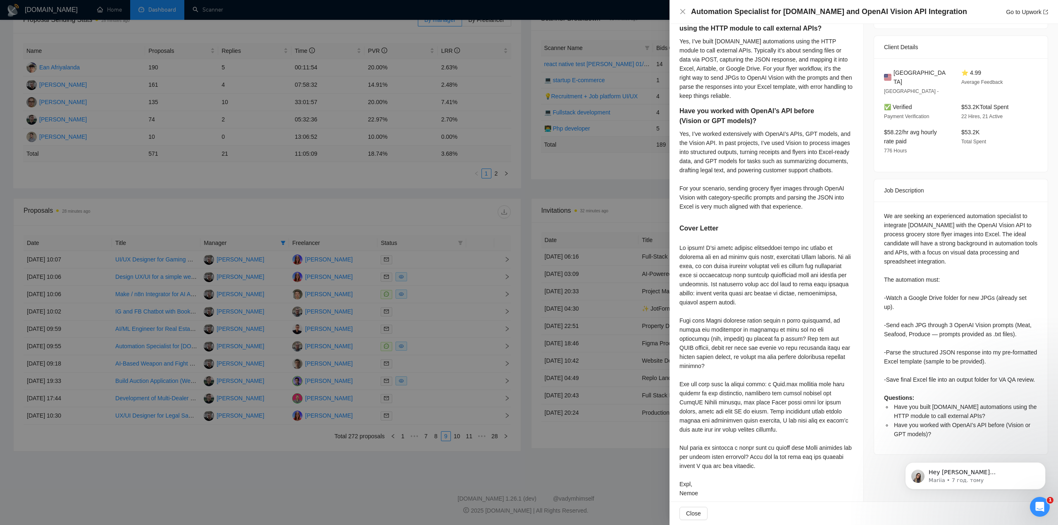
click at [422, 485] on div at bounding box center [529, 262] width 1058 height 525
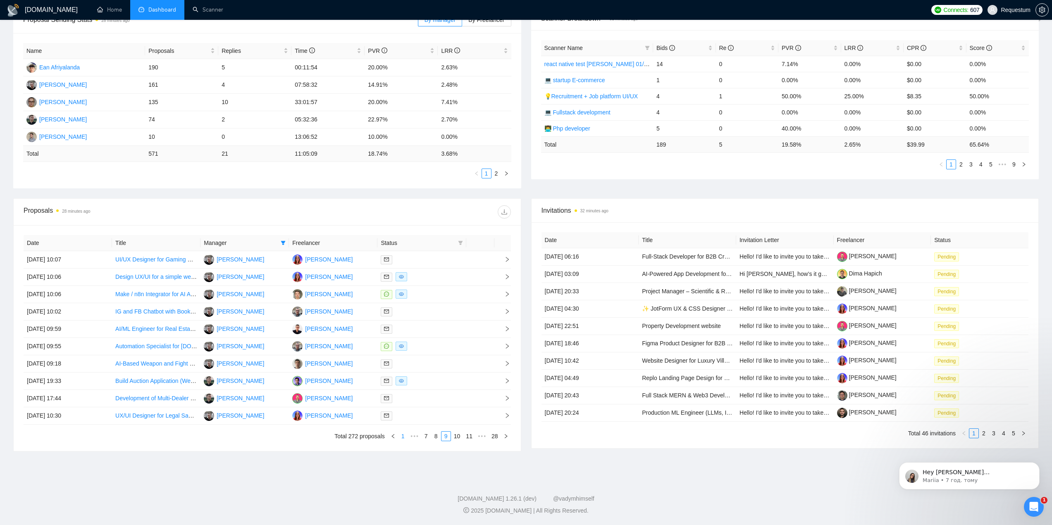
click at [405, 437] on link "1" at bounding box center [402, 436] width 9 height 9
click at [445, 260] on div at bounding box center [422, 260] width 82 height 10
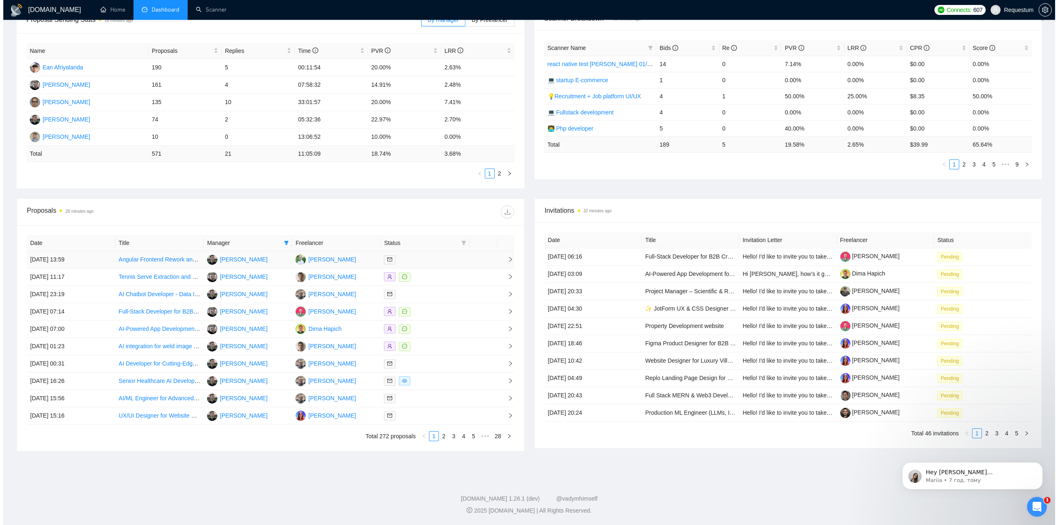
scroll to position [34, 0]
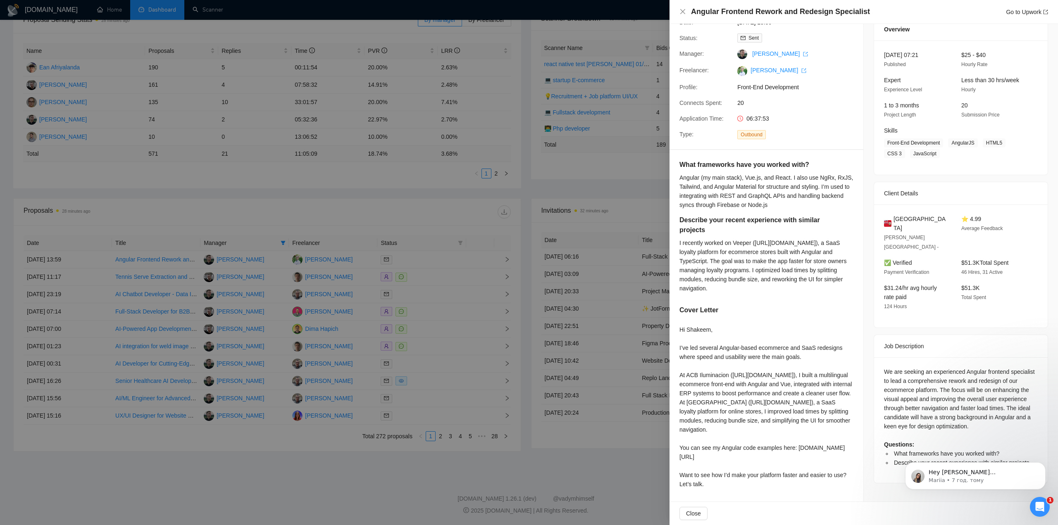
click at [445, 280] on div at bounding box center [529, 262] width 1058 height 525
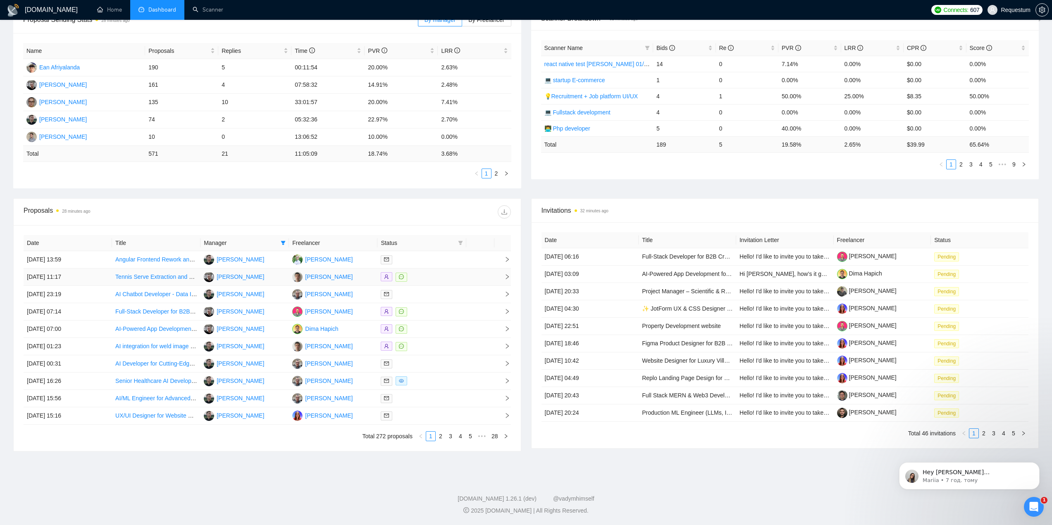
click at [447, 276] on div at bounding box center [422, 277] width 82 height 10
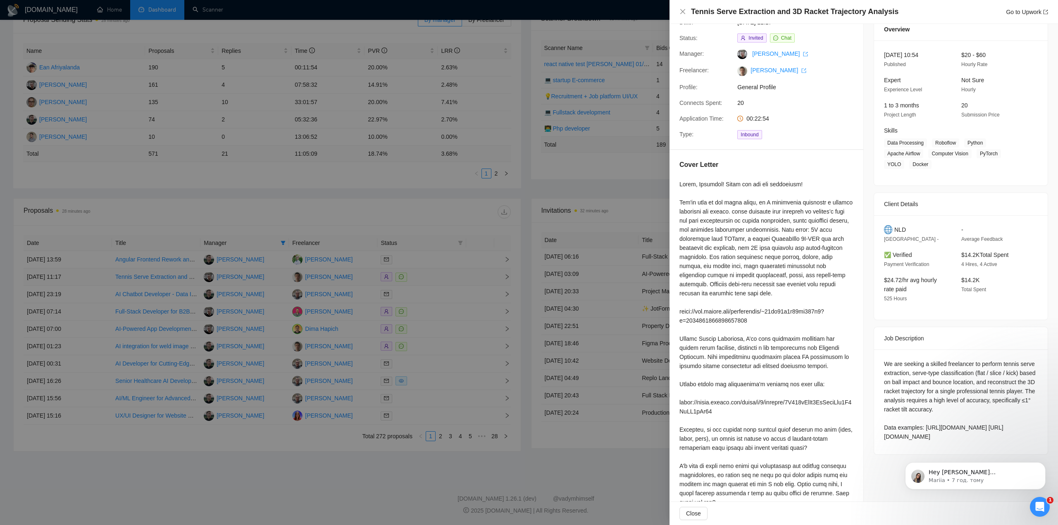
click at [447, 276] on div at bounding box center [529, 262] width 1058 height 525
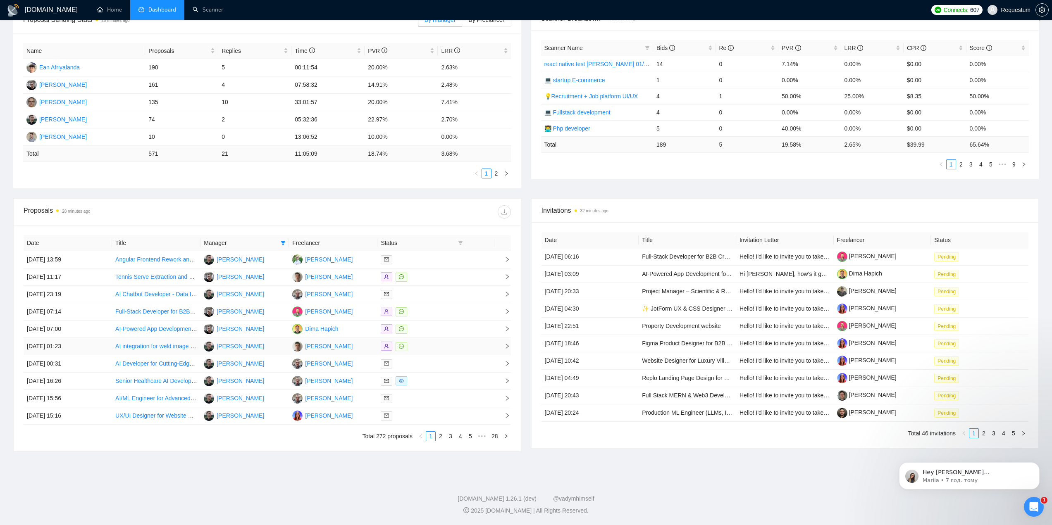
click at [445, 348] on div at bounding box center [422, 347] width 82 height 10
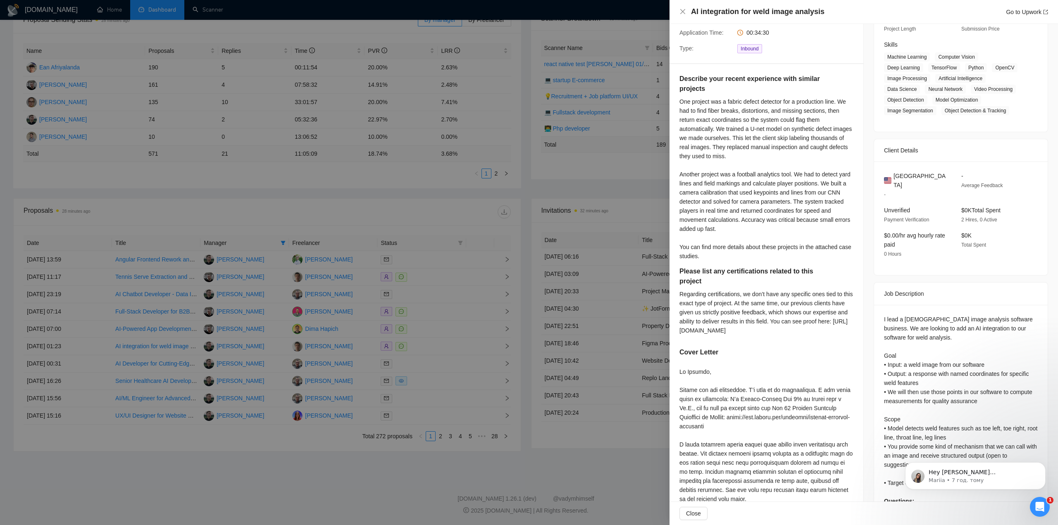
scroll to position [158, 0]
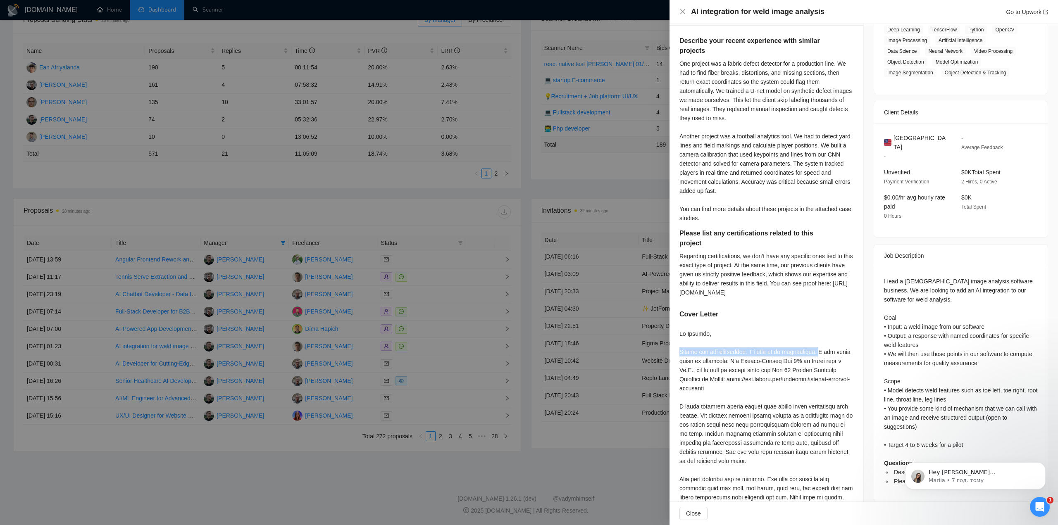
drag, startPoint x: 679, startPoint y: 352, endPoint x: 810, endPoint y: 352, distance: 131.0
click at [810, 352] on div at bounding box center [766, 438] width 174 height 218
copy div "Thanks for the invitation. I’m glad to be shortlisted."
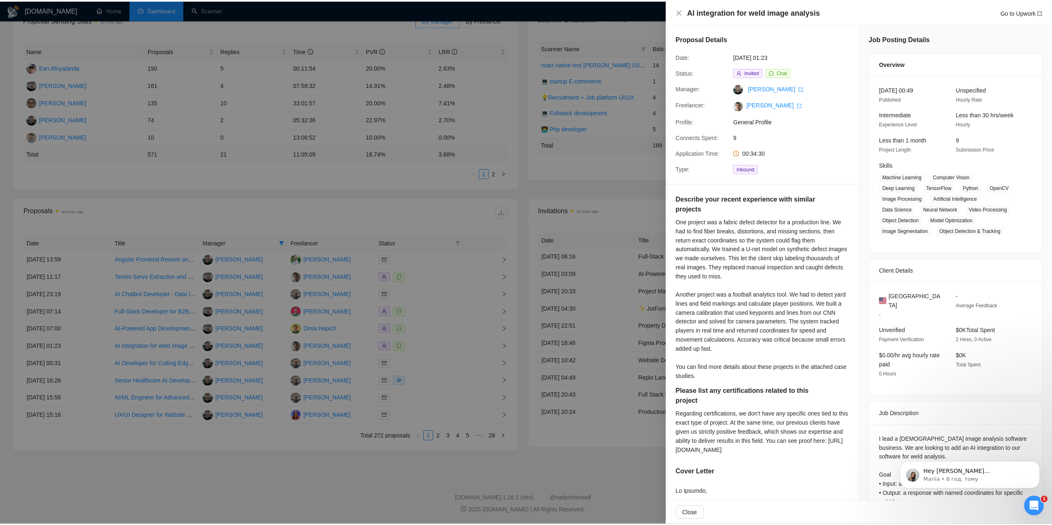
scroll to position [158, 0]
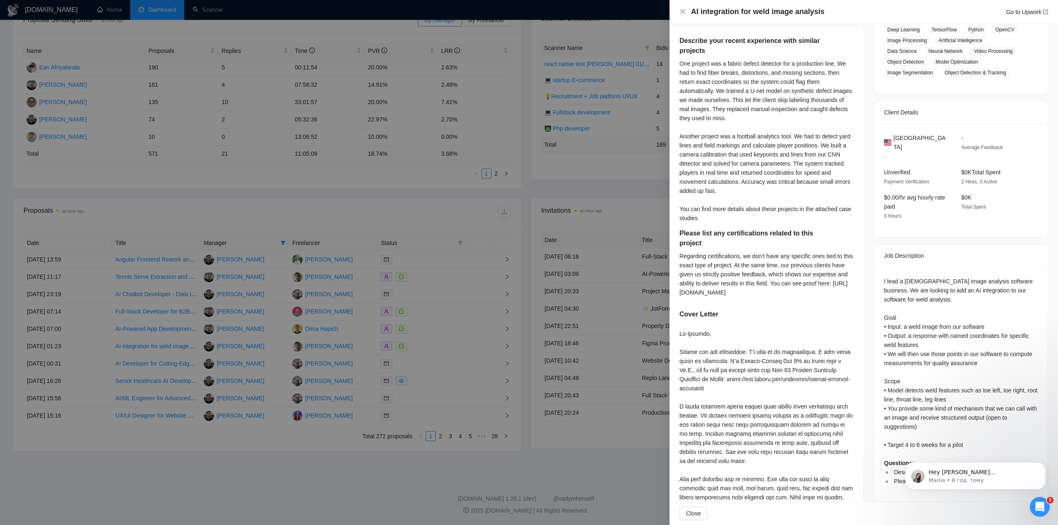
click at [284, 233] on div at bounding box center [529, 262] width 1058 height 525
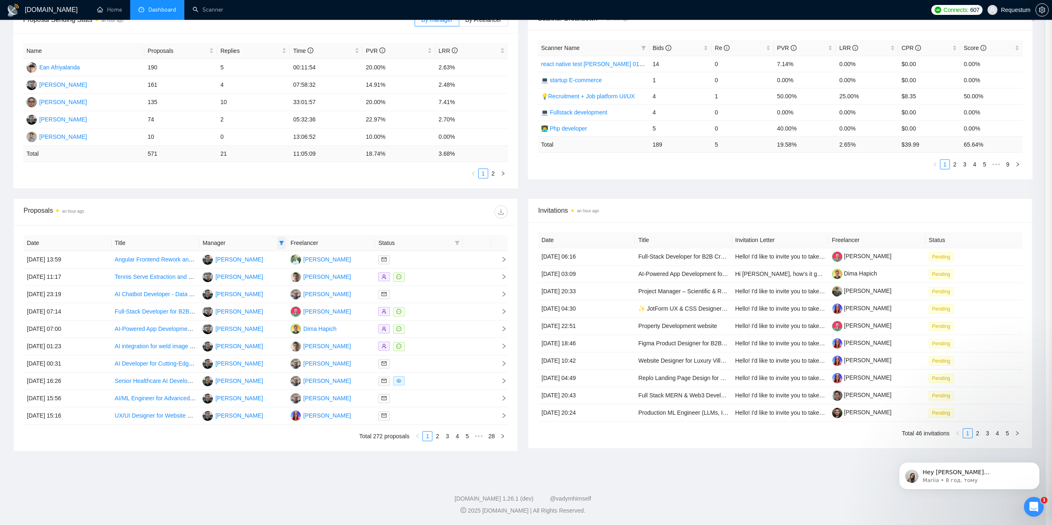
click at [283, 245] on icon "filter" at bounding box center [281, 243] width 5 height 4
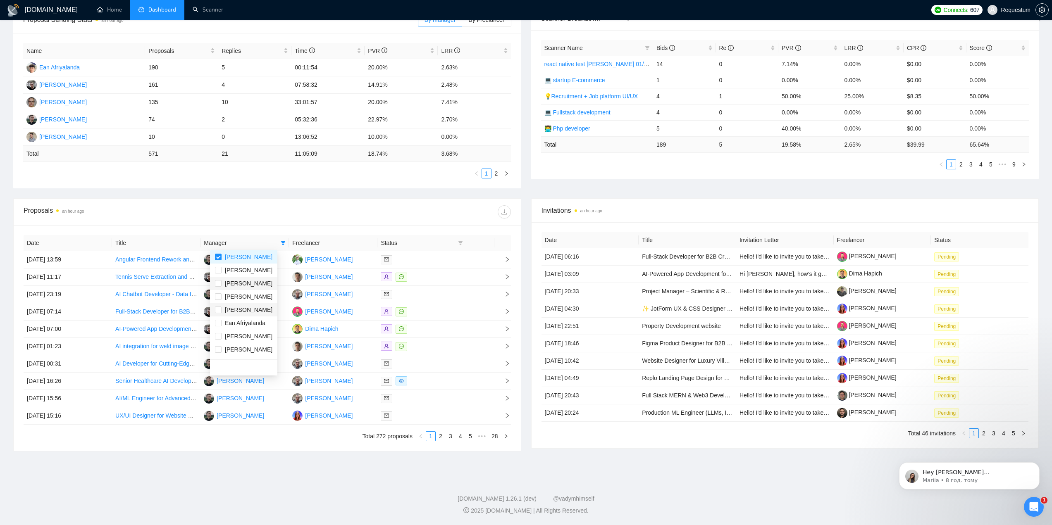
scroll to position [0, 0]
click at [250, 269] on span "[PERSON_NAME]" at bounding box center [249, 272] width 48 height 7
click at [250, 274] on span "[PERSON_NAME]" at bounding box center [249, 272] width 48 height 7
checkbox input "false"
click at [245, 261] on span "[PERSON_NAME]" at bounding box center [249, 258] width 48 height 7
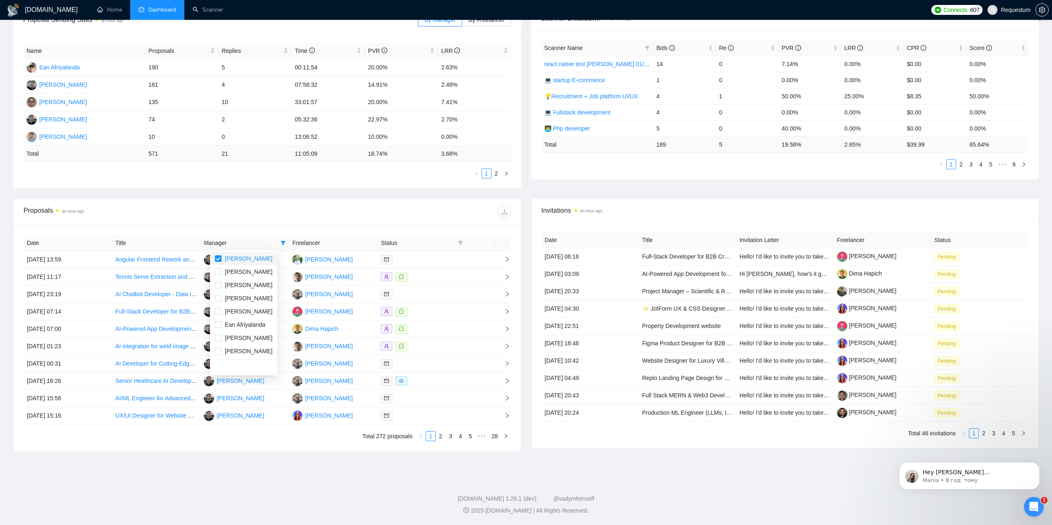
checkbox input "false"
click at [250, 223] on div "Proposals an hour ago" at bounding box center [267, 212] width 487 height 26
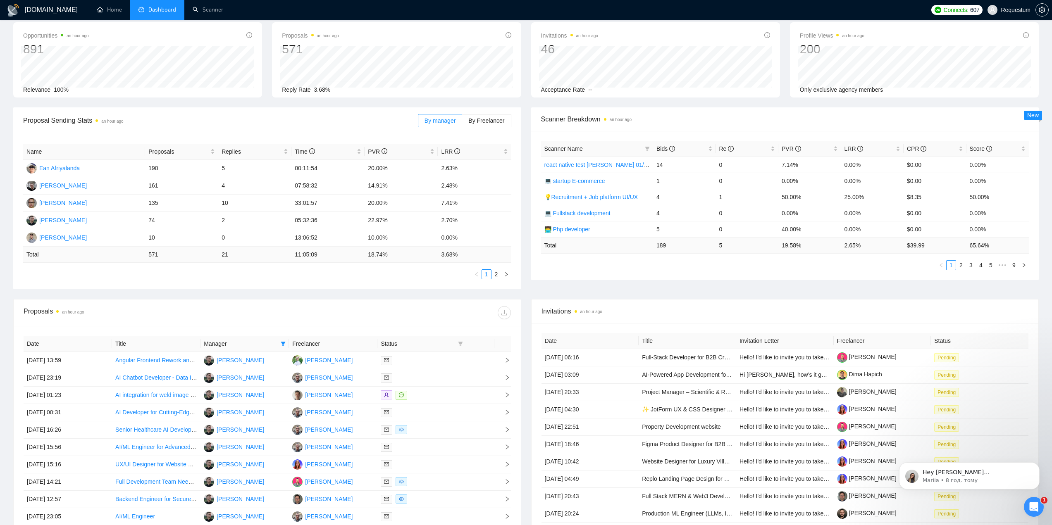
scroll to position [139, 0]
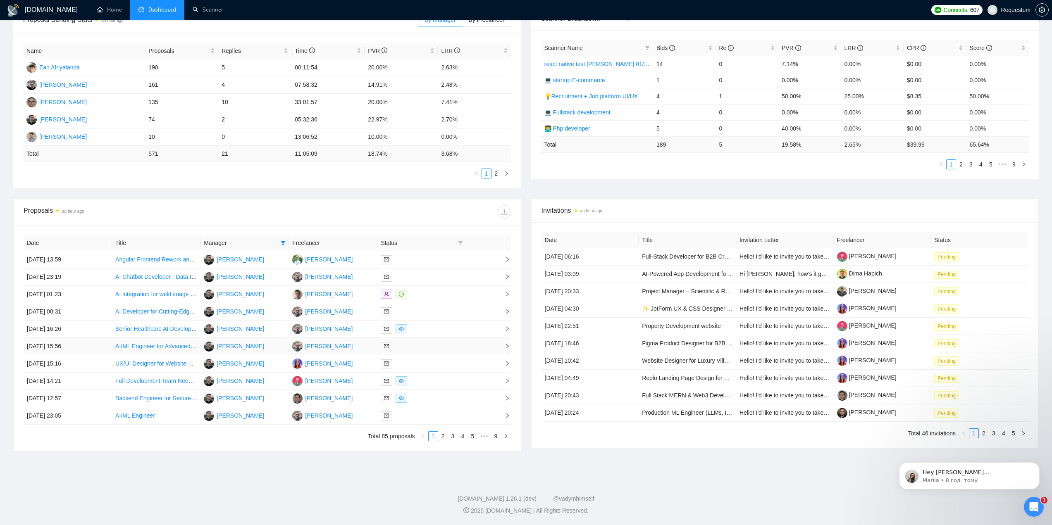
click at [447, 347] on div at bounding box center [422, 347] width 82 height 10
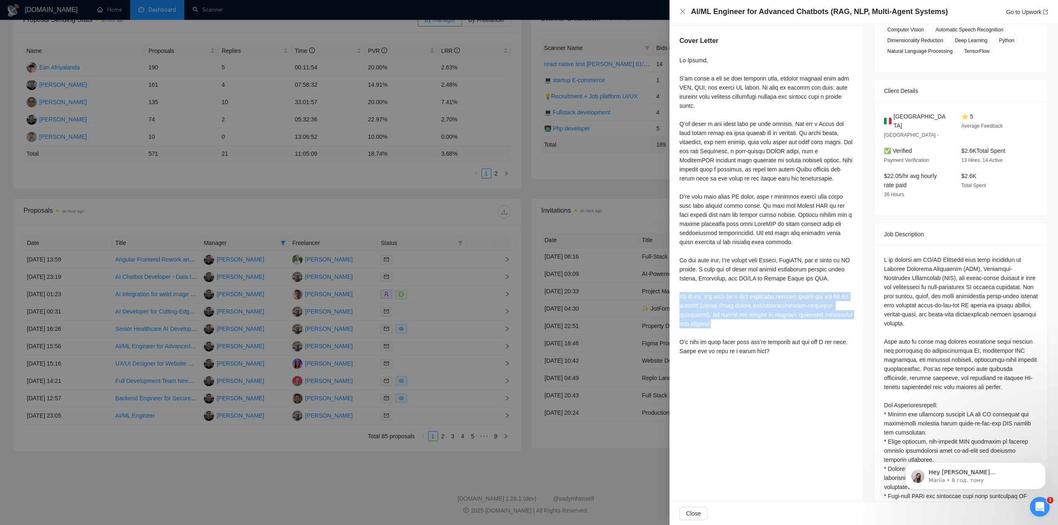
drag, startPoint x: 677, startPoint y: 296, endPoint x: 745, endPoint y: 323, distance: 73.3
click at [745, 323] on div "Cover Letter" at bounding box center [766, 197] width 194 height 343
copy div "By the way, I'm part of a team currently ranked among the top 10 ML agencies ([…"
click at [793, 261] on div at bounding box center [766, 206] width 174 height 300
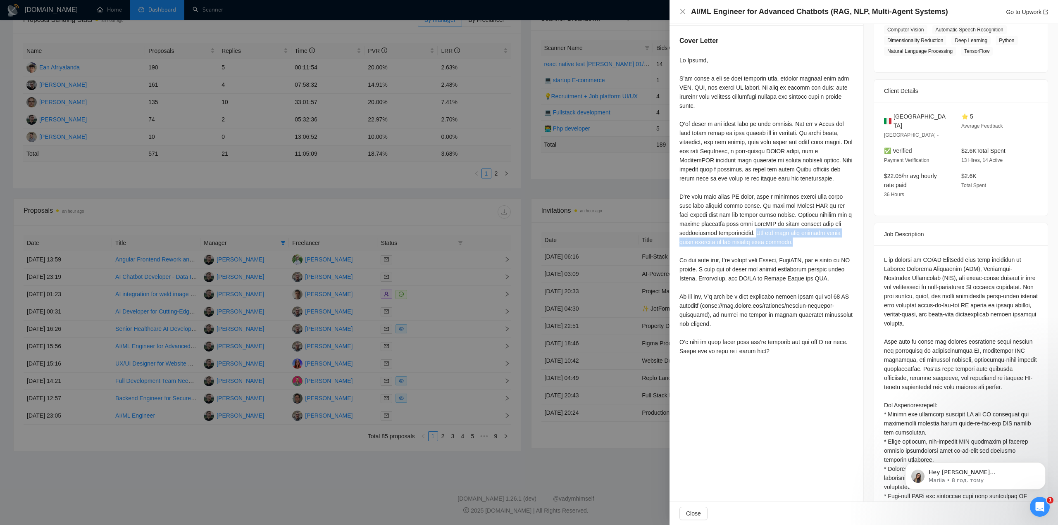
drag, startPoint x: 749, startPoint y: 233, endPoint x: 782, endPoint y: 241, distance: 34.1
click at [782, 241] on div at bounding box center [766, 206] width 174 height 300
copy div "You can find more details about these projects in the attached case studies."
click at [326, 476] on div at bounding box center [529, 262] width 1058 height 525
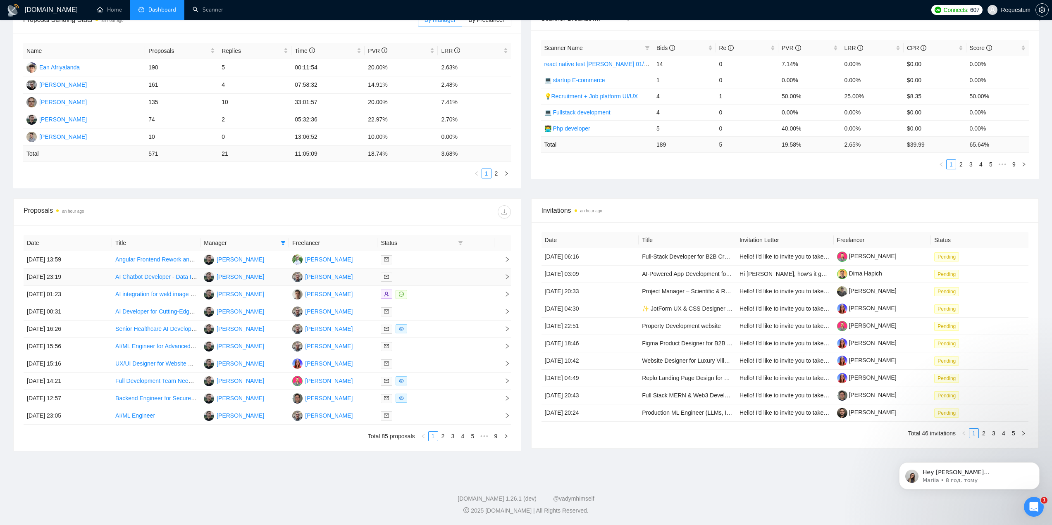
click at [455, 279] on div at bounding box center [422, 277] width 82 height 10
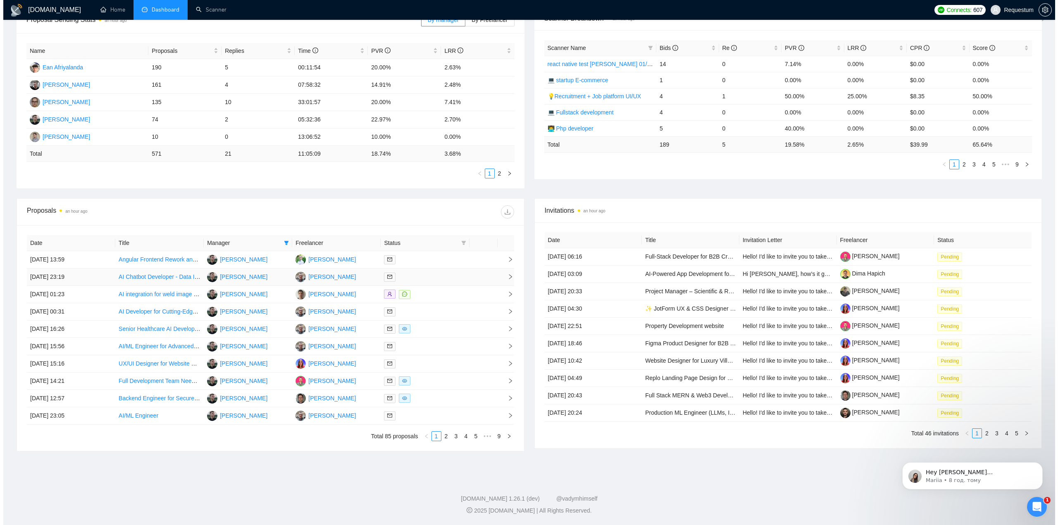
scroll to position [146, 0]
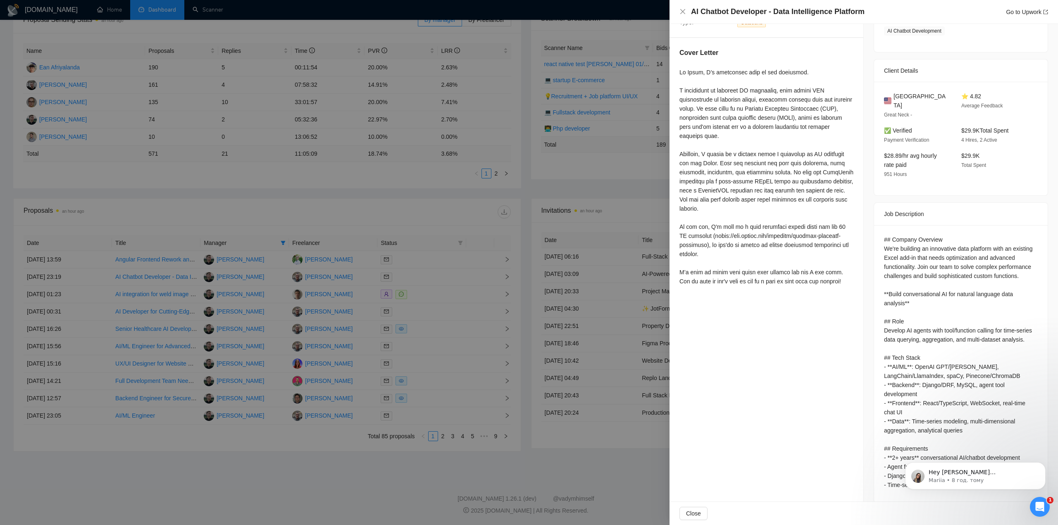
click at [453, 290] on div at bounding box center [529, 262] width 1058 height 525
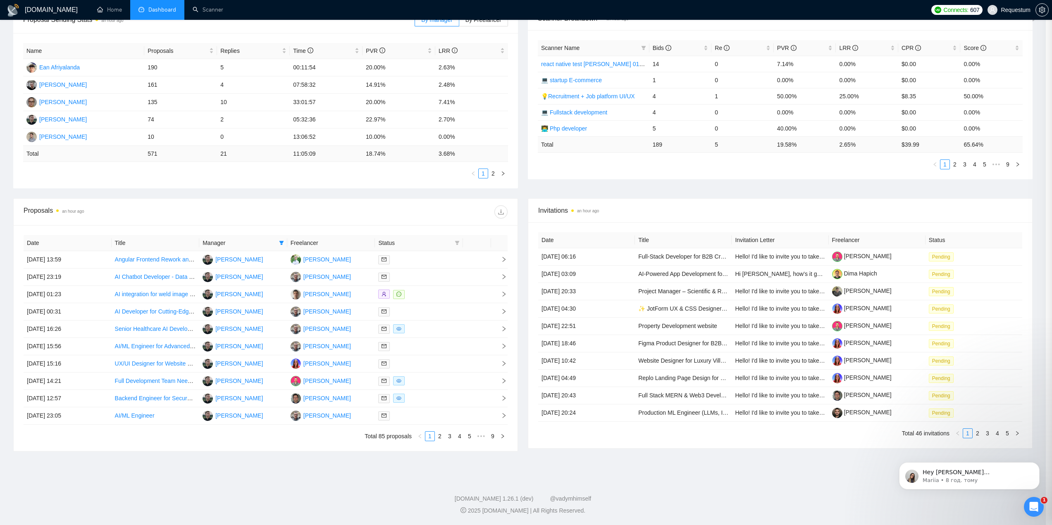
click at [453, 290] on div at bounding box center [418, 295] width 81 height 10
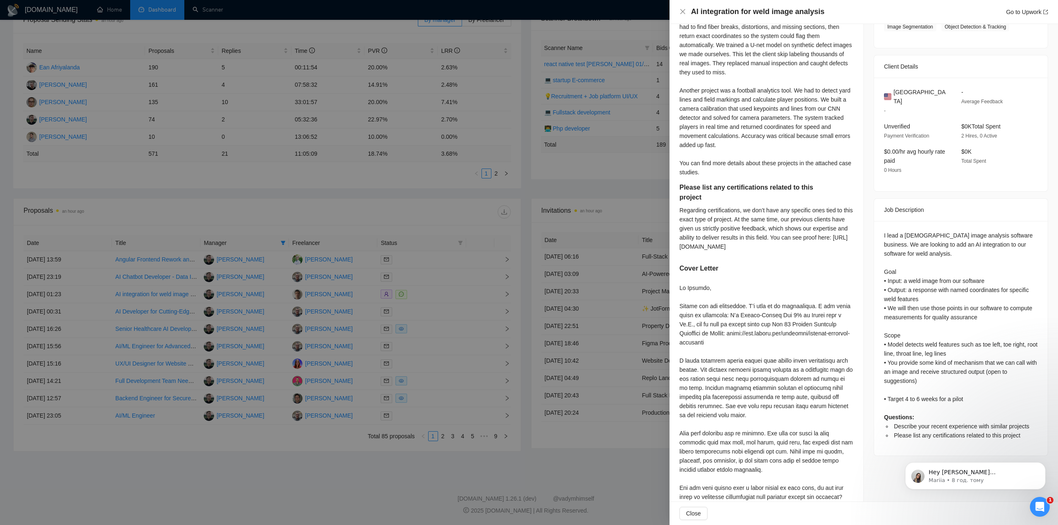
scroll to position [217, 0]
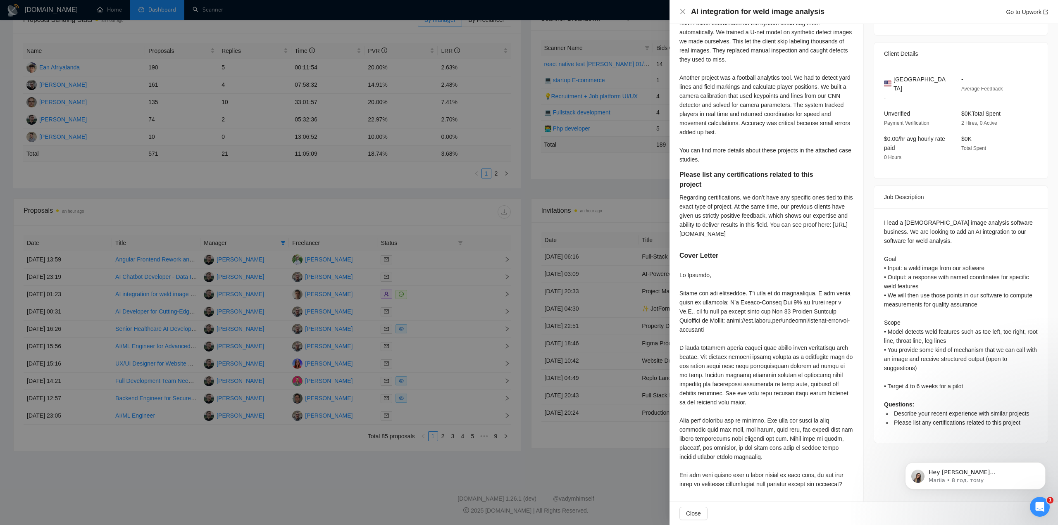
click at [440, 306] on div at bounding box center [529, 262] width 1058 height 525
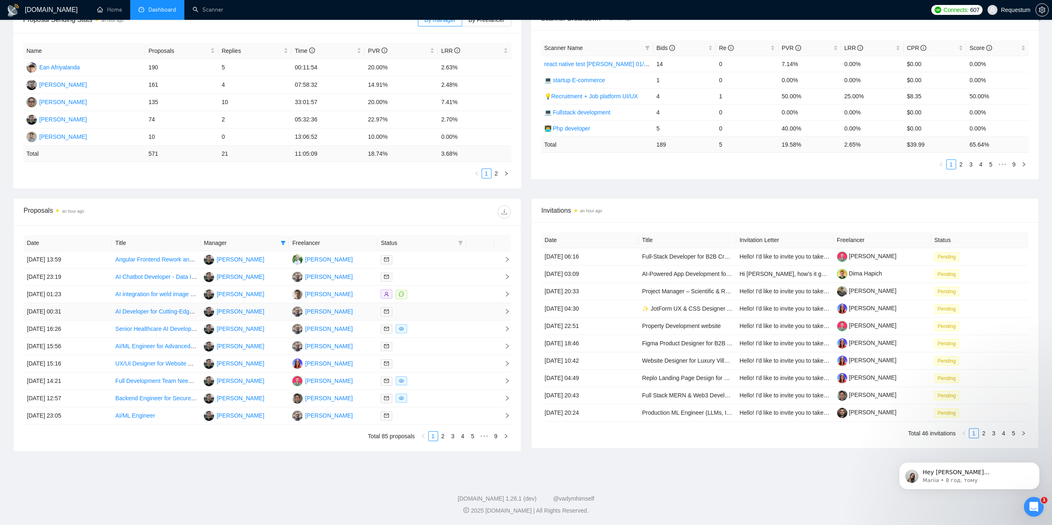
click at [446, 312] on div at bounding box center [422, 312] width 82 height 10
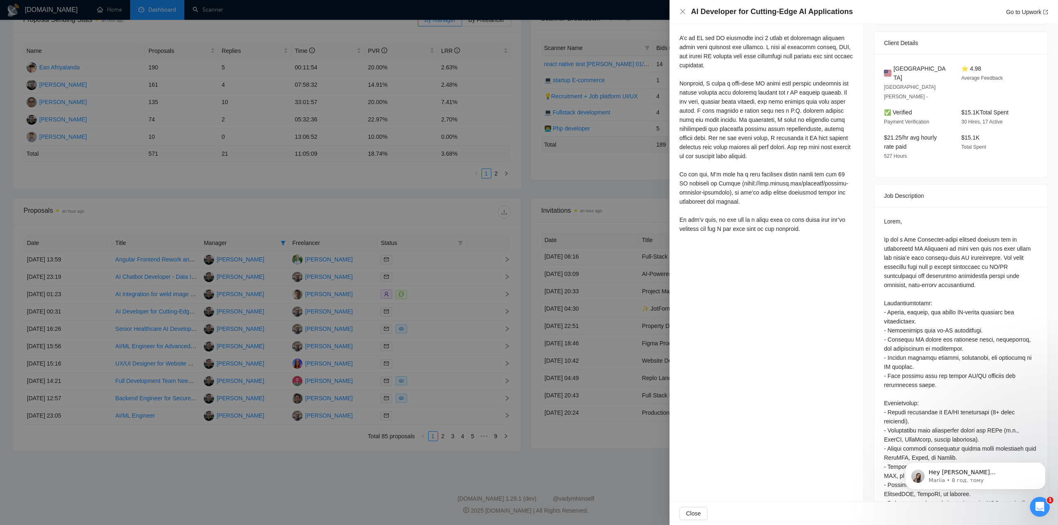
click at [444, 326] on div at bounding box center [529, 262] width 1058 height 525
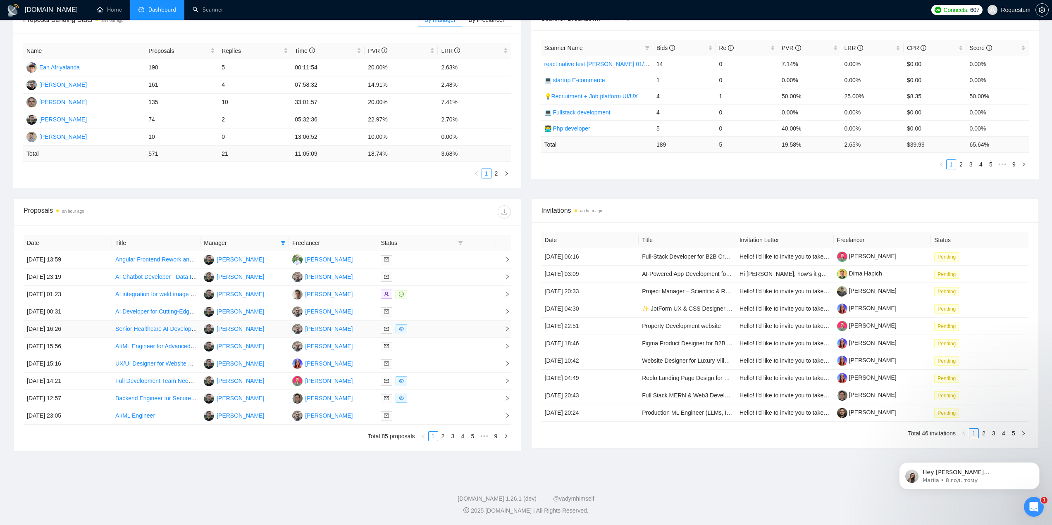
click at [444, 328] on div at bounding box center [422, 329] width 82 height 10
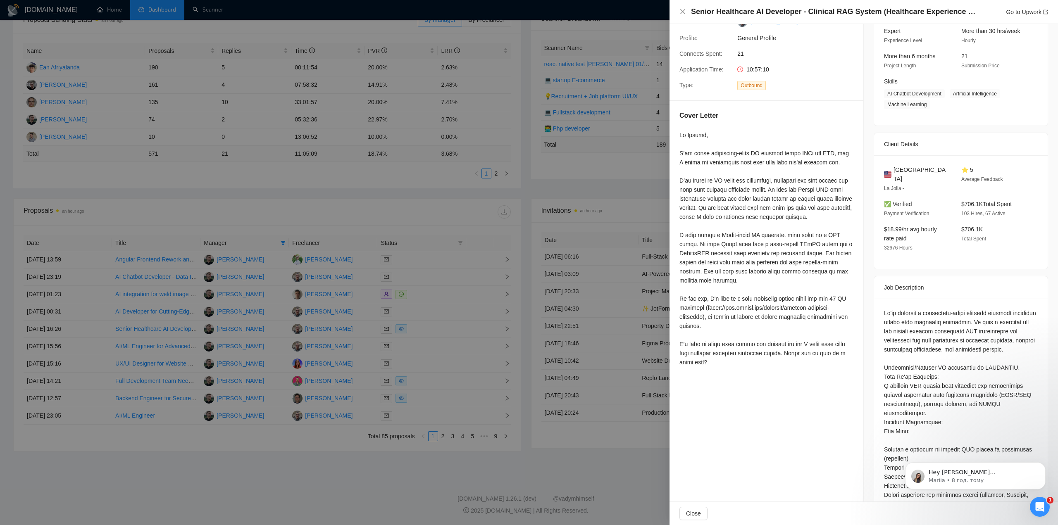
scroll to position [0, 0]
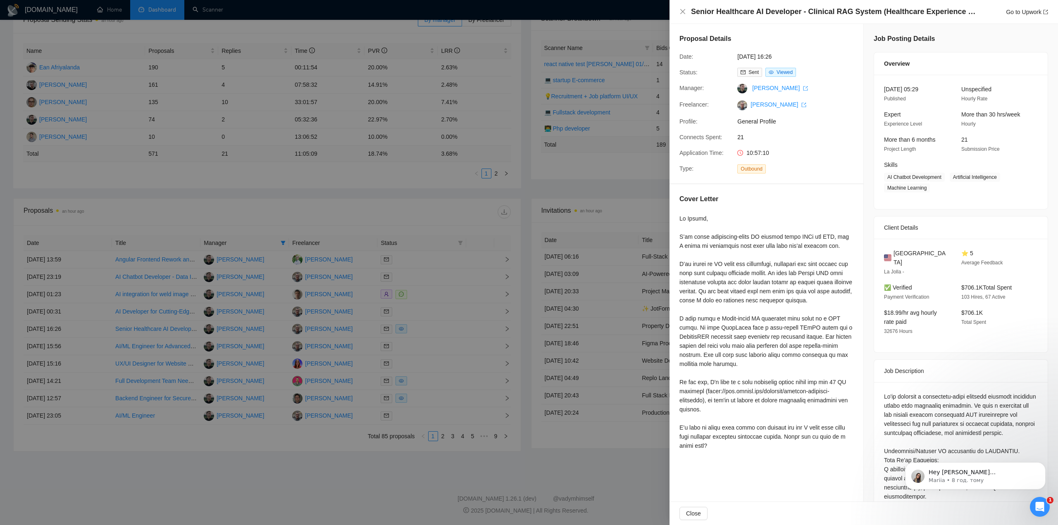
click at [432, 331] on div at bounding box center [529, 262] width 1058 height 525
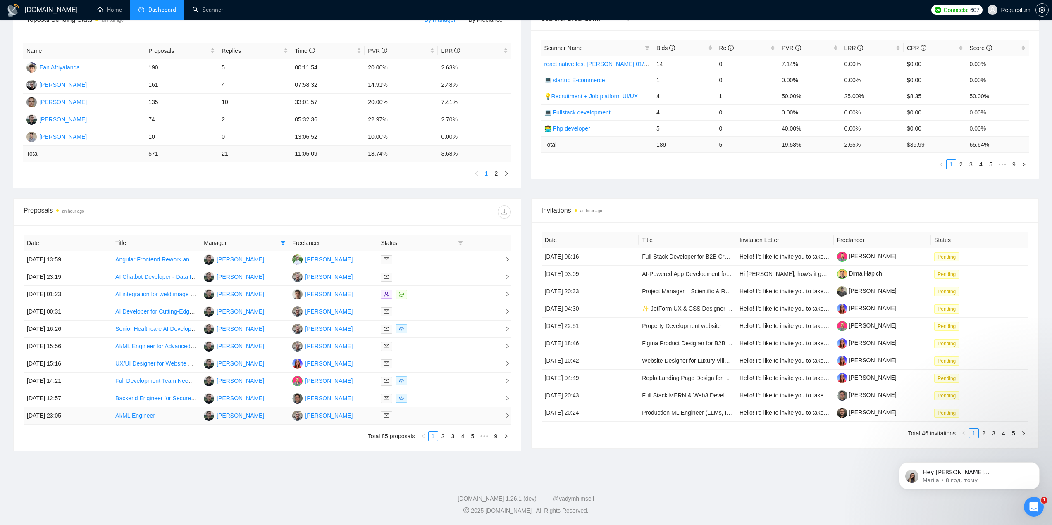
click at [433, 415] on div at bounding box center [422, 416] width 82 height 10
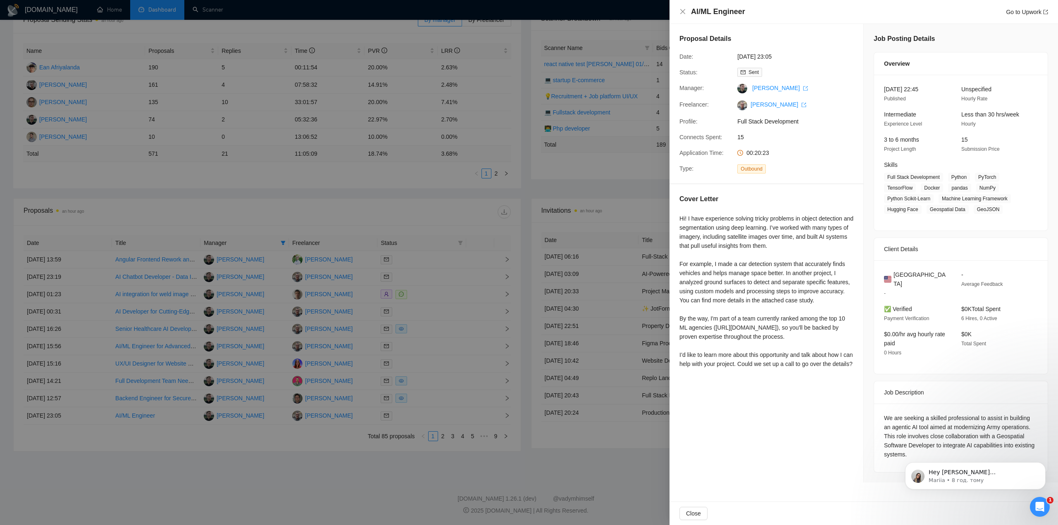
click at [428, 342] on div at bounding box center [529, 262] width 1058 height 525
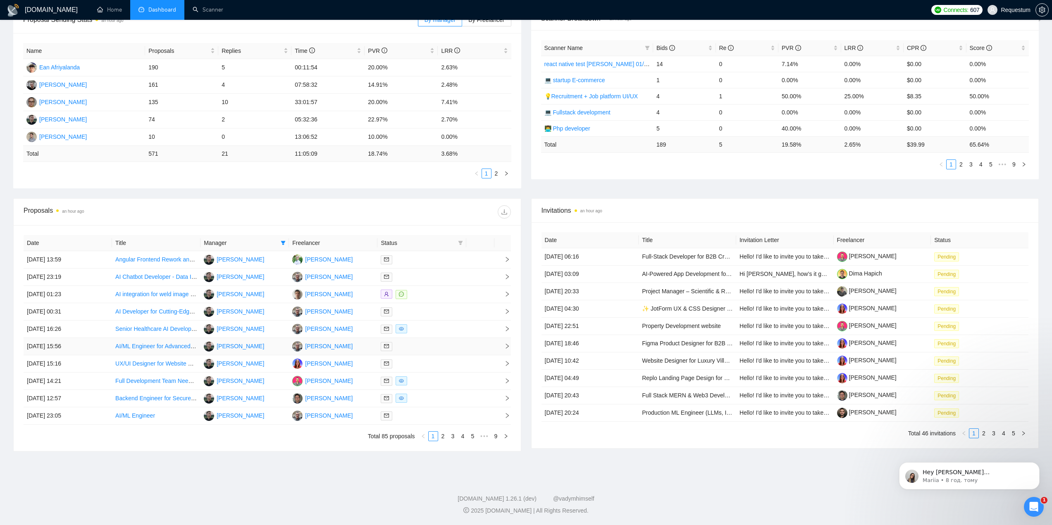
click at [428, 342] on div at bounding box center [422, 347] width 82 height 10
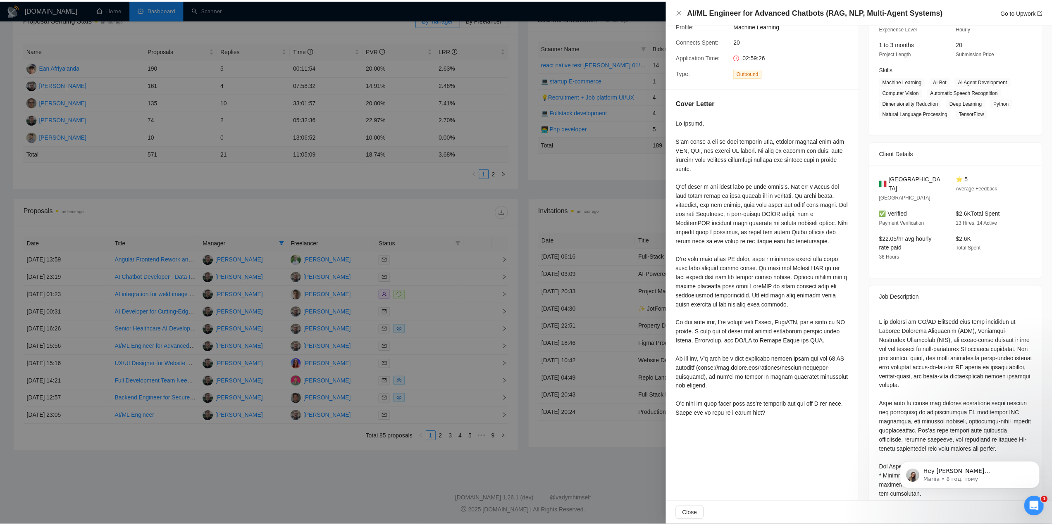
scroll to position [124, 0]
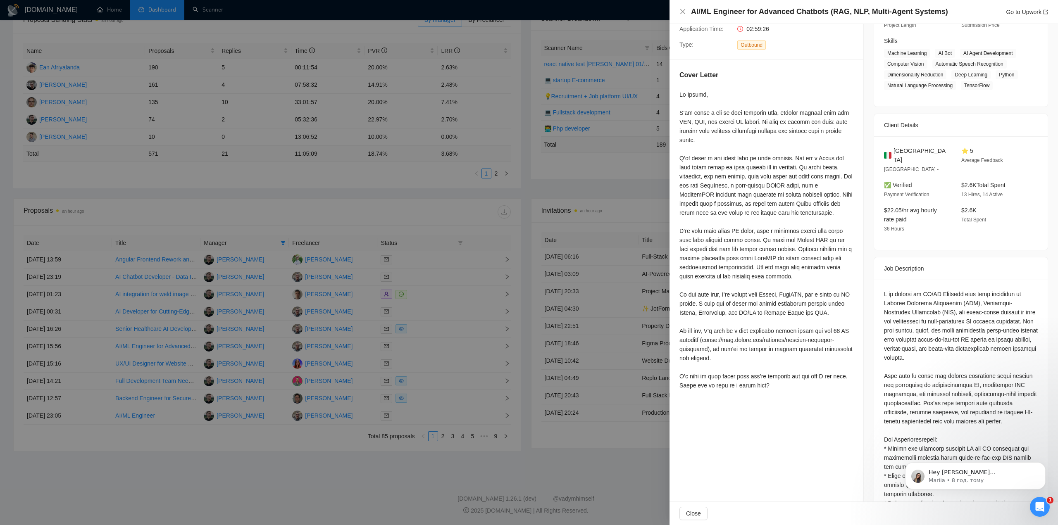
click at [417, 483] on div at bounding box center [529, 262] width 1058 height 525
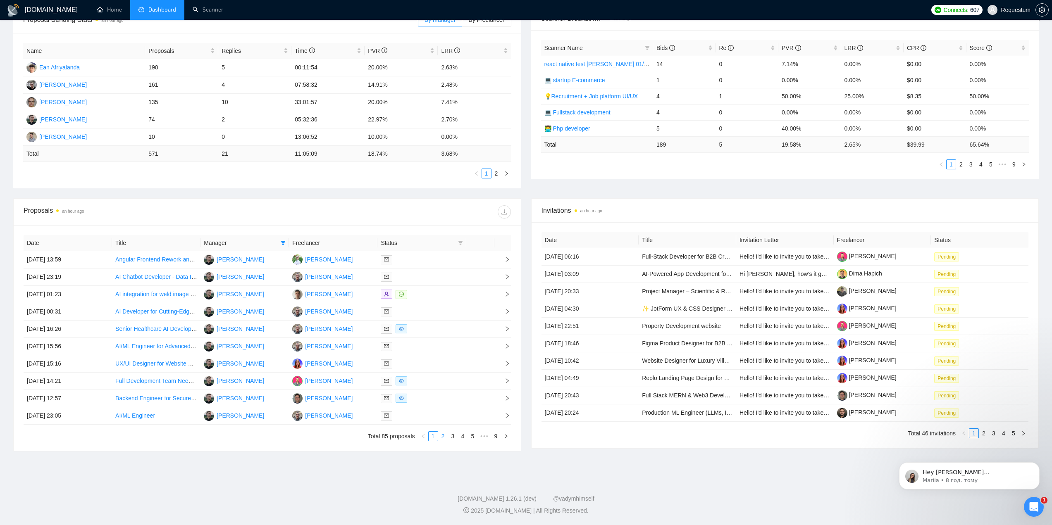
click at [445, 436] on link "2" at bounding box center [442, 436] width 9 height 9
click at [428, 290] on div at bounding box center [422, 295] width 82 height 10
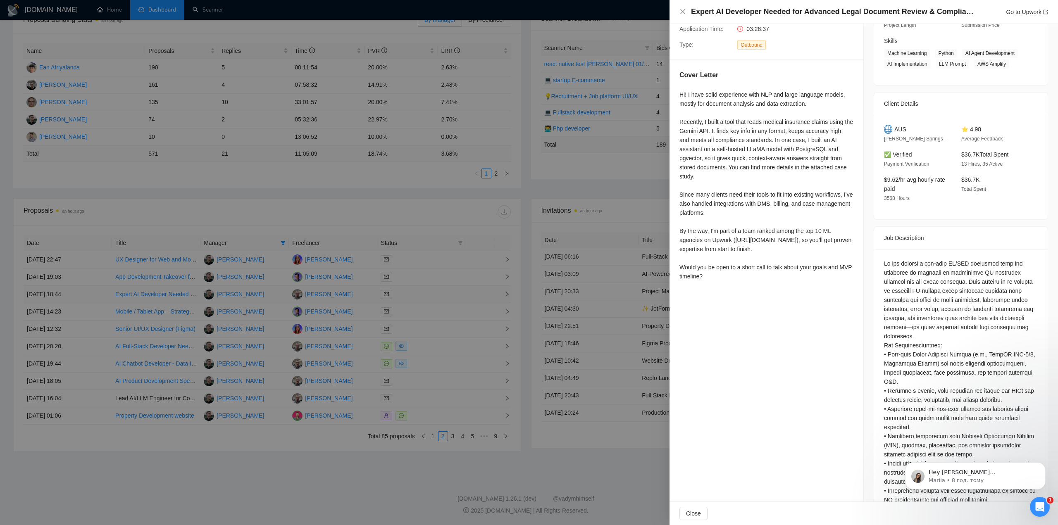
click at [428, 290] on div at bounding box center [529, 262] width 1058 height 525
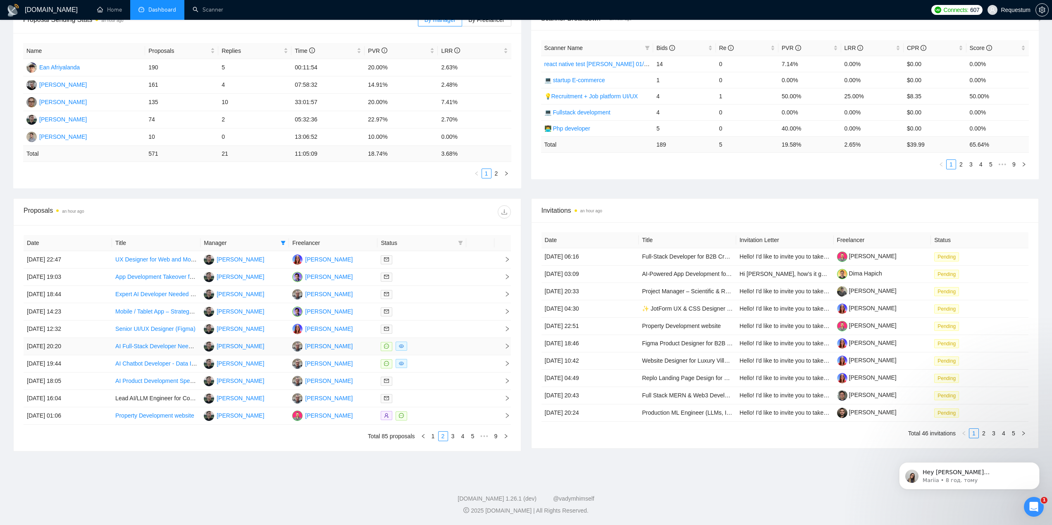
click at [443, 349] on div at bounding box center [422, 347] width 82 height 10
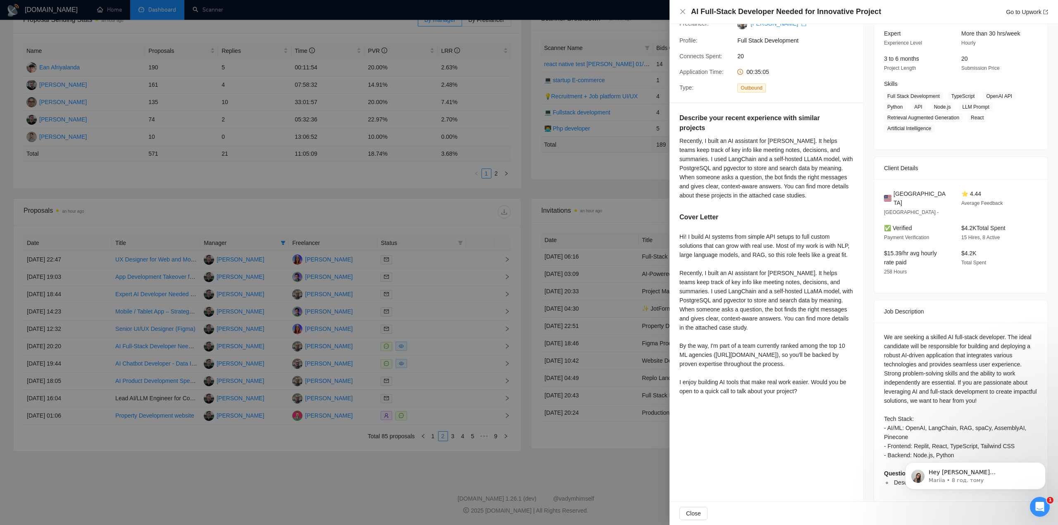
click at [451, 362] on div at bounding box center [529, 262] width 1058 height 525
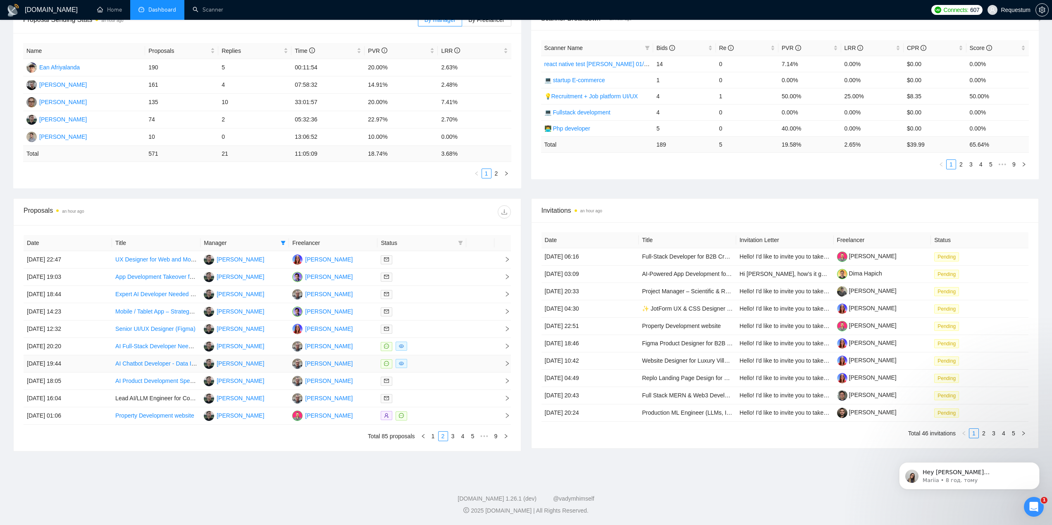
click at [443, 363] on div at bounding box center [422, 364] width 82 height 10
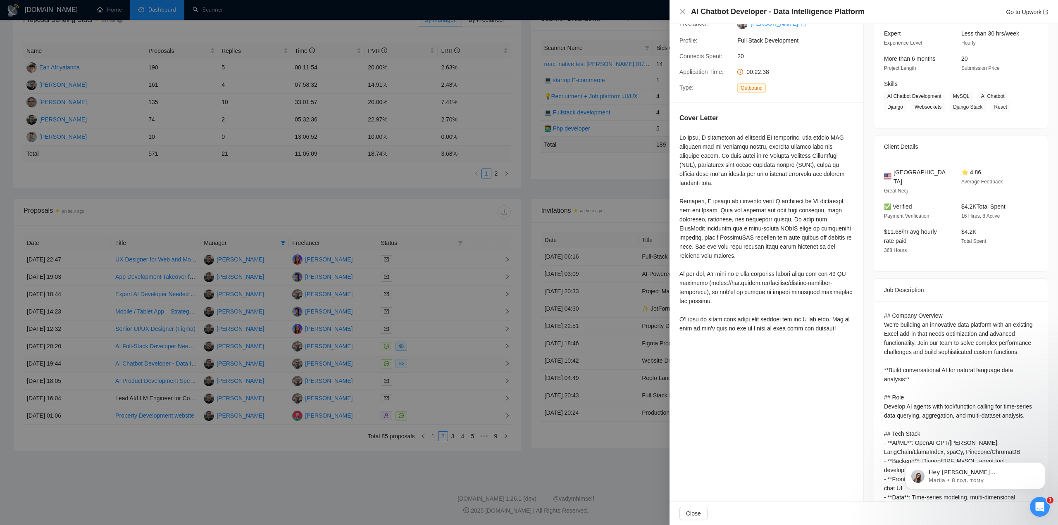
click at [443, 363] on div at bounding box center [529, 262] width 1058 height 525
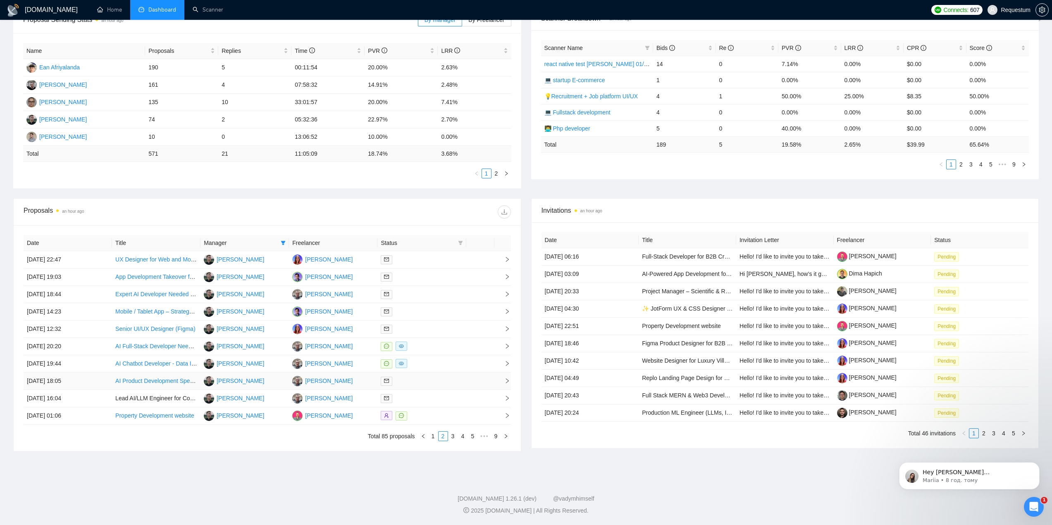
click at [430, 382] on div at bounding box center [422, 381] width 82 height 10
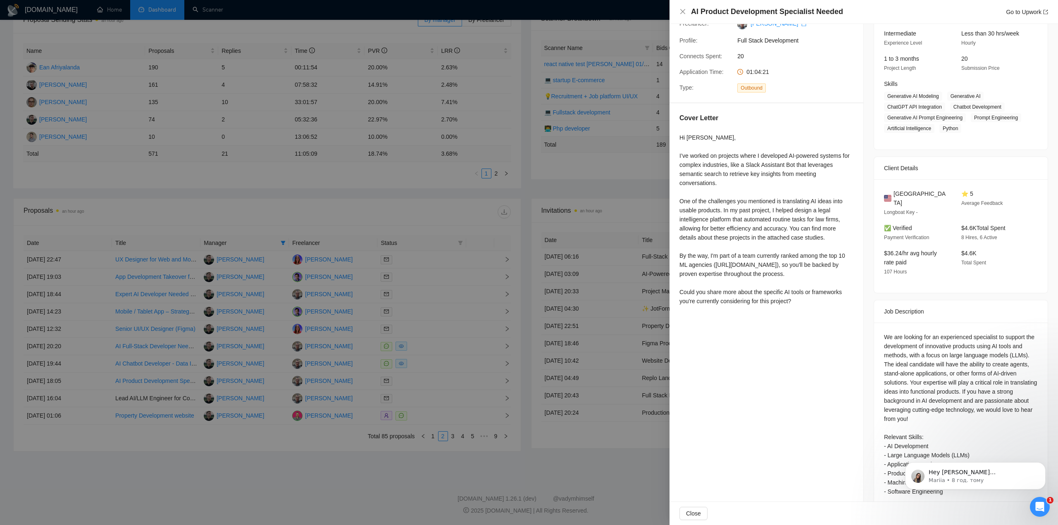
click at [427, 398] on div at bounding box center [529, 262] width 1058 height 525
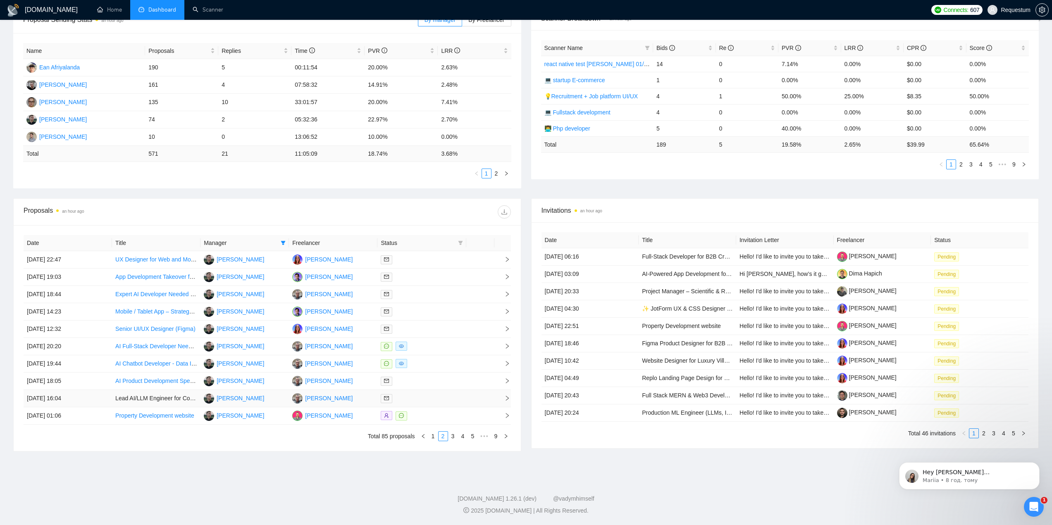
click at [426, 401] on div at bounding box center [422, 399] width 82 height 10
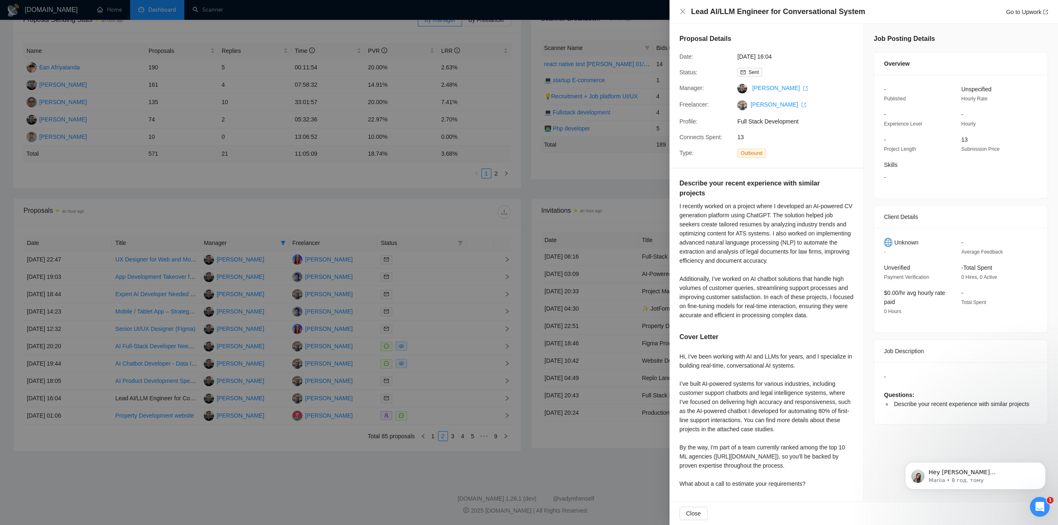
drag, startPoint x: 804, startPoint y: 485, endPoint x: 681, endPoint y: 483, distance: 123.2
click at [681, 483] on div "Hi, I’ve been working with AI and LLMs for years, and I specialize in building …" at bounding box center [766, 420] width 174 height 136
copy div "What about a call to estimate your requirements?"
click at [467, 458] on div at bounding box center [529, 262] width 1058 height 525
